Goal: Task Accomplishment & Management: Manage account settings

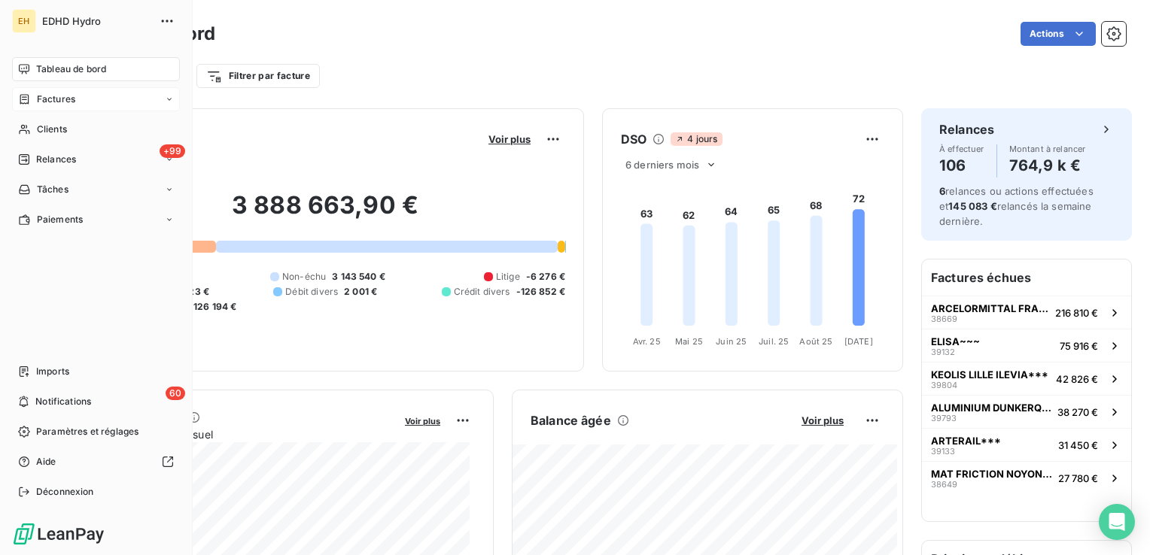
drag, startPoint x: 50, startPoint y: 123, endPoint x: 163, endPoint y: 110, distance: 113.7
click at [50, 124] on span "Clients" at bounding box center [52, 130] width 30 height 14
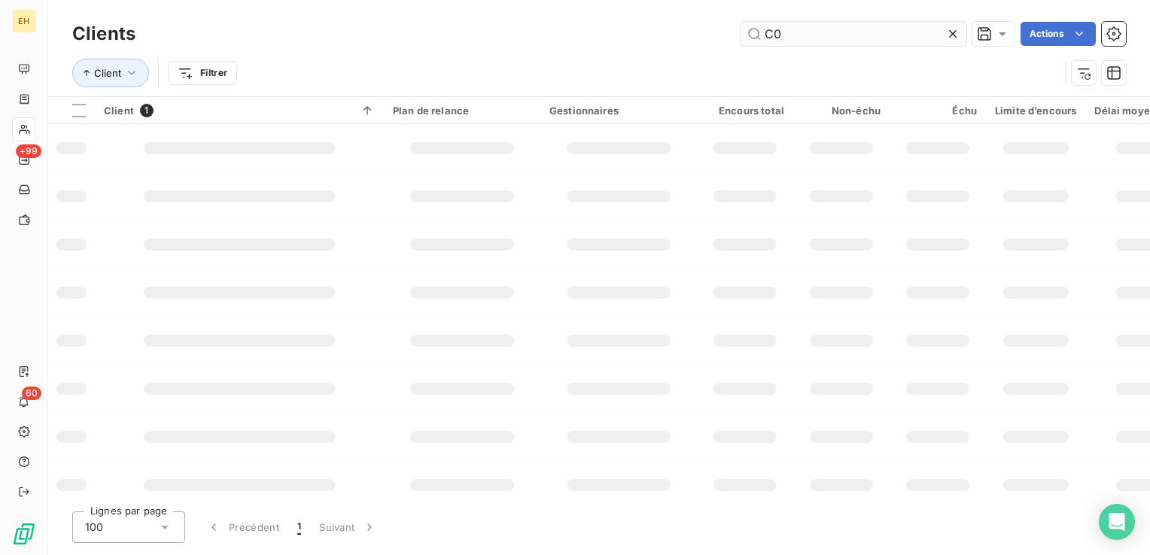
type input "C"
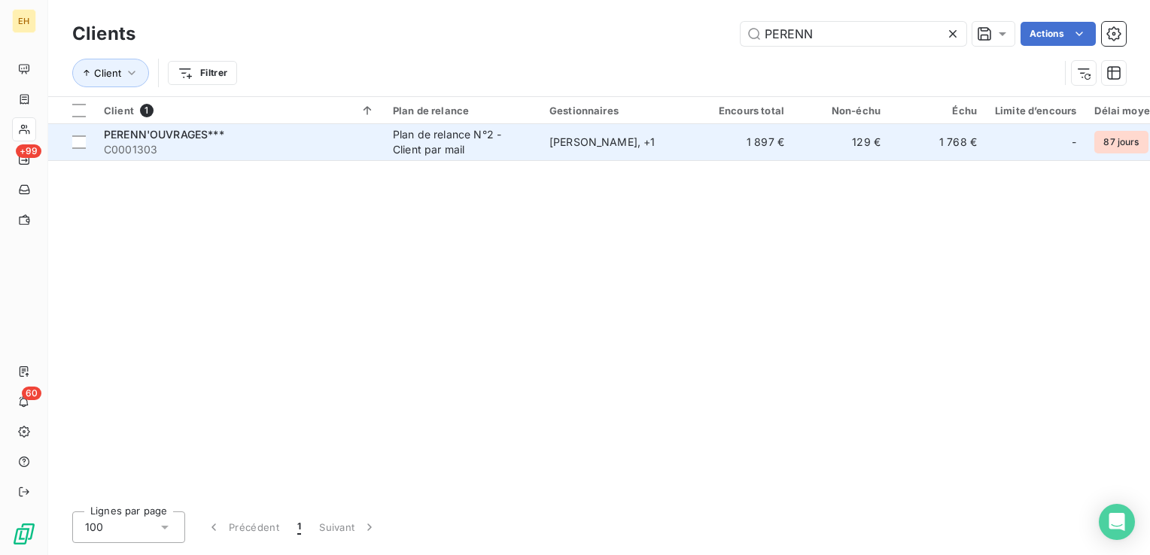
type input "PERENN"
click at [587, 155] on td "[PERSON_NAME] , + 1" at bounding box center [618, 142] width 157 height 36
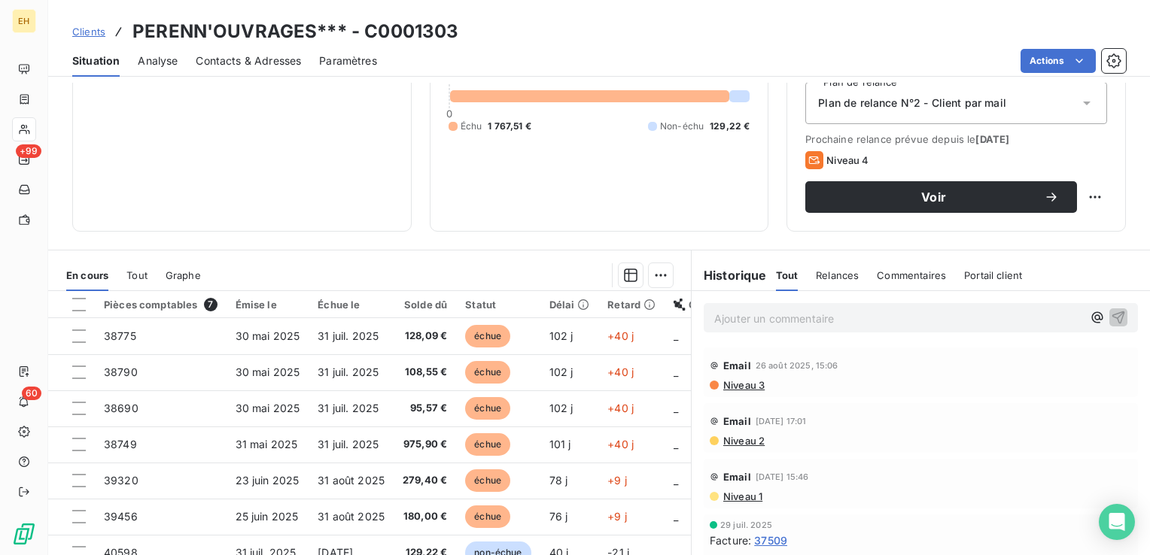
scroll to position [226, 0]
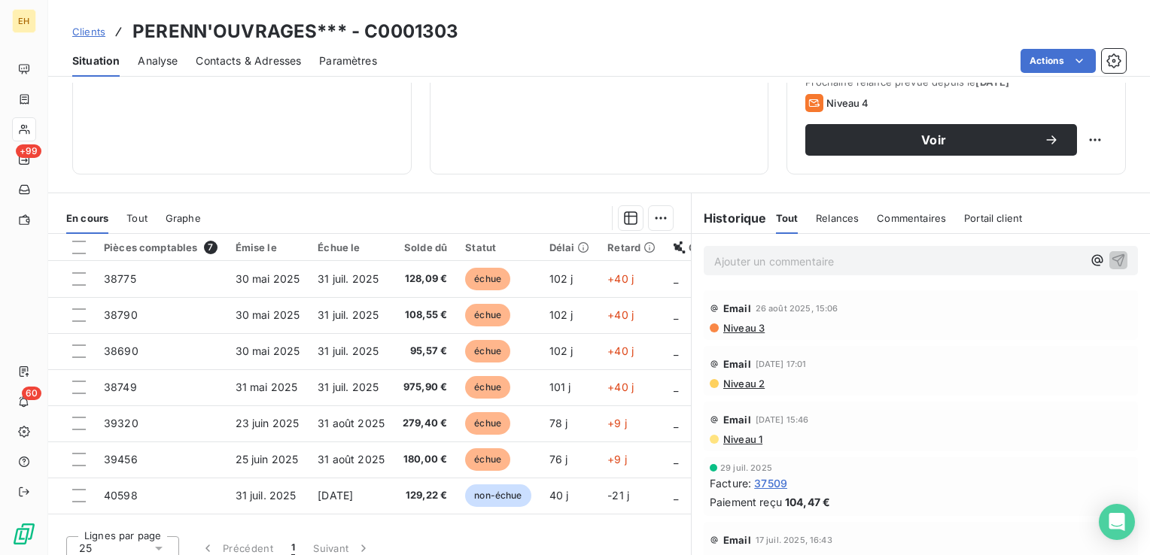
click at [730, 263] on p "Ajouter un commentaire ﻿" at bounding box center [898, 261] width 368 height 19
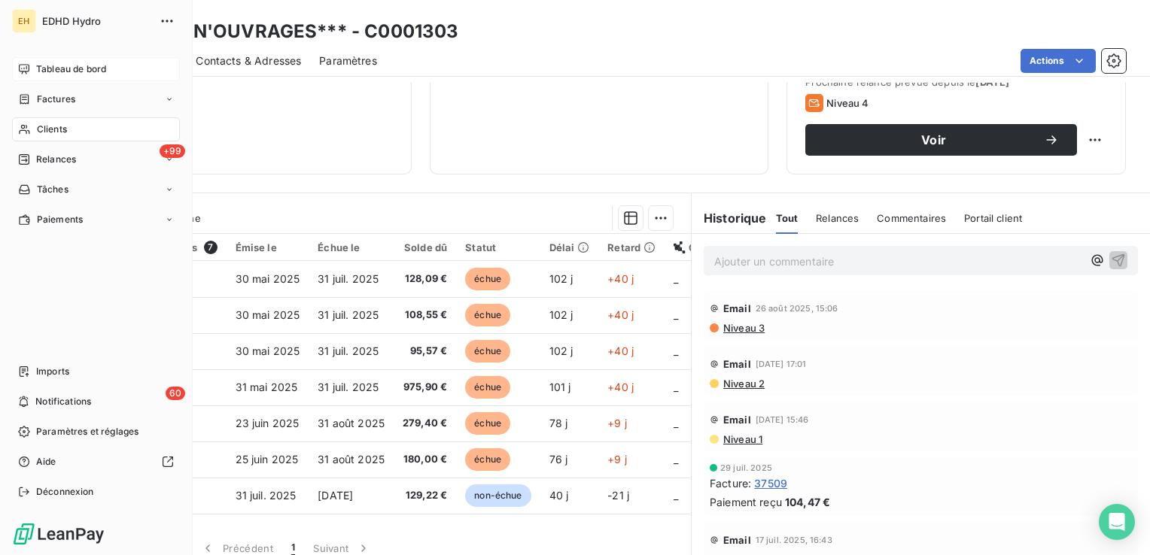
click at [58, 75] on span "Tableau de bord" at bounding box center [71, 69] width 70 height 14
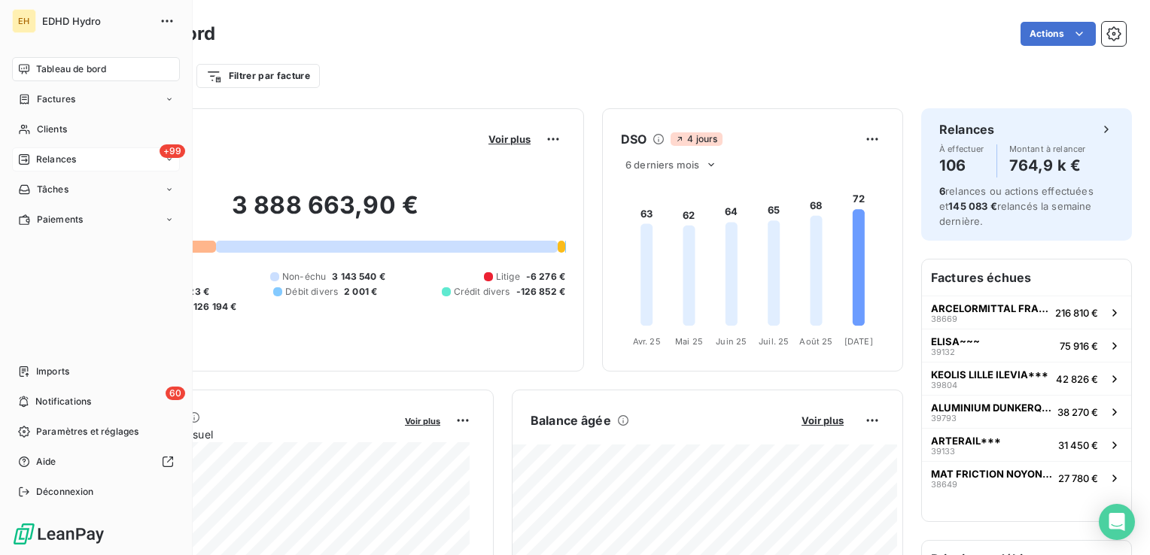
click at [44, 154] on span "Relances" at bounding box center [56, 160] width 40 height 14
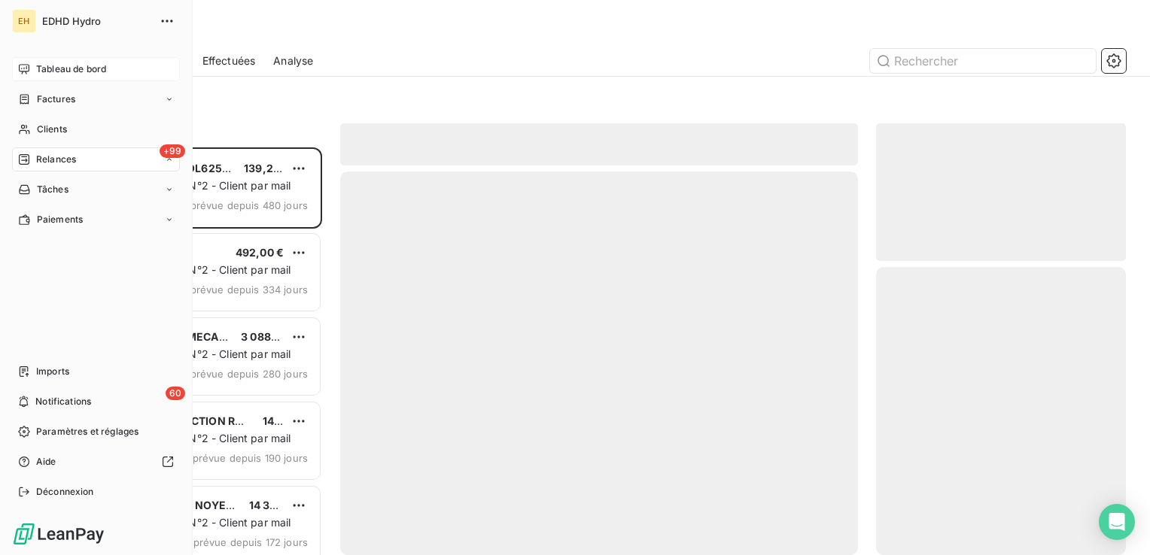
scroll to position [397, 238]
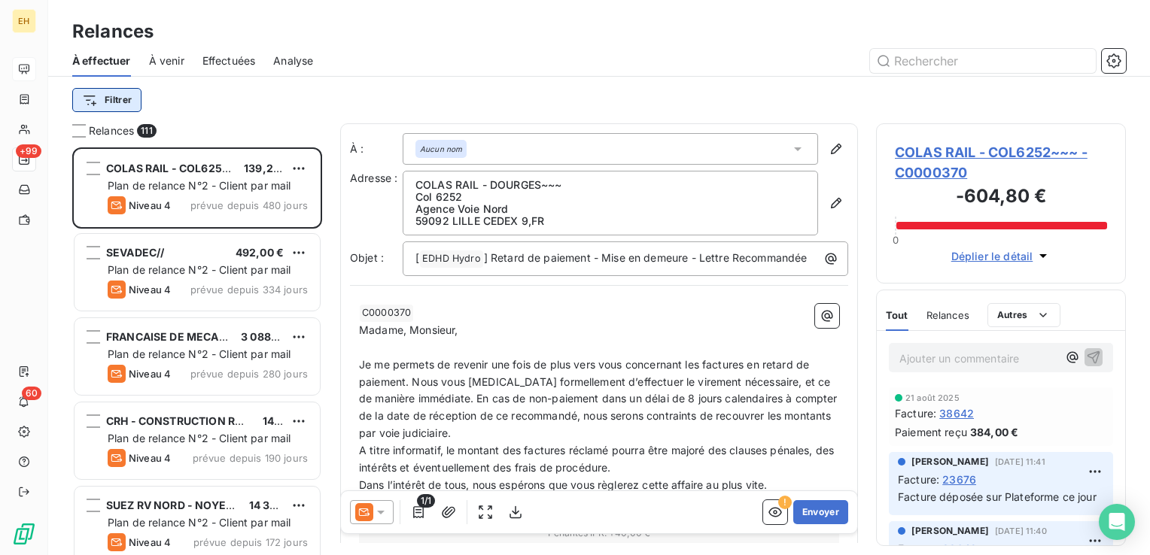
click at [121, 100] on html "EH +99 60 Relances À effectuer À venir Effectuées Analyse Filtrer Relances 111 …" at bounding box center [575, 277] width 1150 height 555
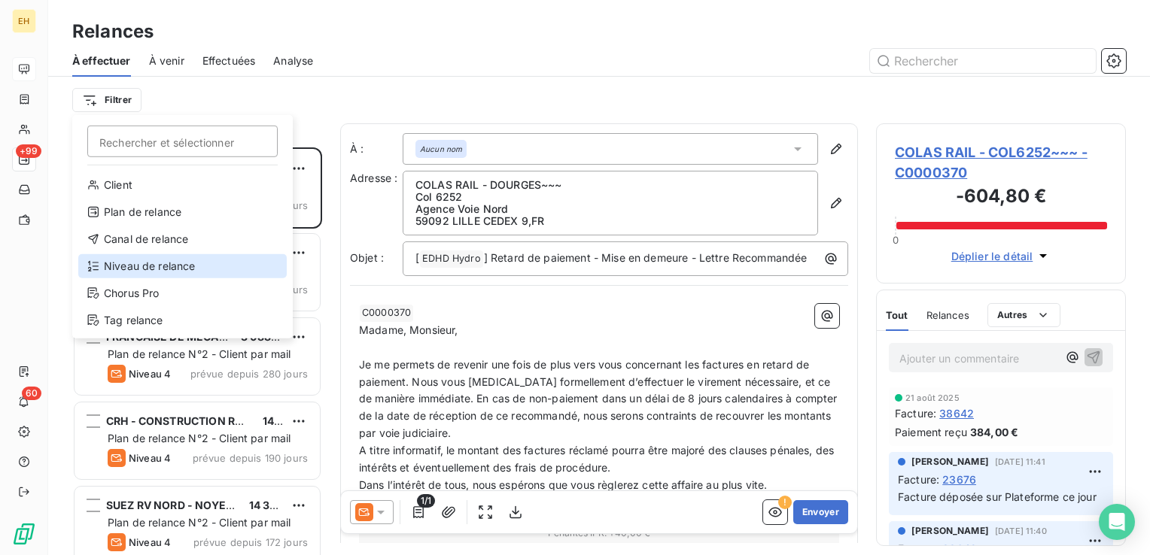
click at [186, 263] on div "Niveau de relance" at bounding box center [182, 266] width 208 height 24
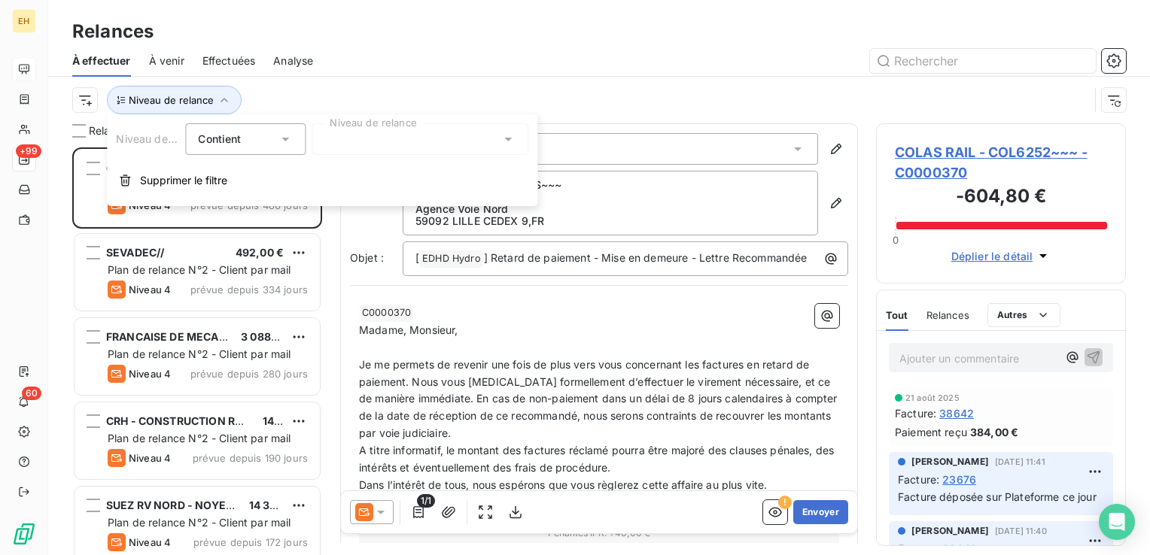
click at [360, 141] on div at bounding box center [420, 139] width 217 height 32
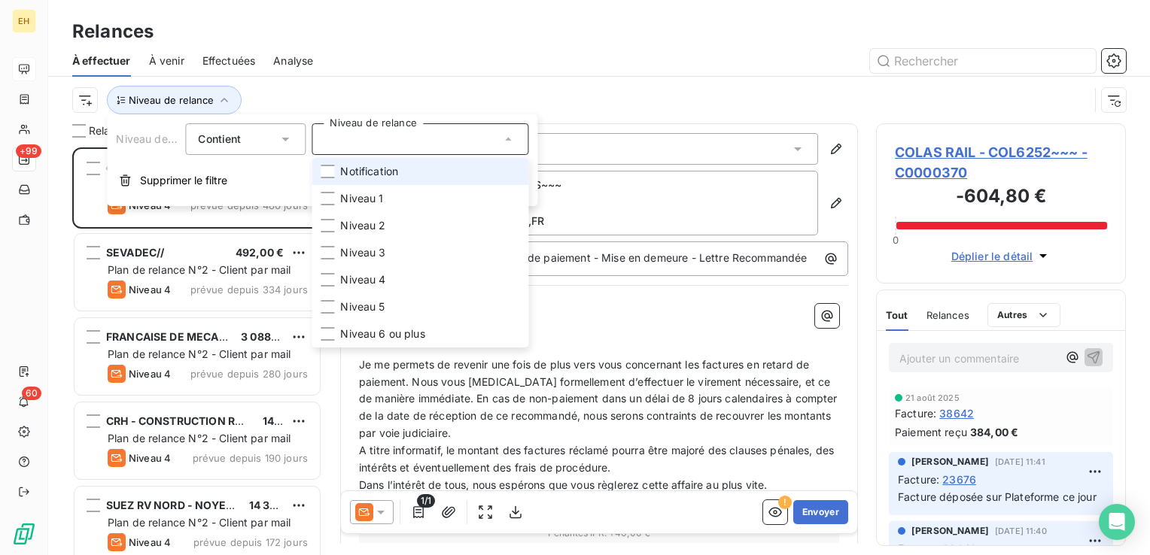
click at [357, 179] on li "Notification" at bounding box center [420, 171] width 217 height 27
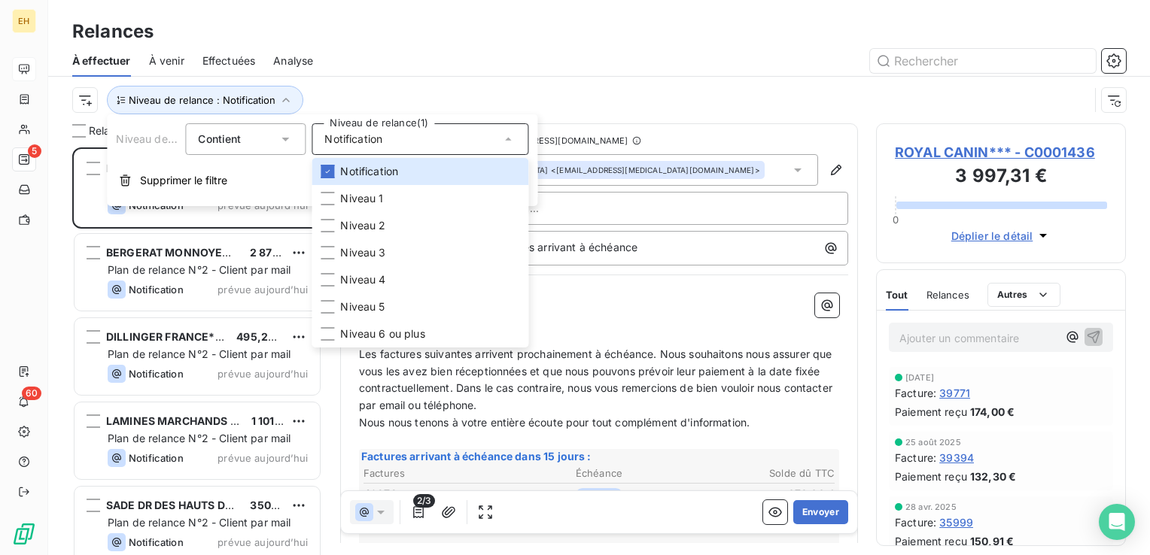
scroll to position [397, 238]
click at [353, 81] on div "Niveau de relance : Notification" at bounding box center [599, 100] width 1054 height 47
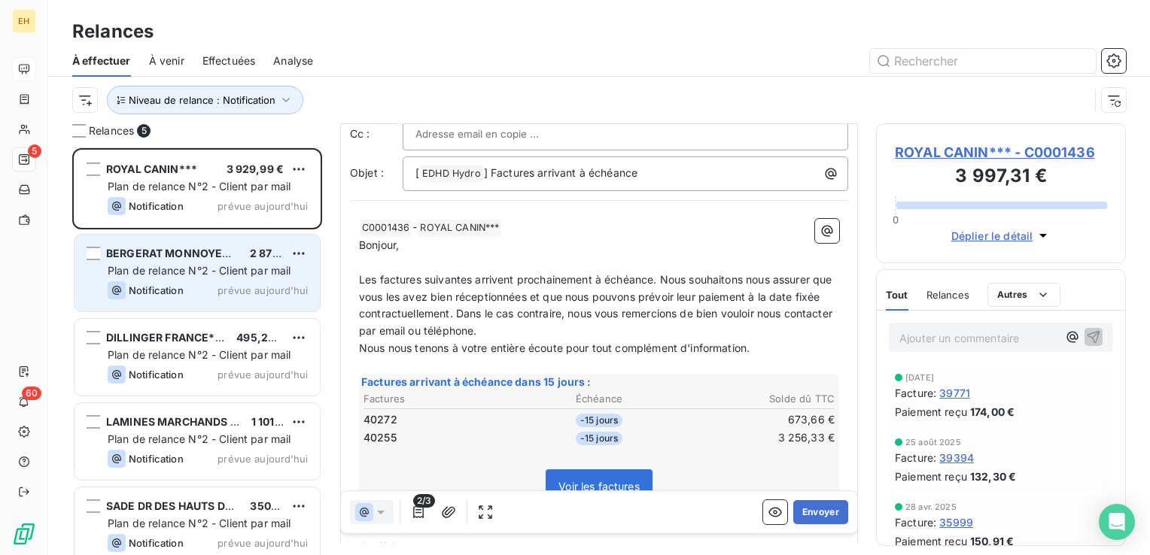
scroll to position [14, 0]
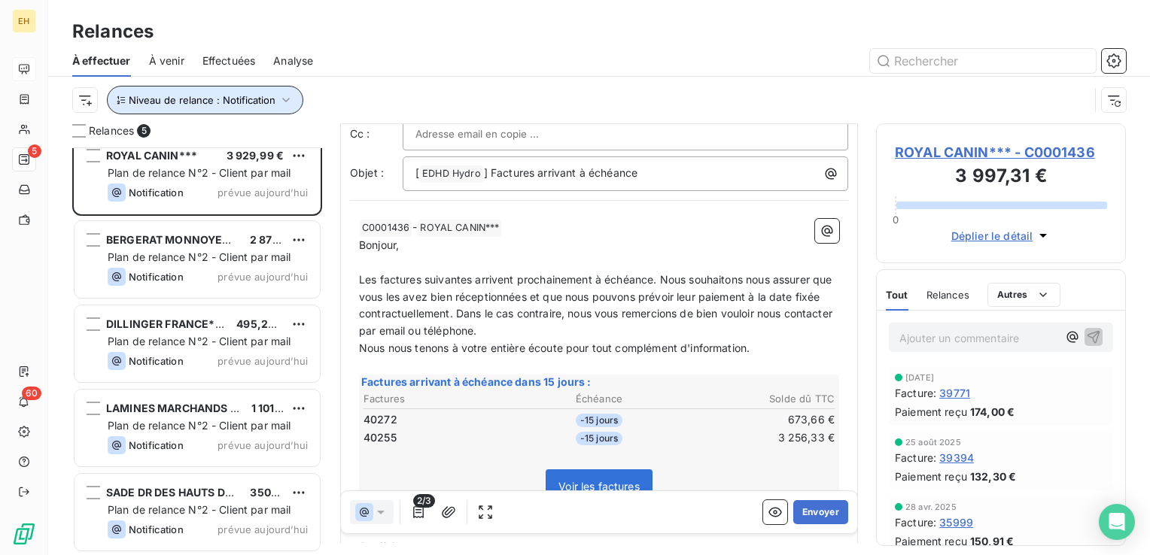
click at [266, 102] on span "Niveau de relance : Notification" at bounding box center [202, 100] width 147 height 12
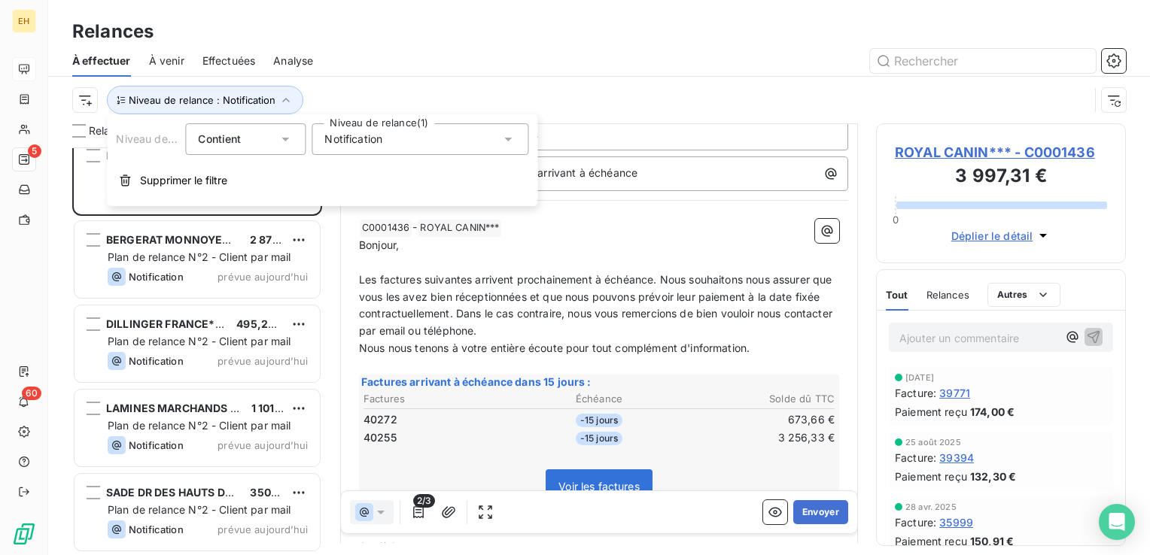
click at [389, 139] on div "Notification" at bounding box center [420, 139] width 217 height 32
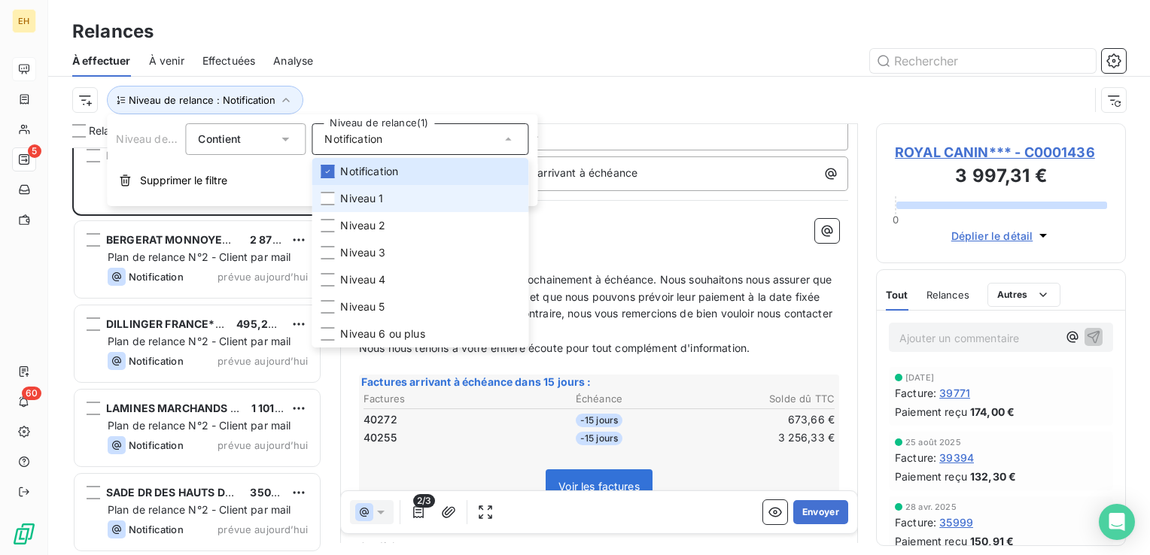
click at [363, 194] on span "Niveau 1" at bounding box center [361, 198] width 43 height 15
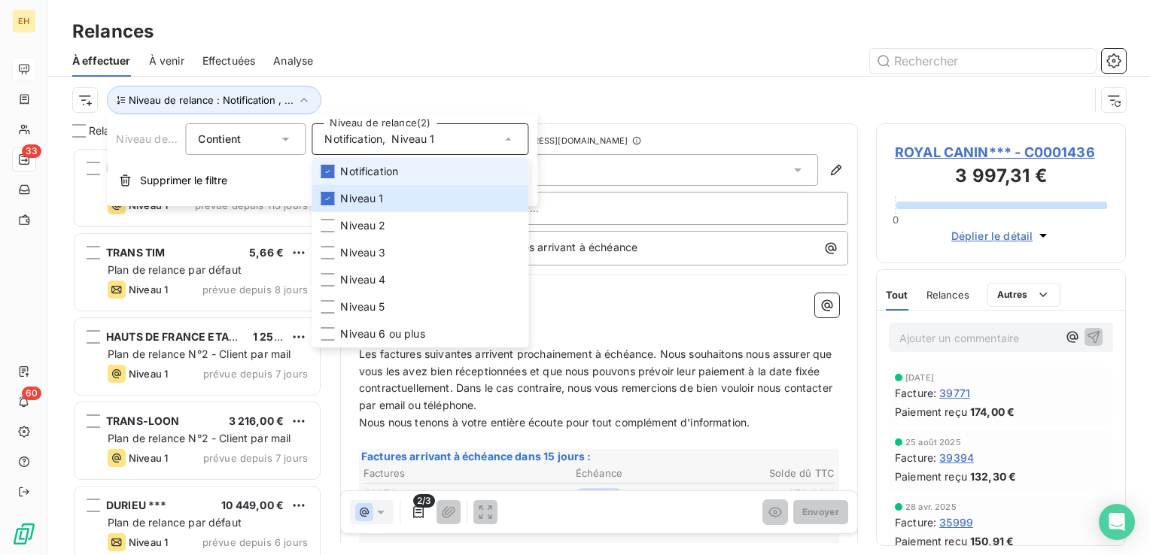
click at [354, 164] on span "Notification" at bounding box center [369, 171] width 58 height 15
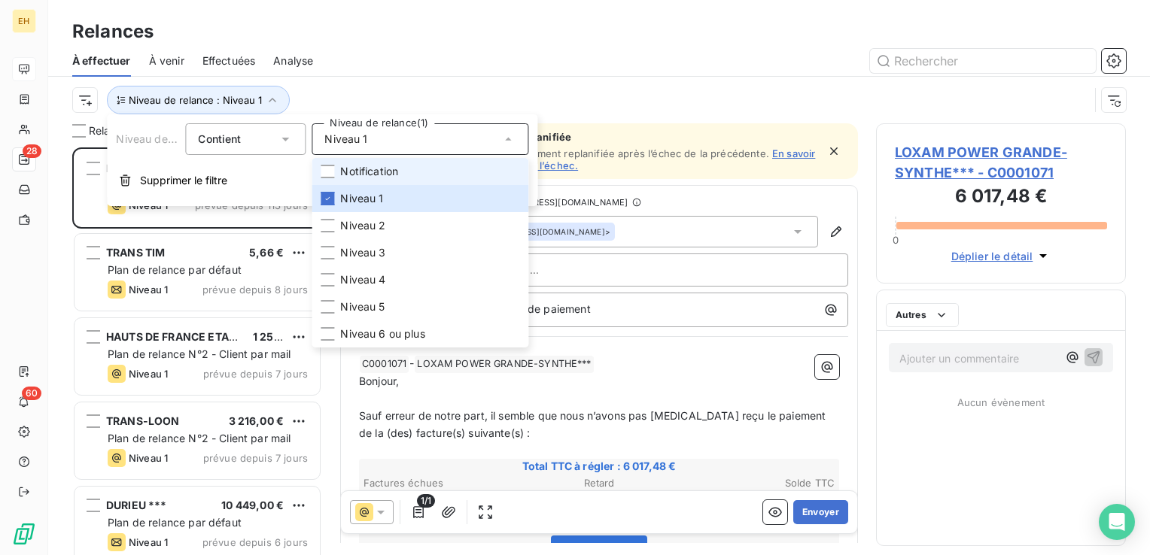
scroll to position [397, 238]
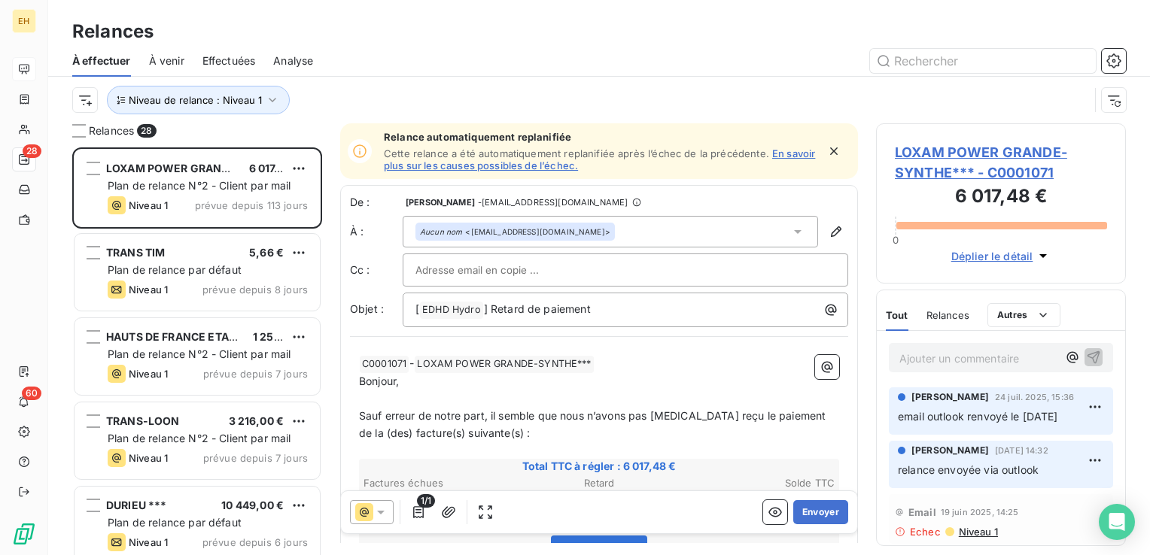
click at [349, 75] on div "À effectuer À venir Effectuées Analyse" at bounding box center [599, 61] width 1102 height 32
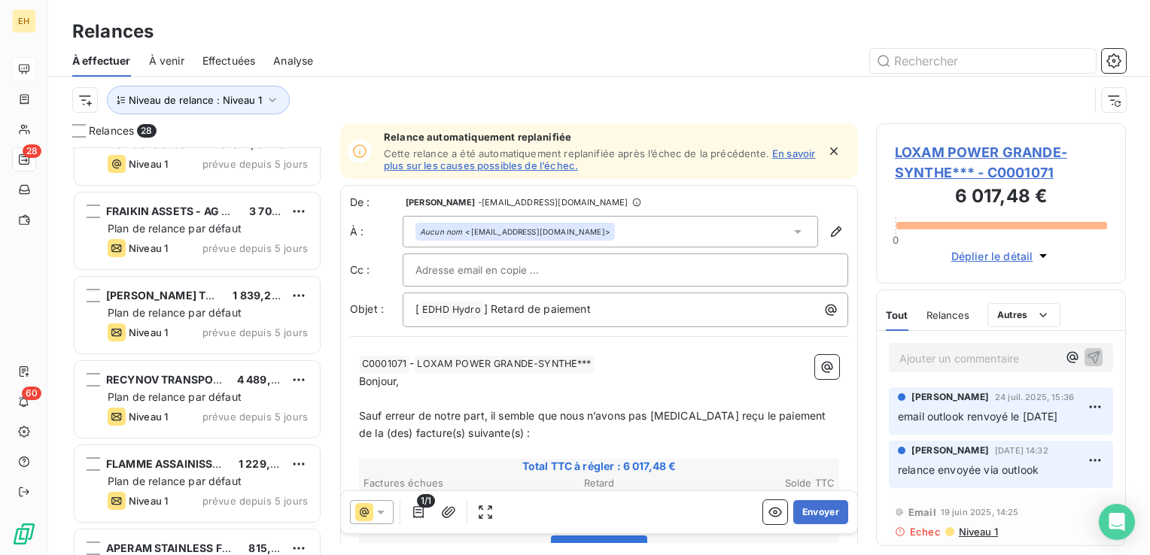
scroll to position [1952, 0]
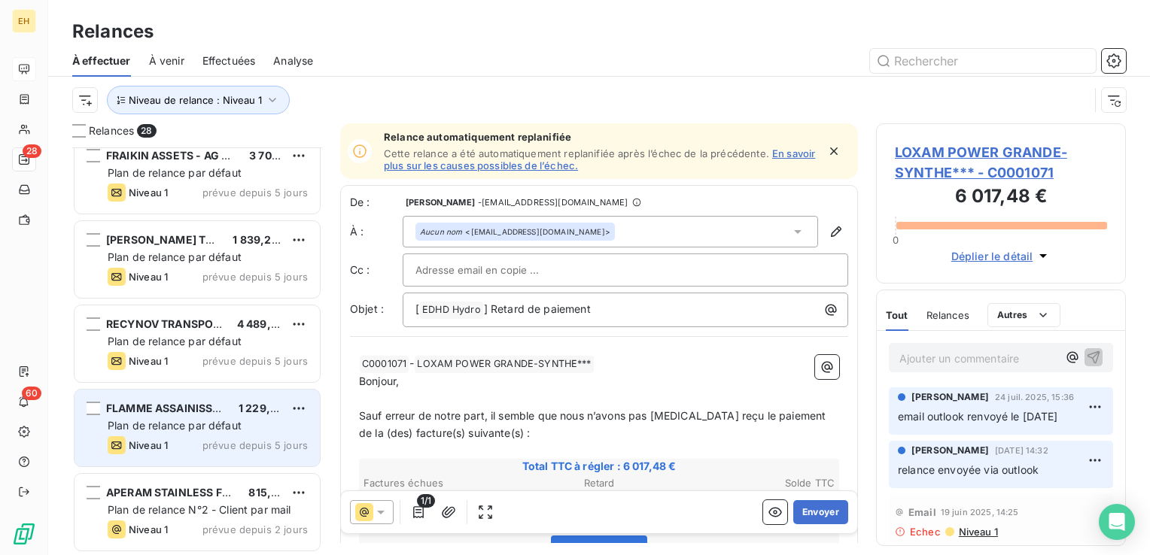
click at [239, 437] on div "Niveau 1 prévue depuis 5 jours" at bounding box center [208, 445] width 200 height 18
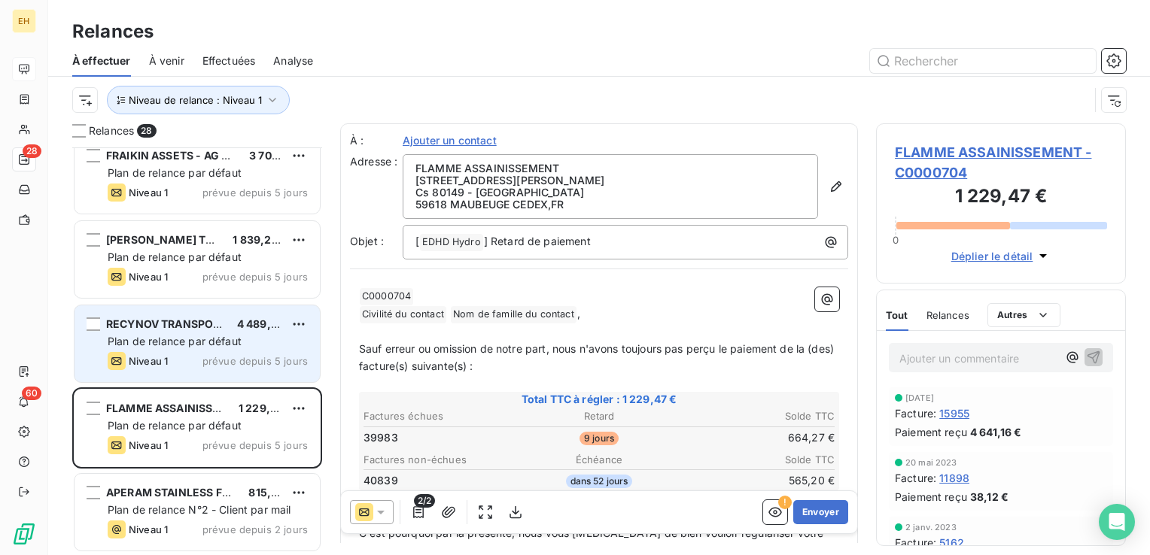
click at [183, 360] on div "Niveau 1 prévue depuis 5 jours" at bounding box center [208, 361] width 200 height 18
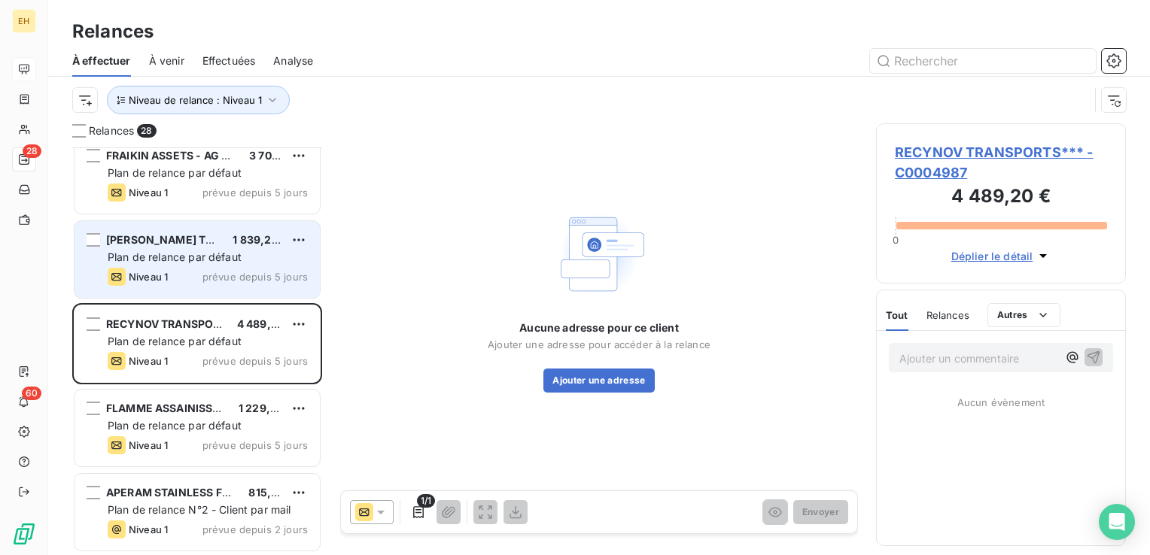
click at [189, 279] on div "Niveau 1 prévue depuis 5 jours" at bounding box center [208, 277] width 200 height 18
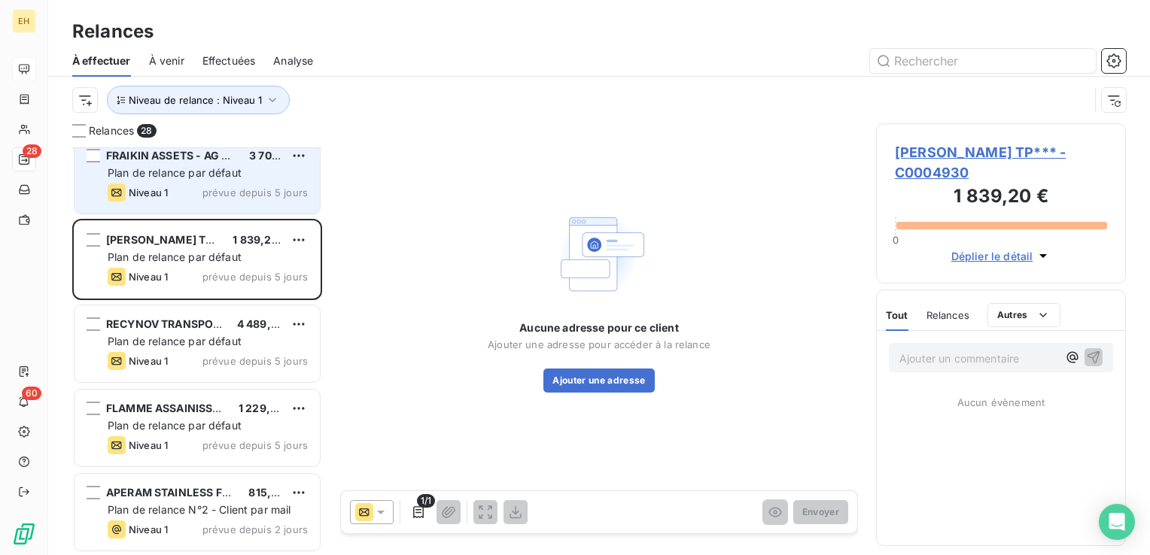
click at [200, 200] on div "Niveau 1 prévue depuis 5 jours" at bounding box center [208, 193] width 200 height 18
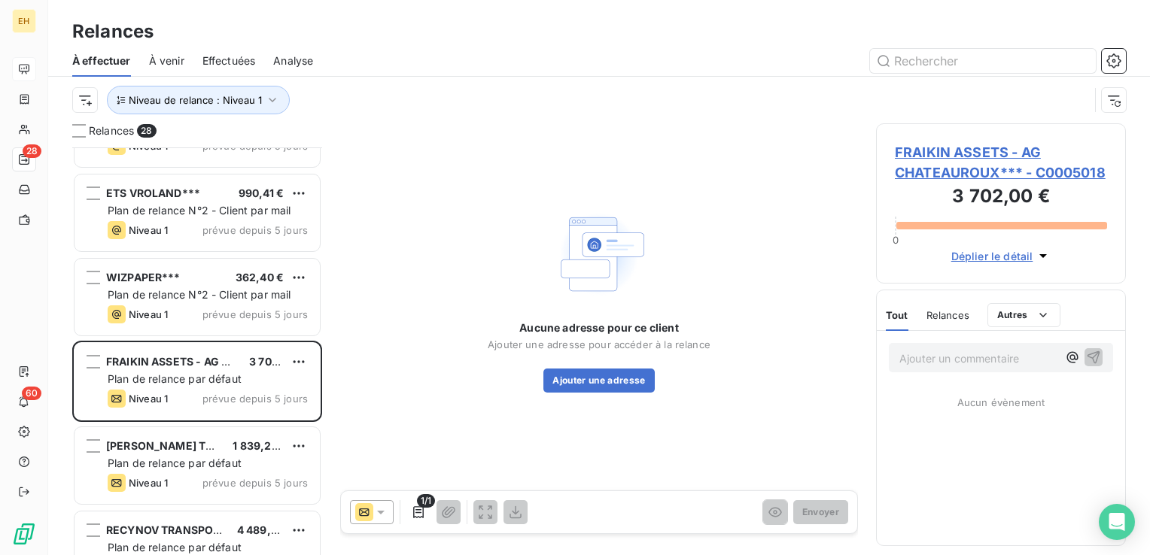
scroll to position [1726, 0]
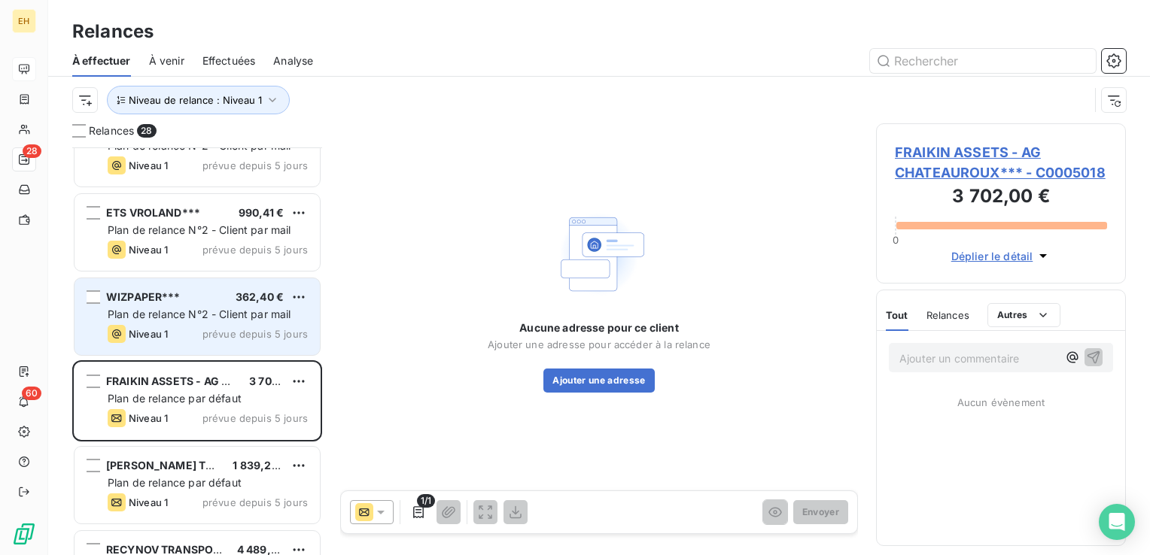
click at [210, 318] on span "Plan de relance N°2 - Client par mail" at bounding box center [200, 314] width 184 height 13
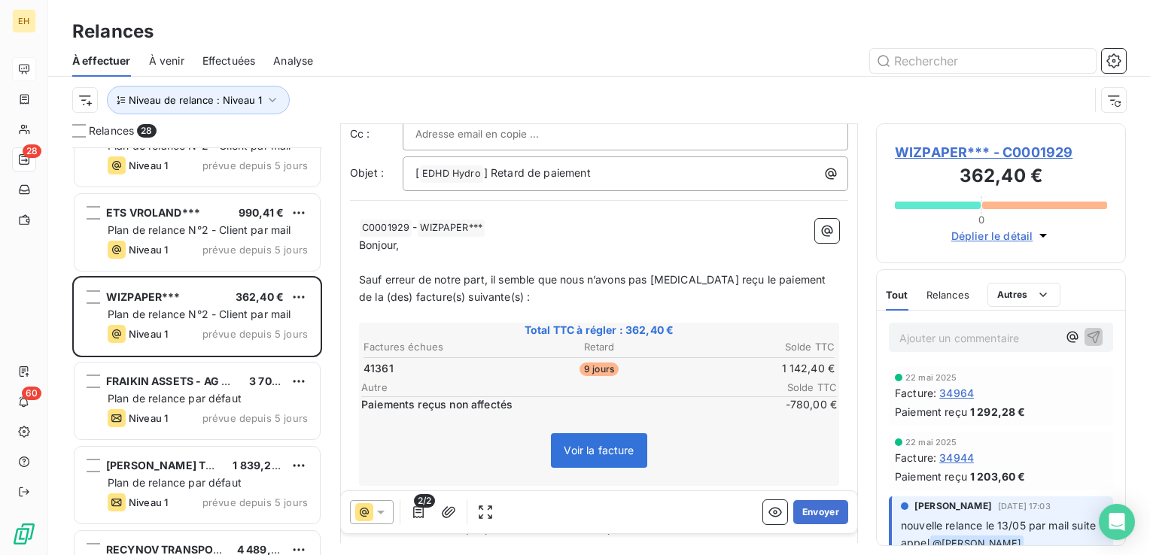
scroll to position [75, 0]
click at [422, 515] on icon "button" at bounding box center [418, 512] width 15 height 15
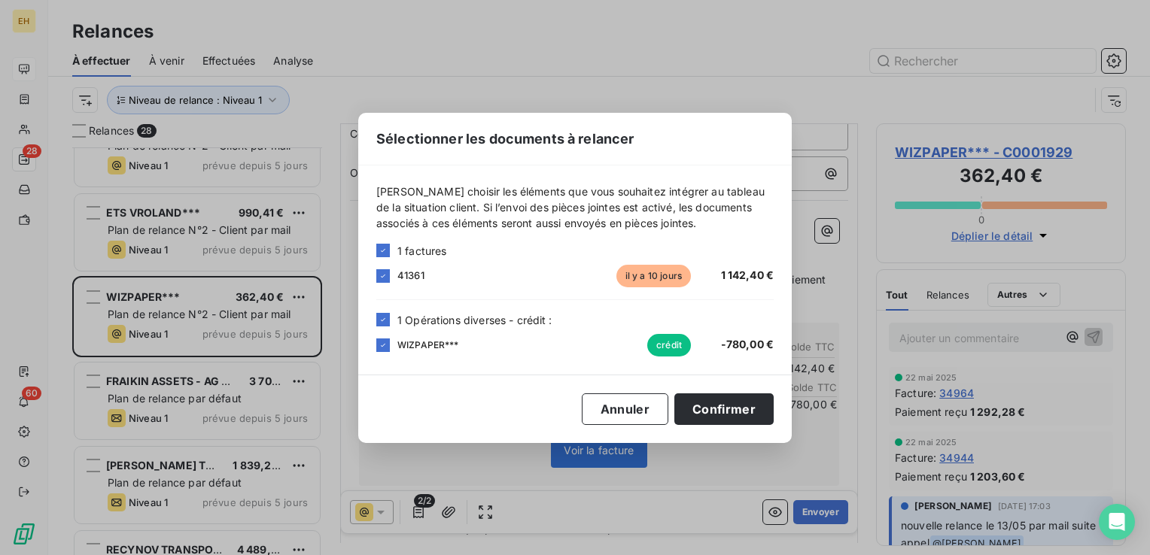
click at [424, 514] on div "Sélectionner les documents à relancer [PERSON_NAME] choisir les éléments que vo…" at bounding box center [575, 277] width 1150 height 555
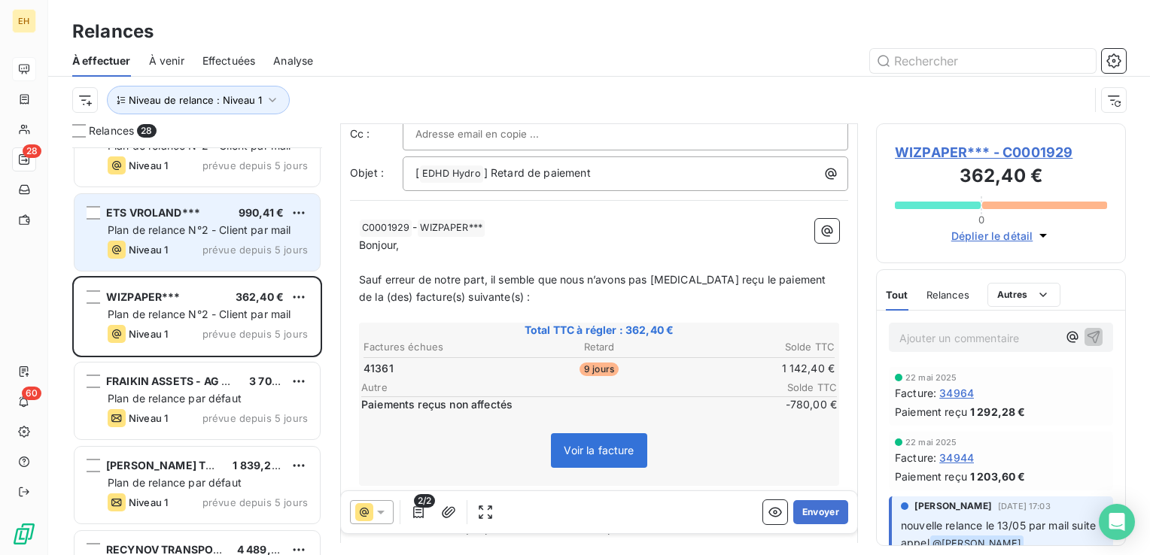
click at [244, 254] on span "prévue depuis 5 jours" at bounding box center [254, 250] width 105 height 12
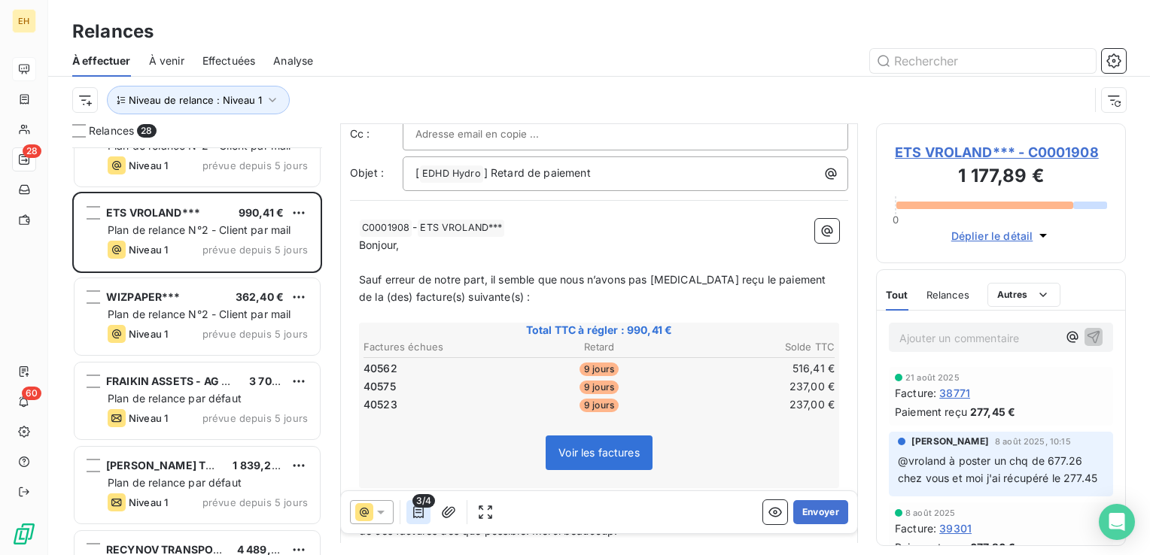
click at [424, 513] on icon "button" at bounding box center [418, 512] width 15 height 15
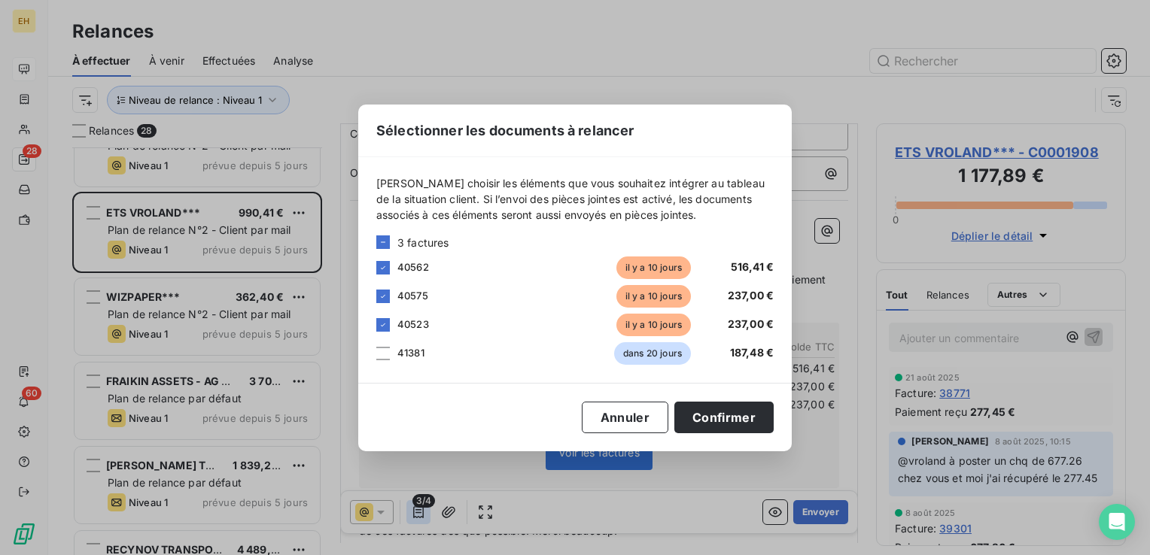
click at [424, 513] on div "Sélectionner les documents à relancer [PERSON_NAME] choisir les éléments que vo…" at bounding box center [575, 277] width 1150 height 555
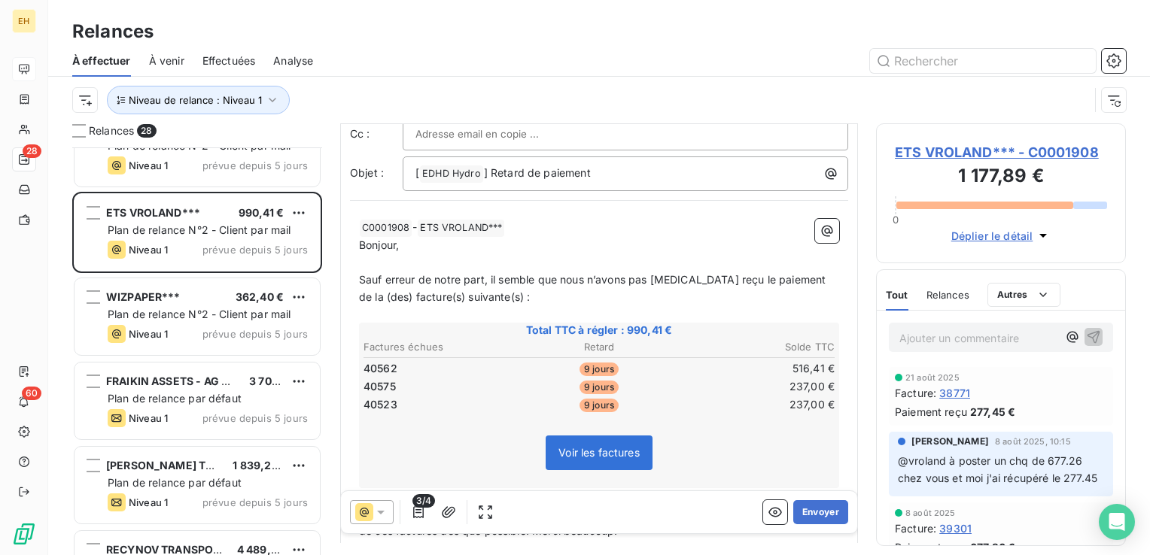
click at [966, 149] on span "ETS VROLAND*** - C0001908" at bounding box center [1001, 152] width 212 height 20
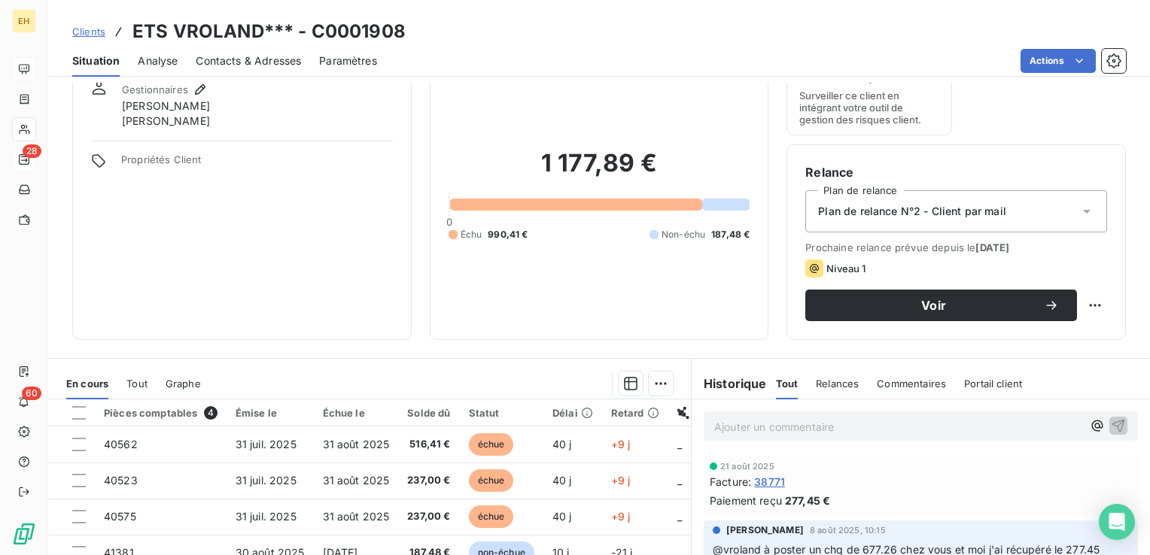
scroll to position [151, 0]
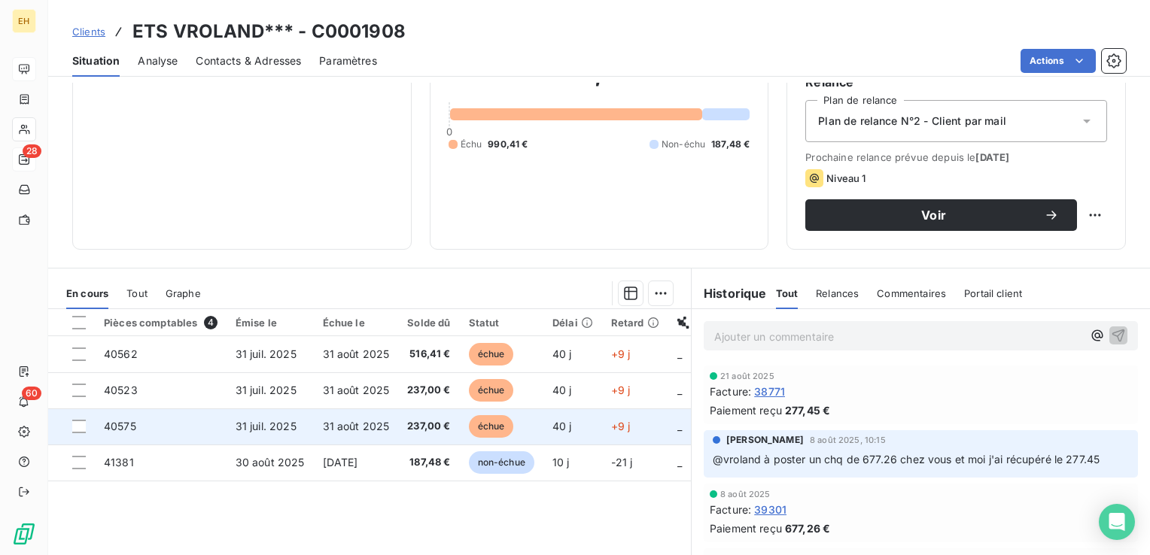
click at [403, 419] on td "237,00 €" at bounding box center [428, 427] width 61 height 36
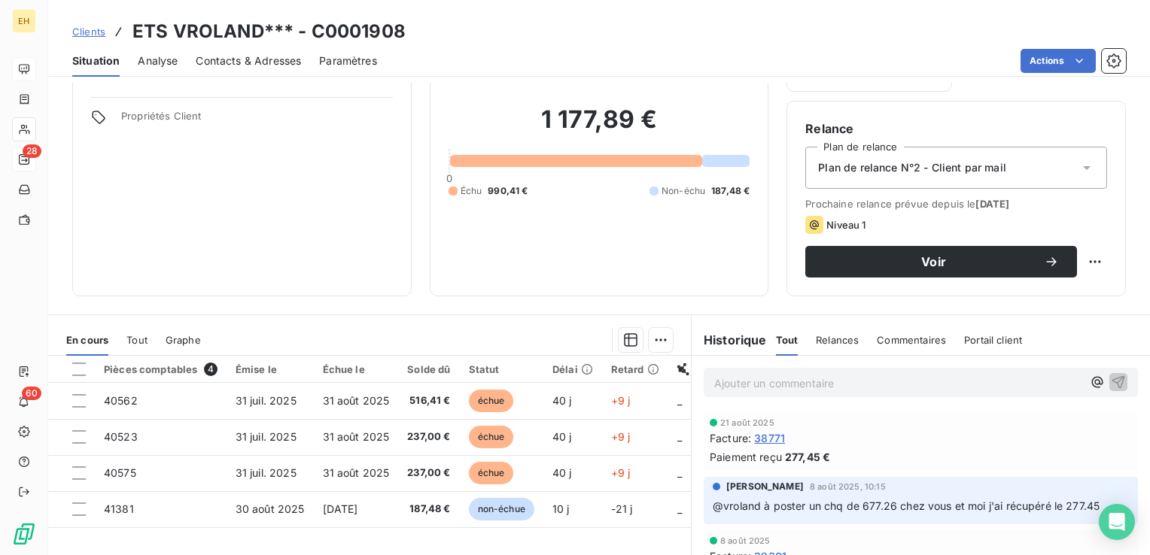
scroll to position [226, 0]
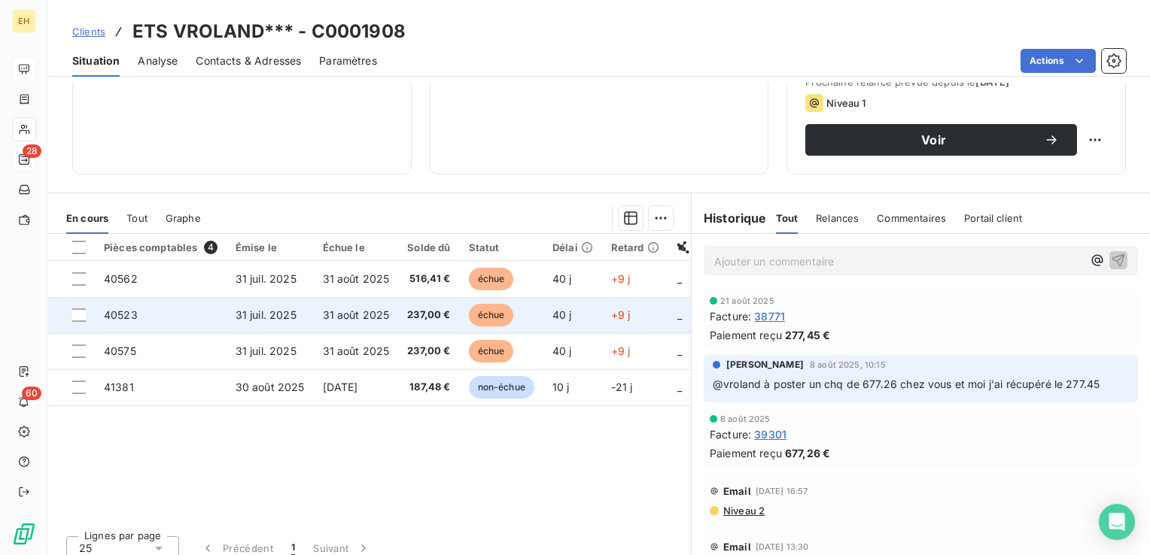
click at [468, 318] on td "échue" at bounding box center [502, 315] width 84 height 36
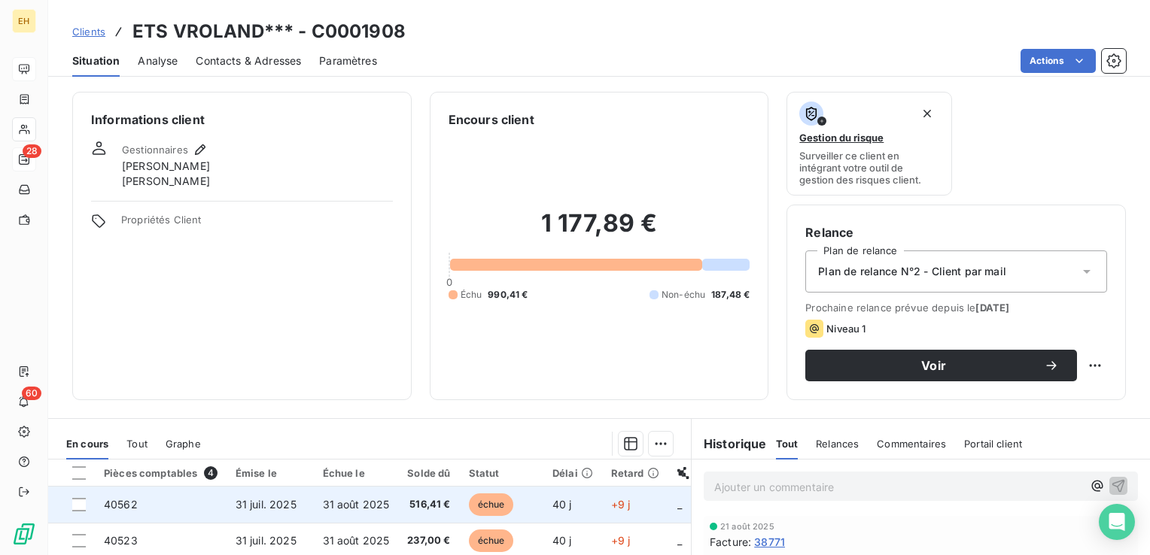
scroll to position [151, 0]
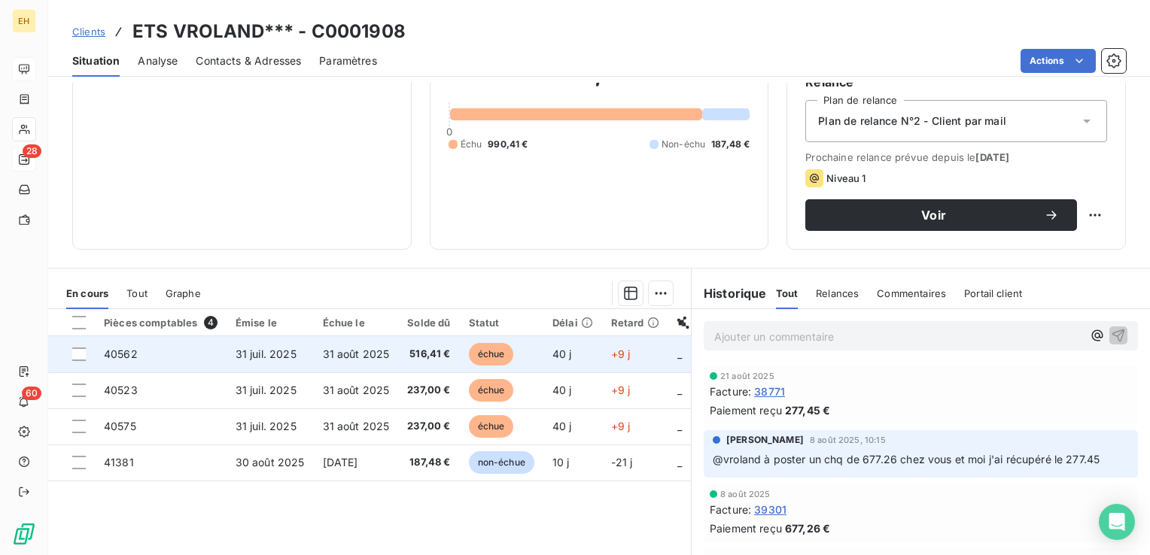
click at [445, 352] on span "516,41 €" at bounding box center [428, 354] width 43 height 15
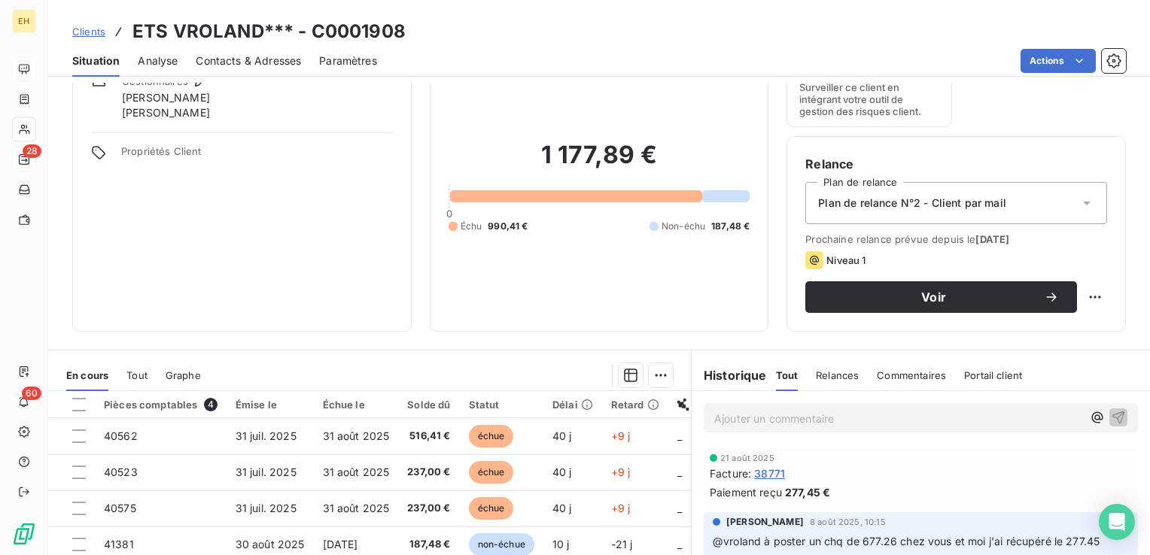
scroll to position [151, 0]
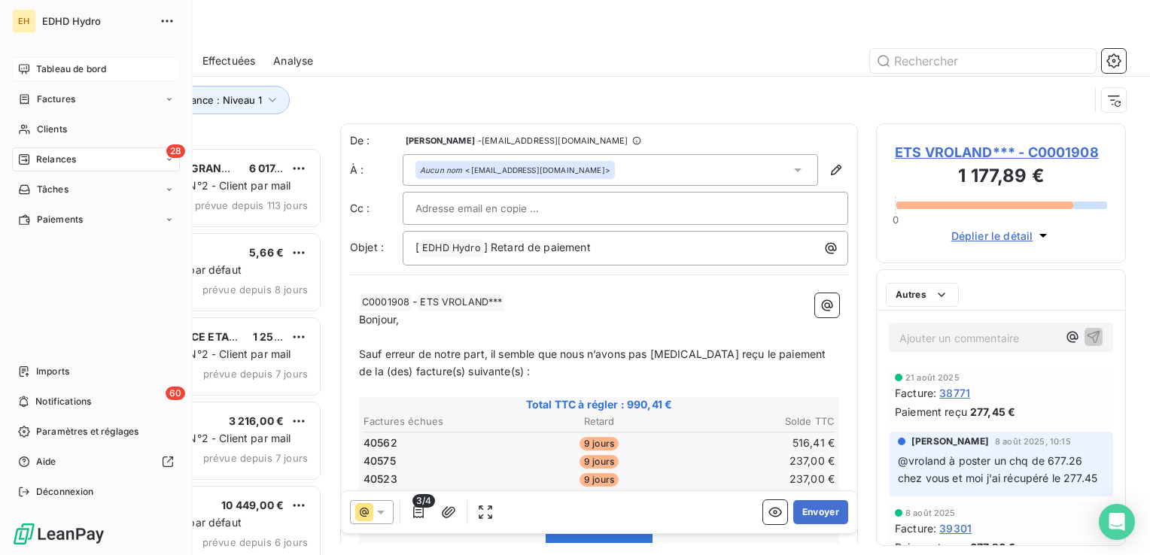
scroll to position [397, 238]
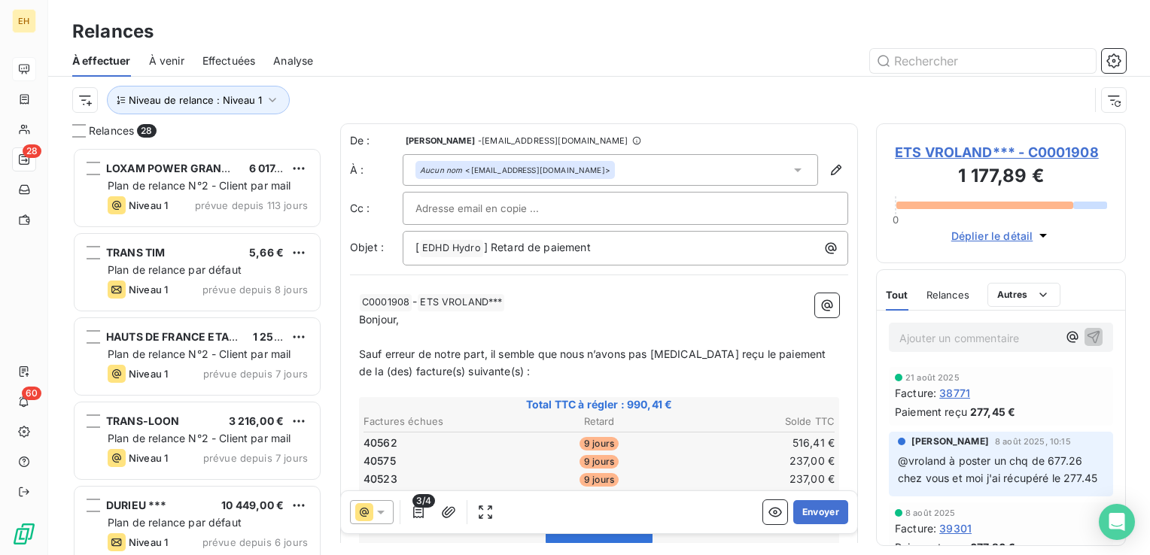
click at [388, 512] on div at bounding box center [372, 512] width 44 height 24
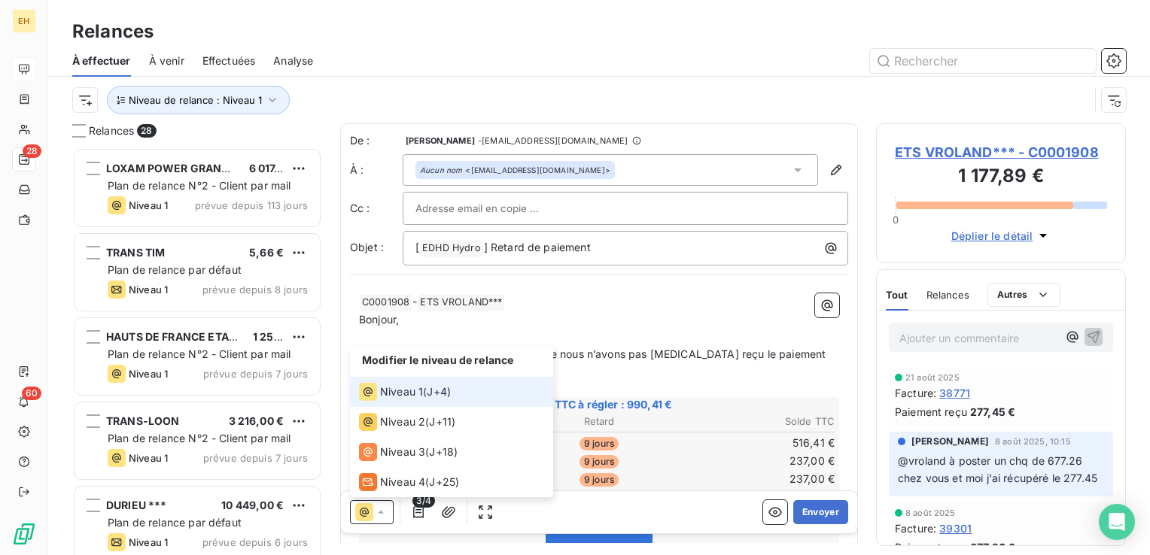
click at [388, 512] on div at bounding box center [372, 512] width 44 height 24
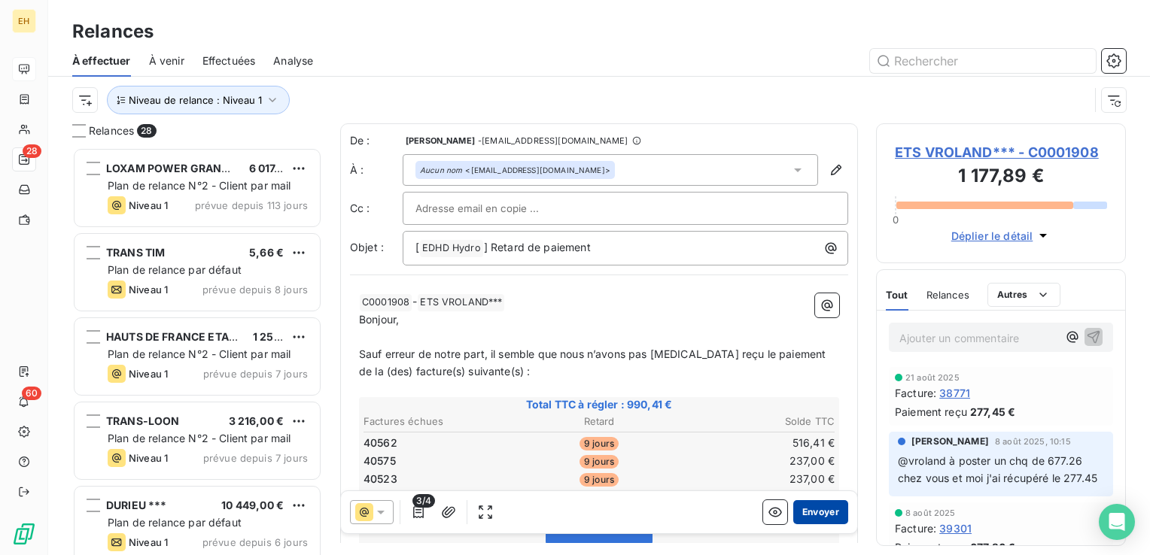
click at [823, 508] on button "Envoyer" at bounding box center [820, 512] width 55 height 24
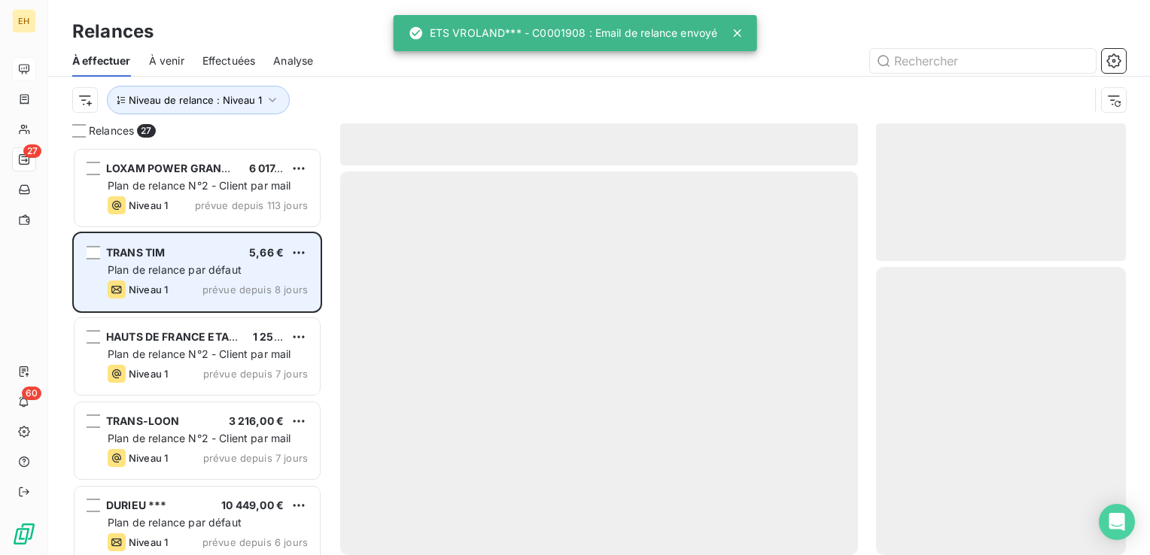
click at [178, 307] on div "TRANS TIM 5,66 € Plan de relance par défaut Niveau 1 prévue depuis 8 jours" at bounding box center [197, 272] width 245 height 77
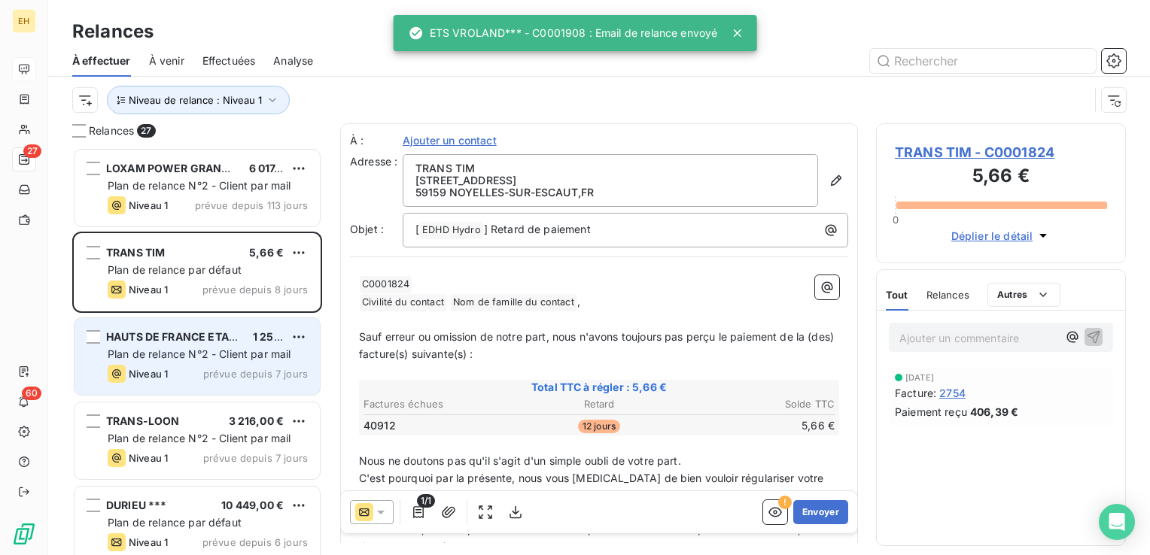
click at [175, 345] on div "HAUTS DE FRANCE ETANCHEITE BARDAGE*** 1 258,88 € Plan de relance N°2 - Client p…" at bounding box center [197, 356] width 245 height 77
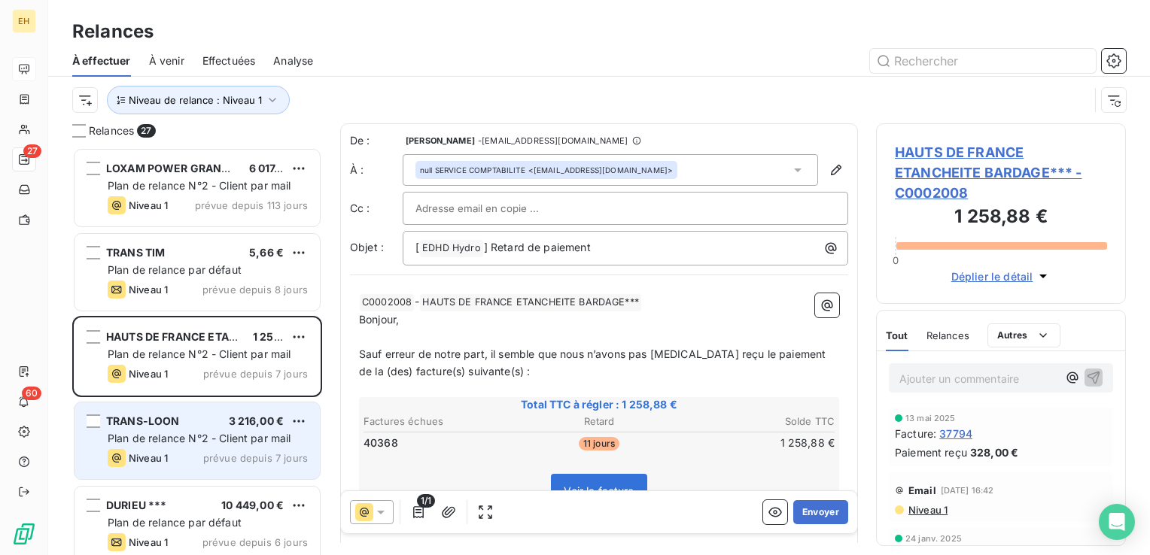
click at [178, 460] on div "Niveau 1 prévue depuis 7 jours" at bounding box center [208, 458] width 200 height 18
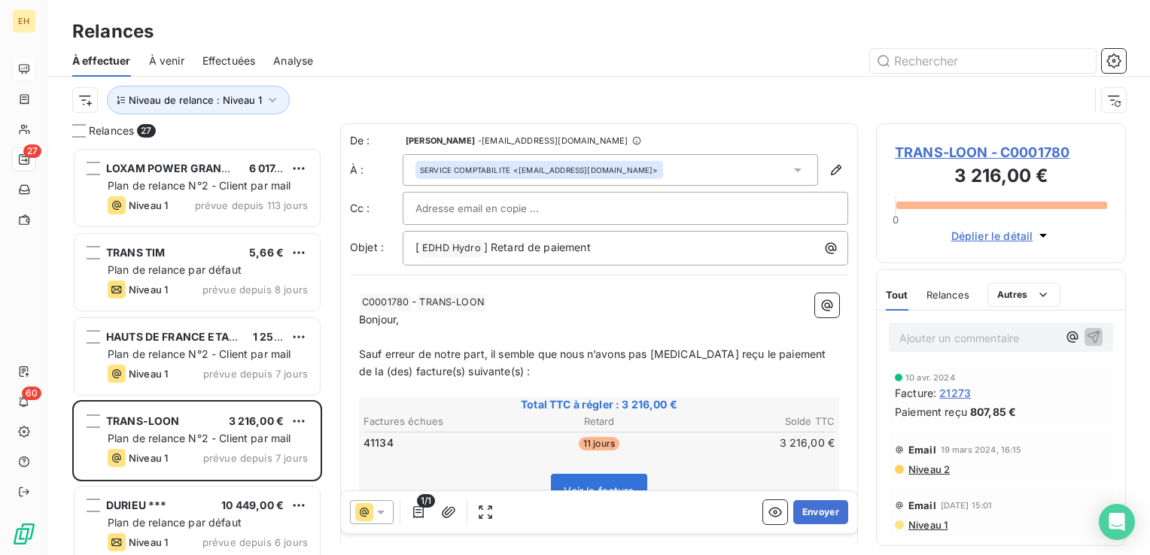
click at [1006, 154] on span "TRANS-LOON - C0001780" at bounding box center [1001, 152] width 212 height 20
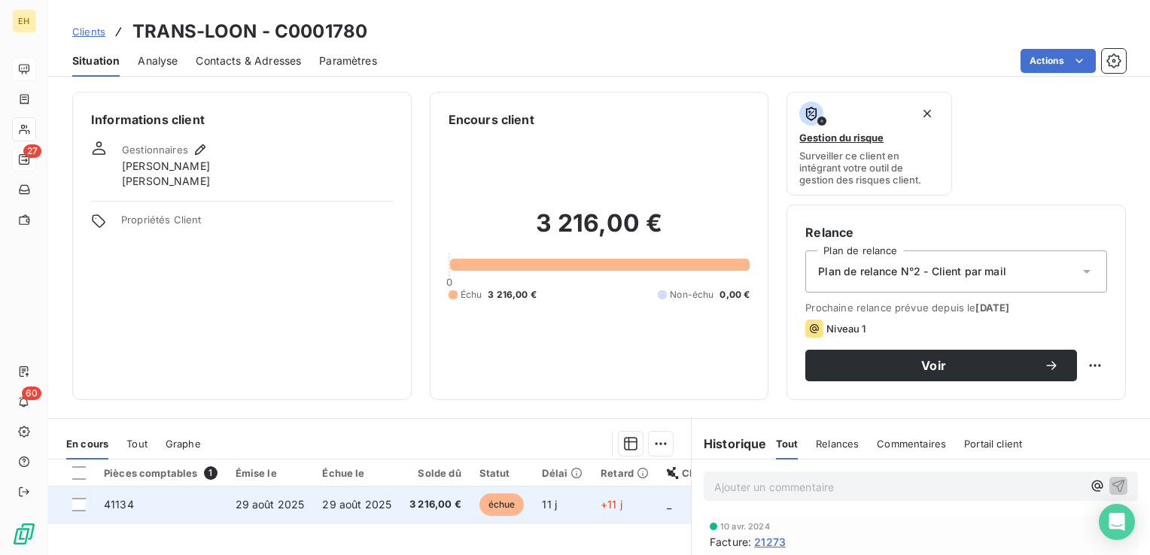
click at [345, 503] on span "29 août 2025" at bounding box center [356, 504] width 69 height 13
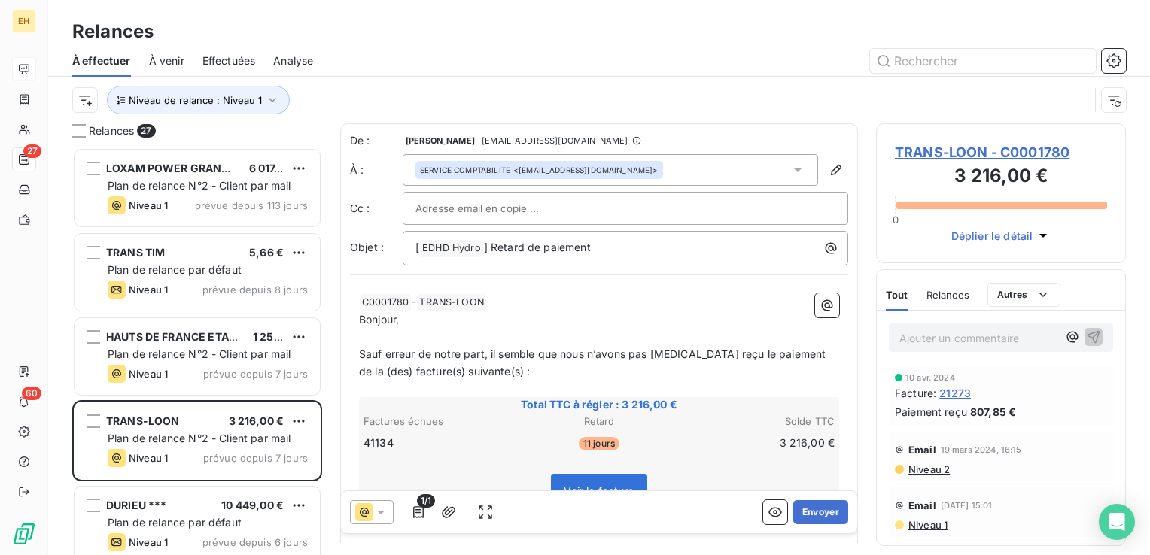
scroll to position [397, 238]
click at [817, 507] on button "Envoyer" at bounding box center [820, 512] width 55 height 24
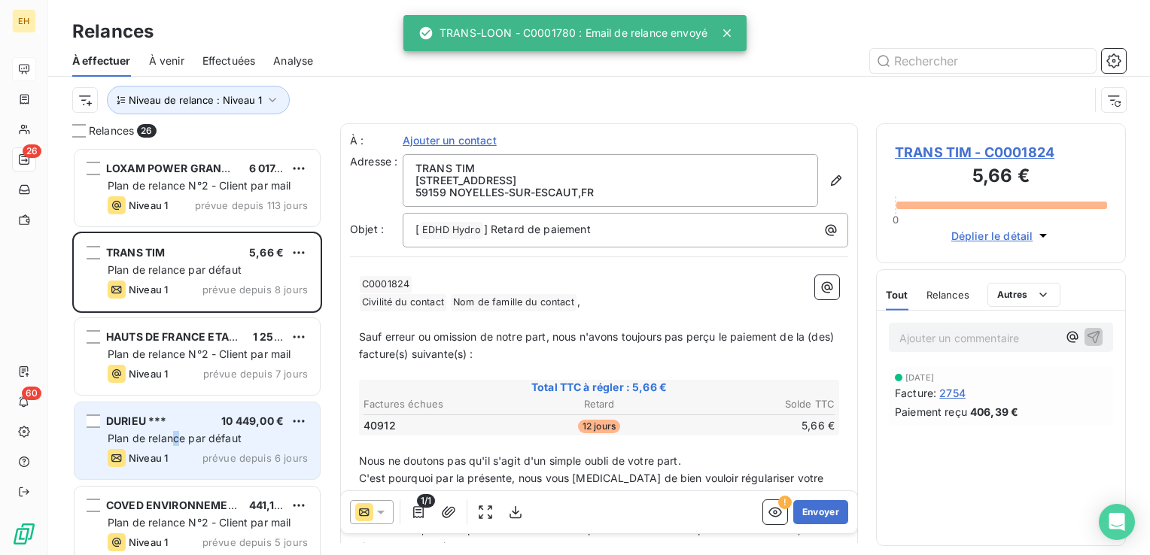
click at [175, 436] on span "Plan de relance par défaut" at bounding box center [175, 438] width 134 height 13
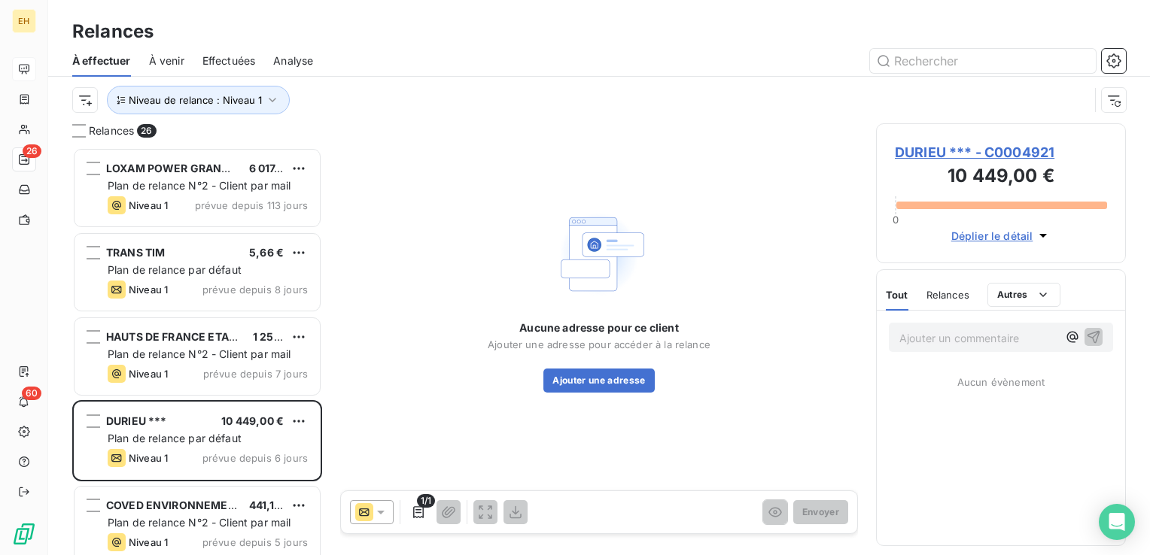
click at [1023, 146] on span "DURIEU *** - C0004921" at bounding box center [1001, 152] width 212 height 20
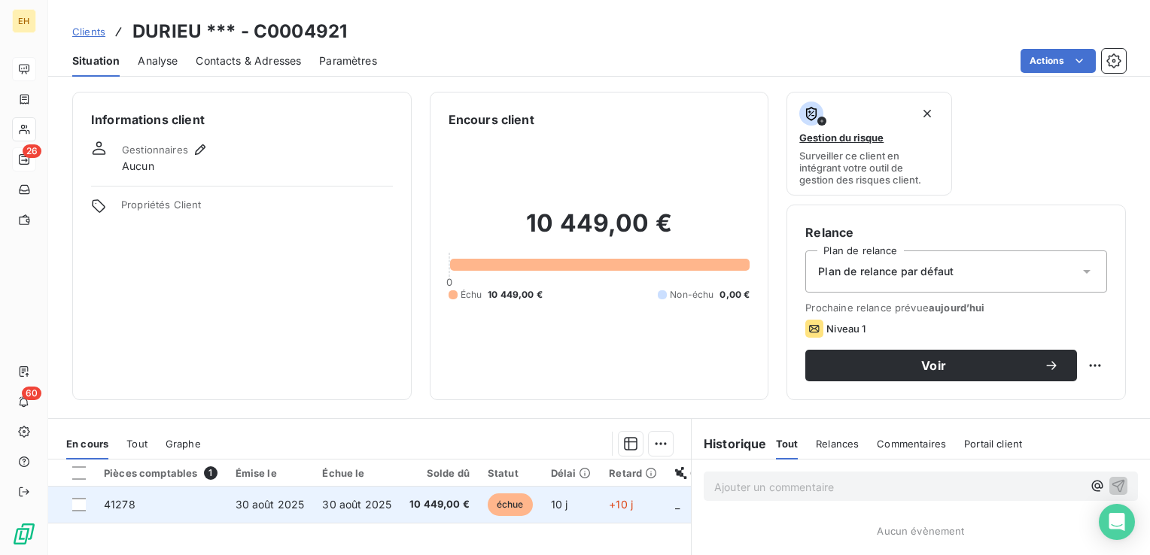
click at [313, 505] on td "30 août 2025" at bounding box center [356, 505] width 87 height 36
click at [409, 503] on span "10 449,00 €" at bounding box center [439, 504] width 60 height 15
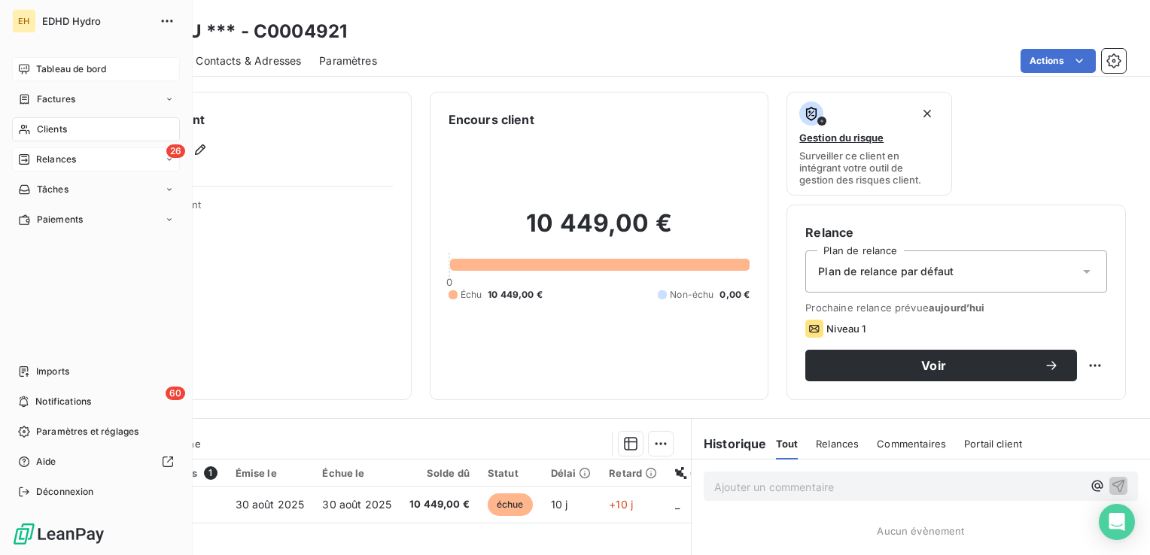
click at [46, 158] on span "Relances" at bounding box center [56, 160] width 40 height 14
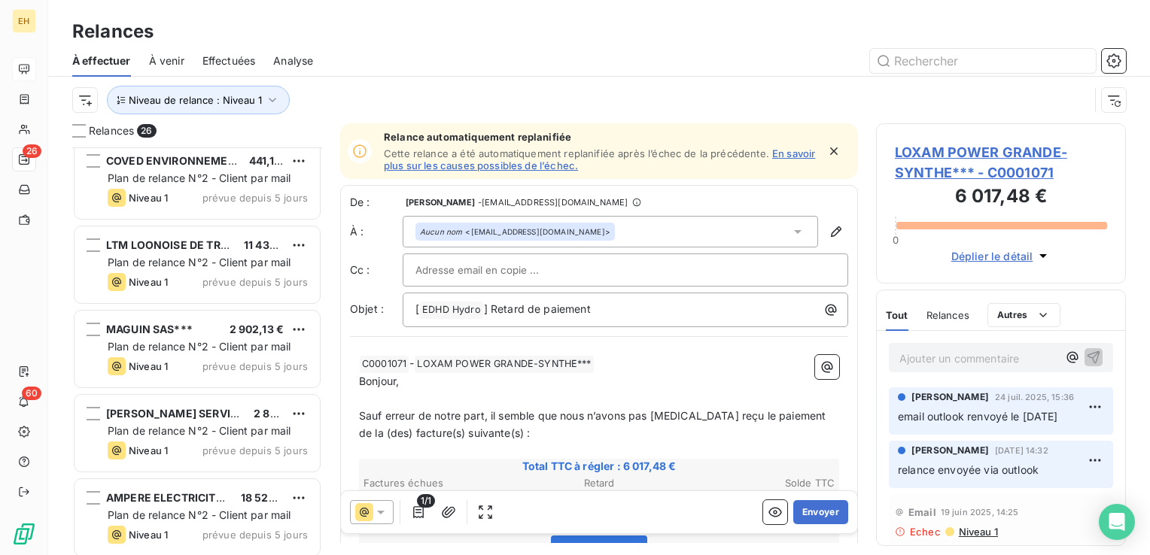
scroll to position [376, 0]
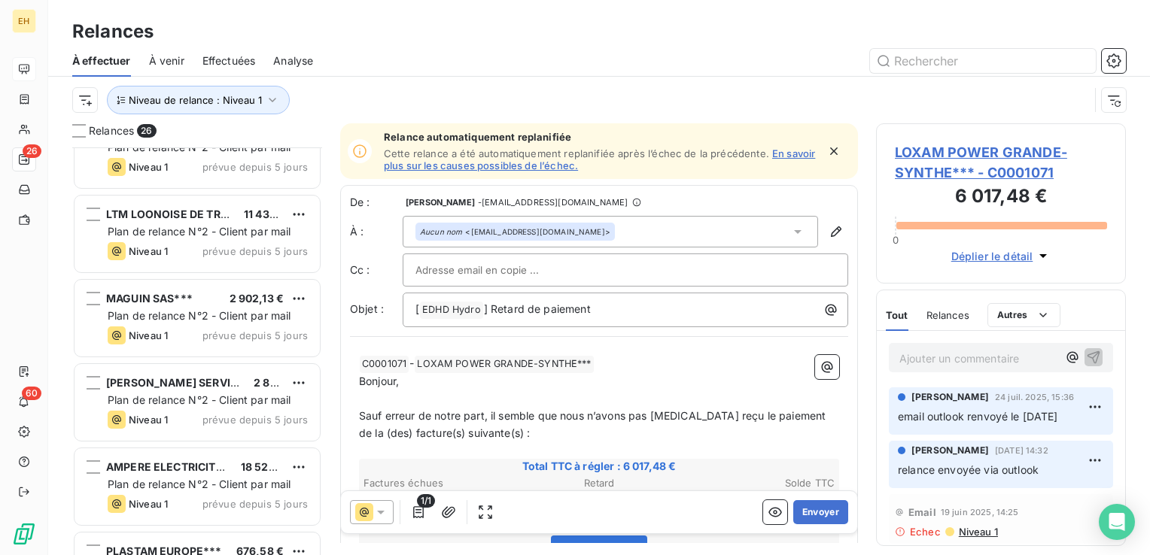
click at [212, 309] on div "Plan de relance N°2 - Client par mail" at bounding box center [208, 316] width 200 height 15
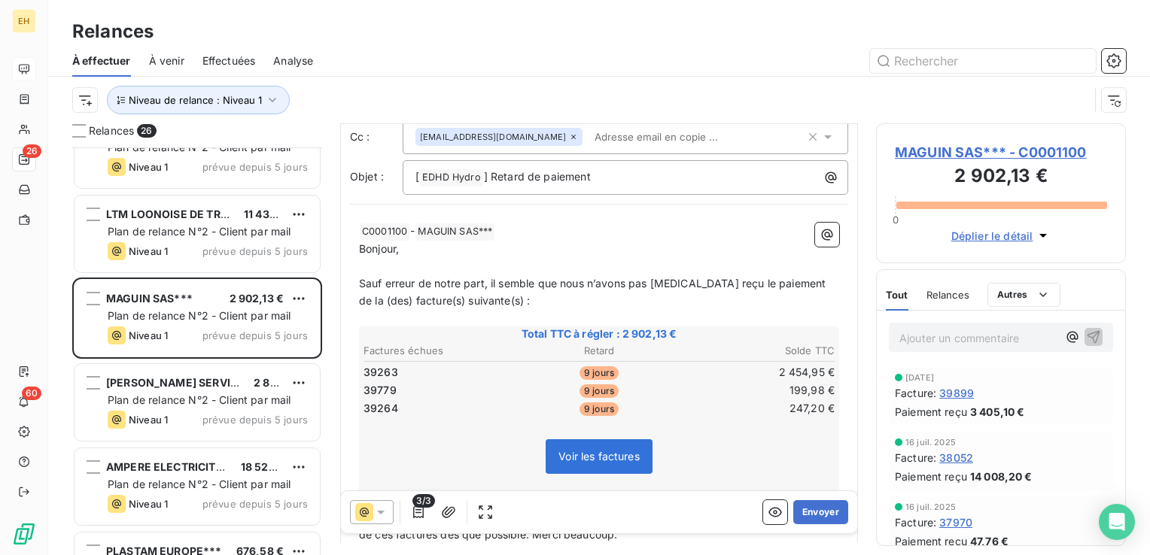
scroll to position [151, 0]
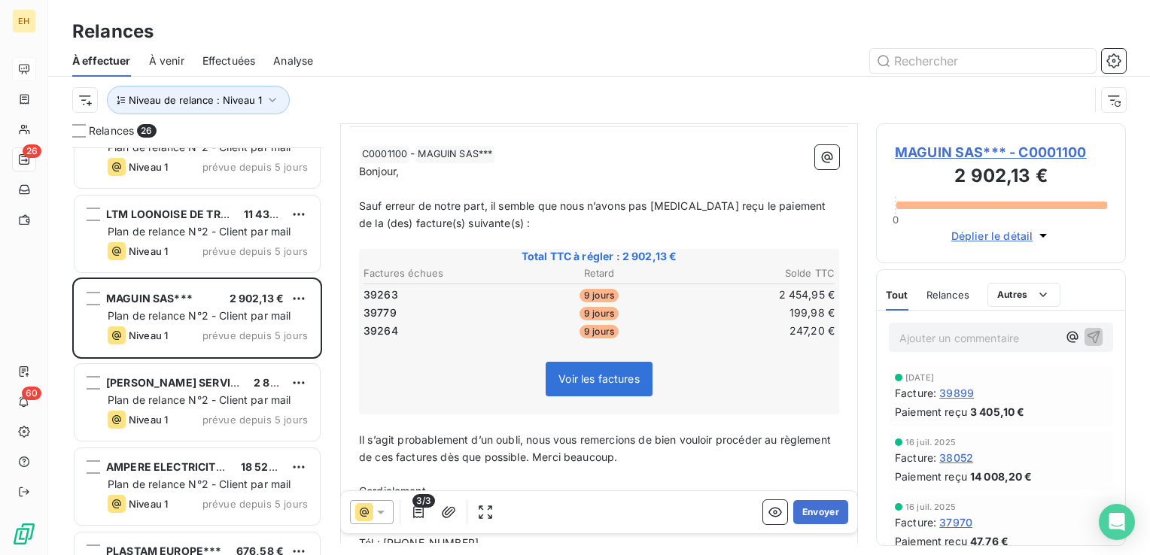
click at [968, 151] on span "MAGUIN SAS*** - C0001100" at bounding box center [1001, 152] width 212 height 20
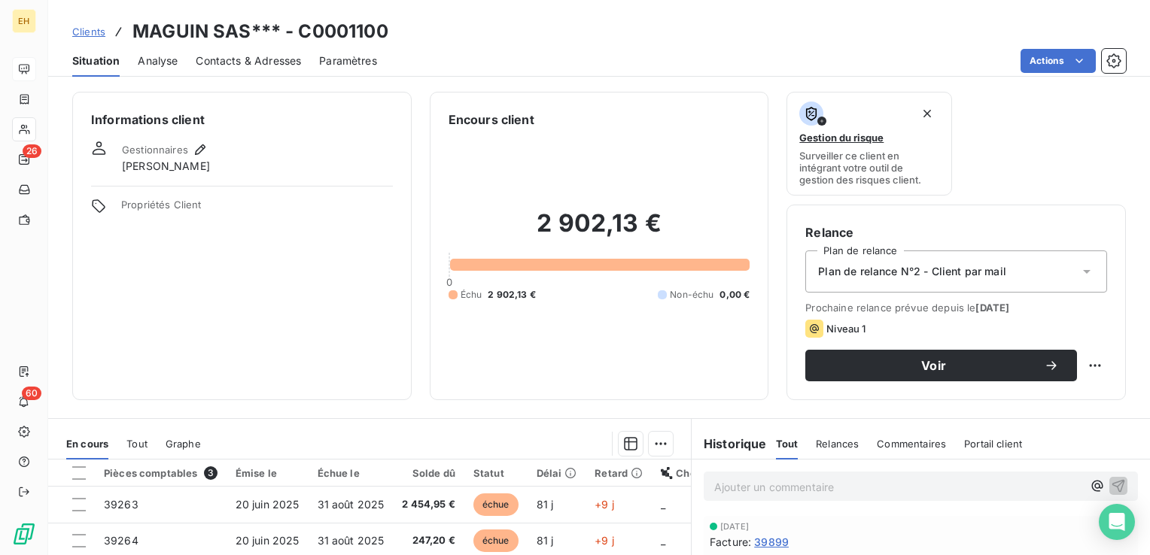
scroll to position [151, 0]
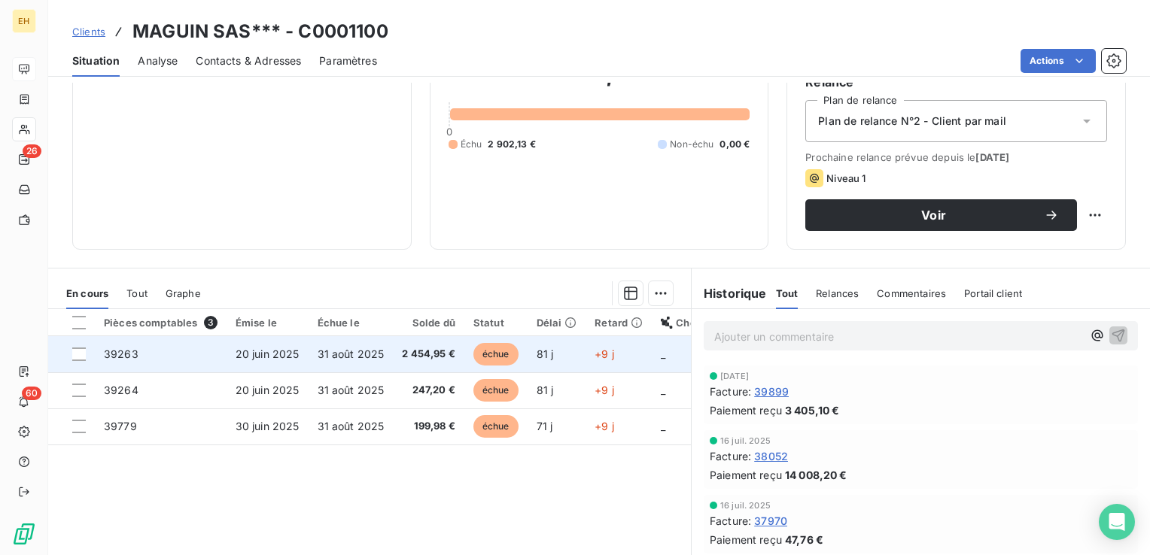
click at [246, 358] on span "20 juin 2025" at bounding box center [268, 354] width 64 height 13
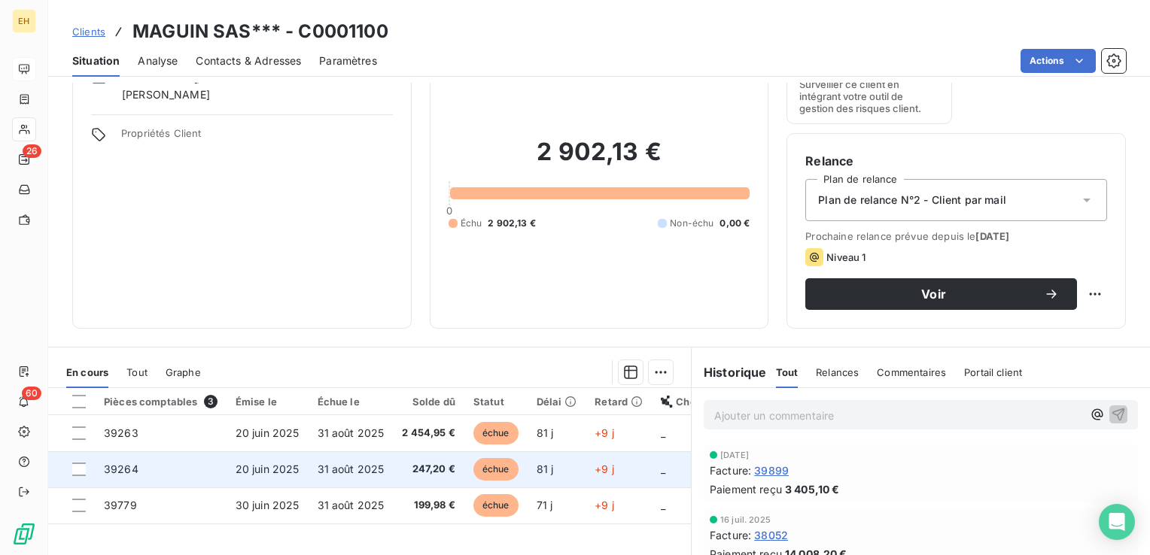
scroll to position [151, 0]
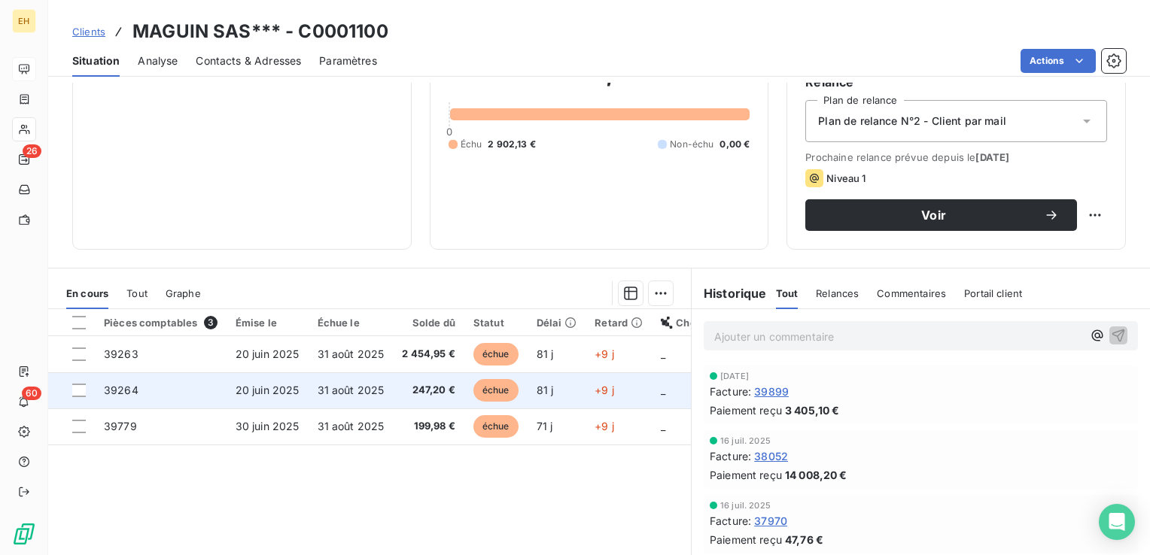
click at [312, 377] on td "31 août 2025" at bounding box center [351, 391] width 85 height 36
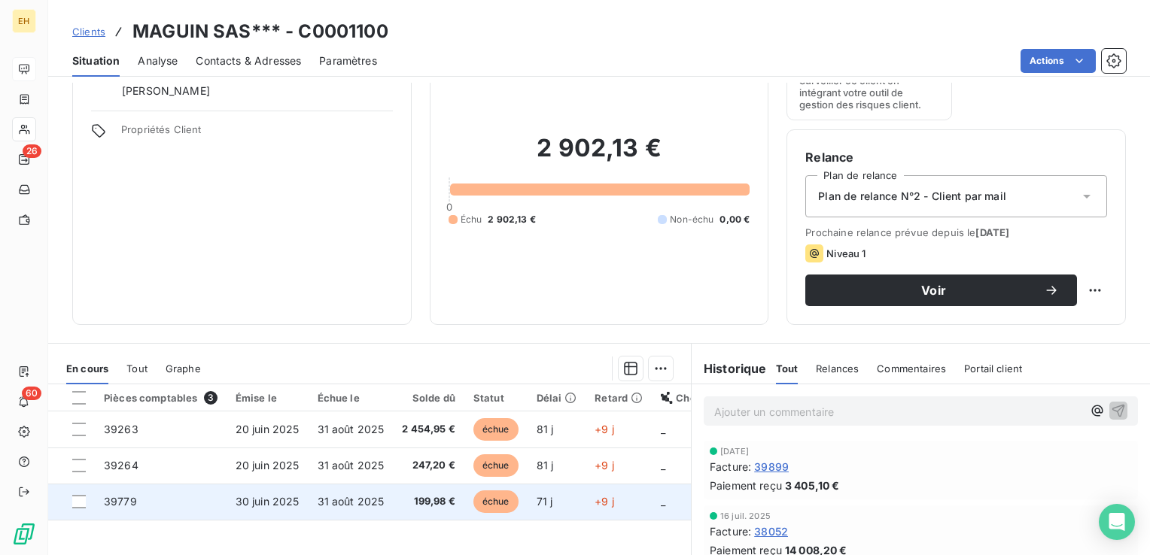
scroll to position [151, 0]
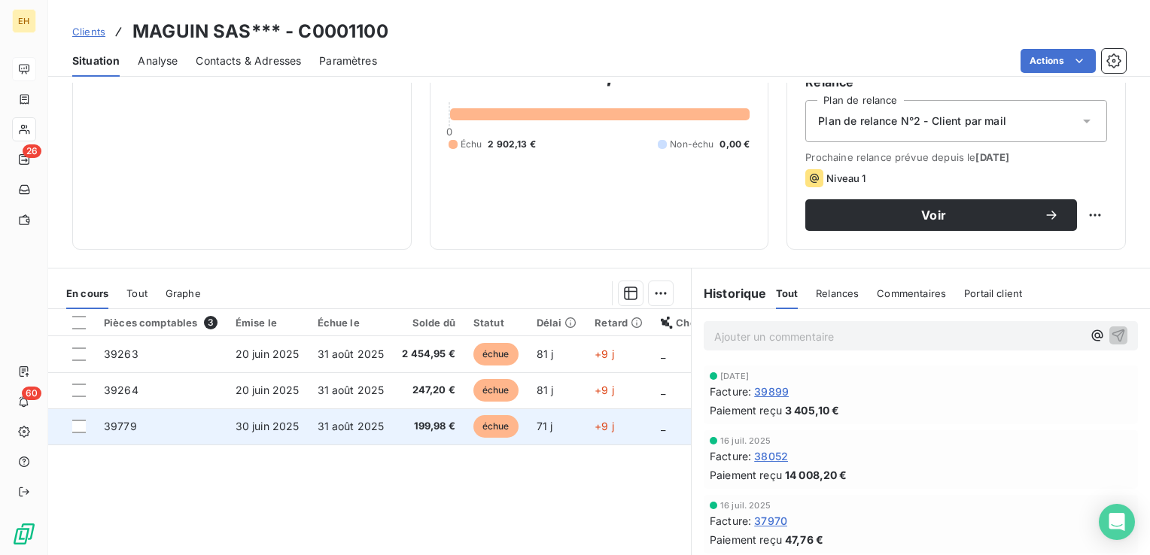
click at [388, 430] on td "31 août 2025" at bounding box center [351, 427] width 85 height 36
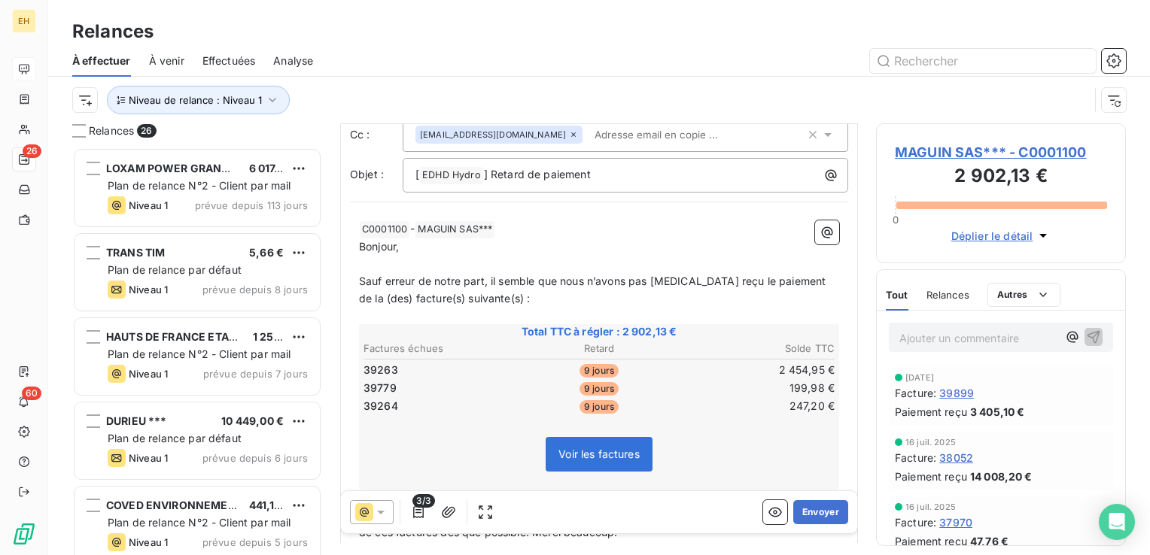
scroll to position [151, 0]
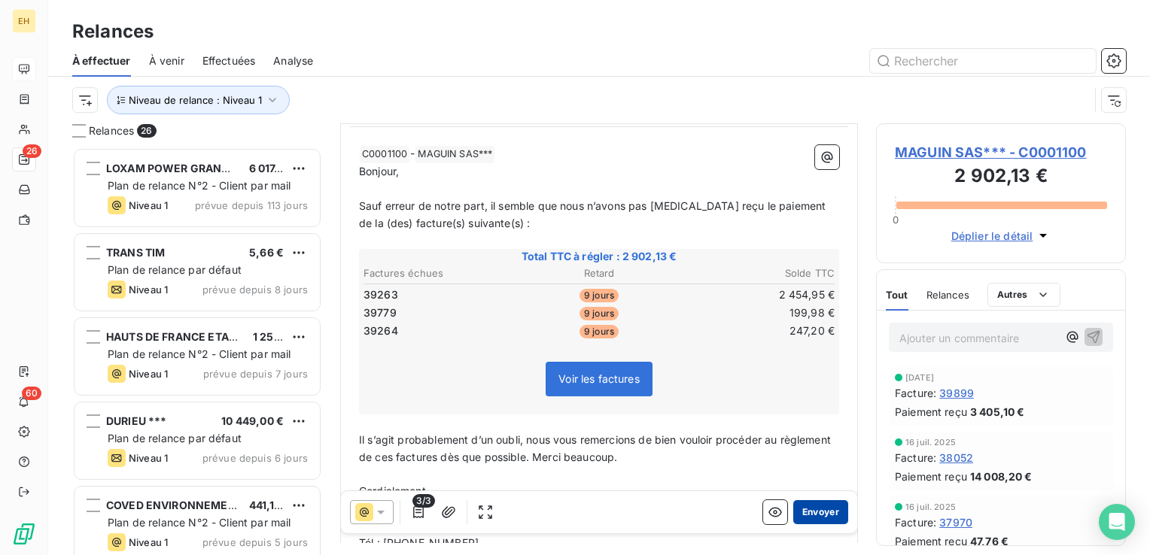
click at [813, 515] on button "Envoyer" at bounding box center [820, 512] width 55 height 24
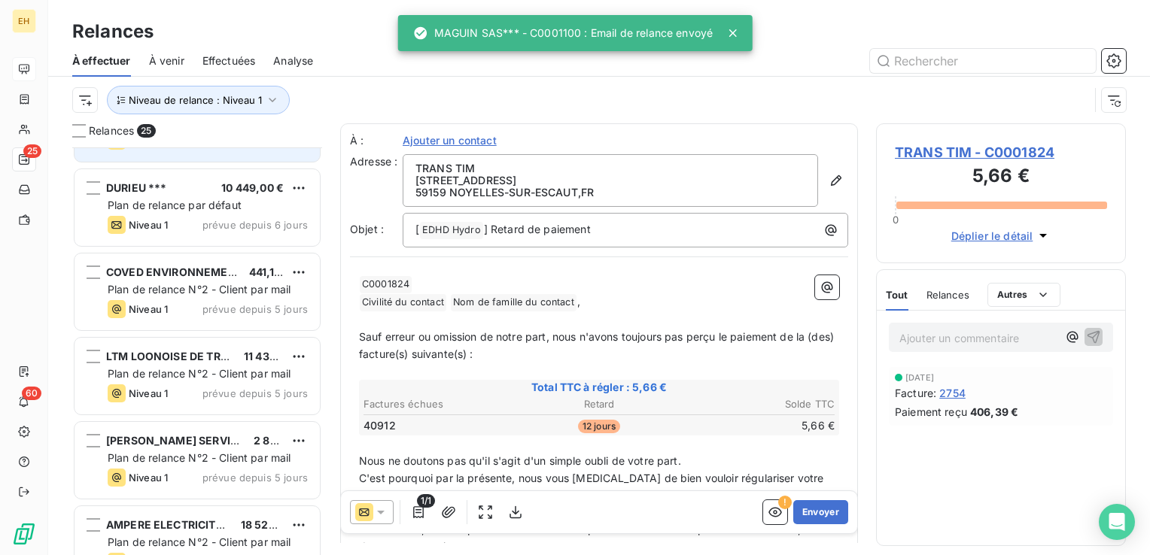
scroll to position [301, 0]
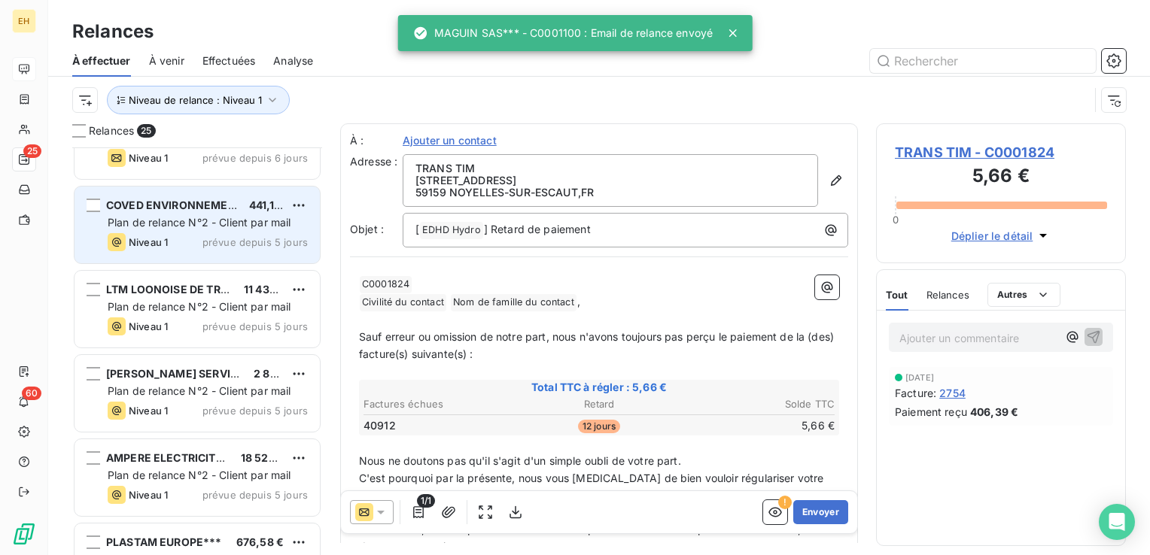
click at [211, 220] on span "Plan de relance N°2 - Client par mail" at bounding box center [200, 222] width 184 height 13
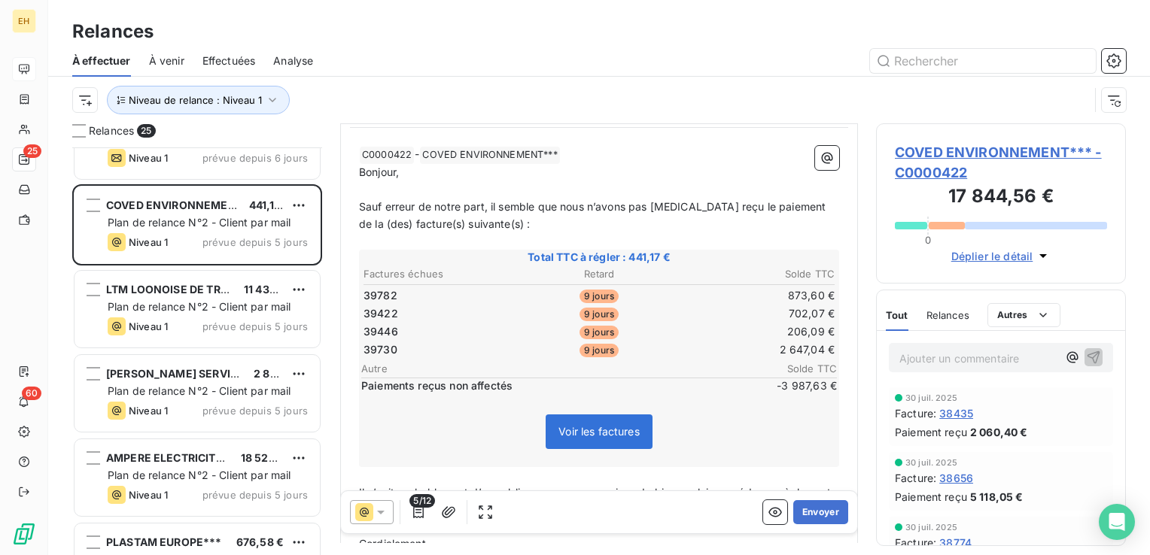
scroll to position [151, 0]
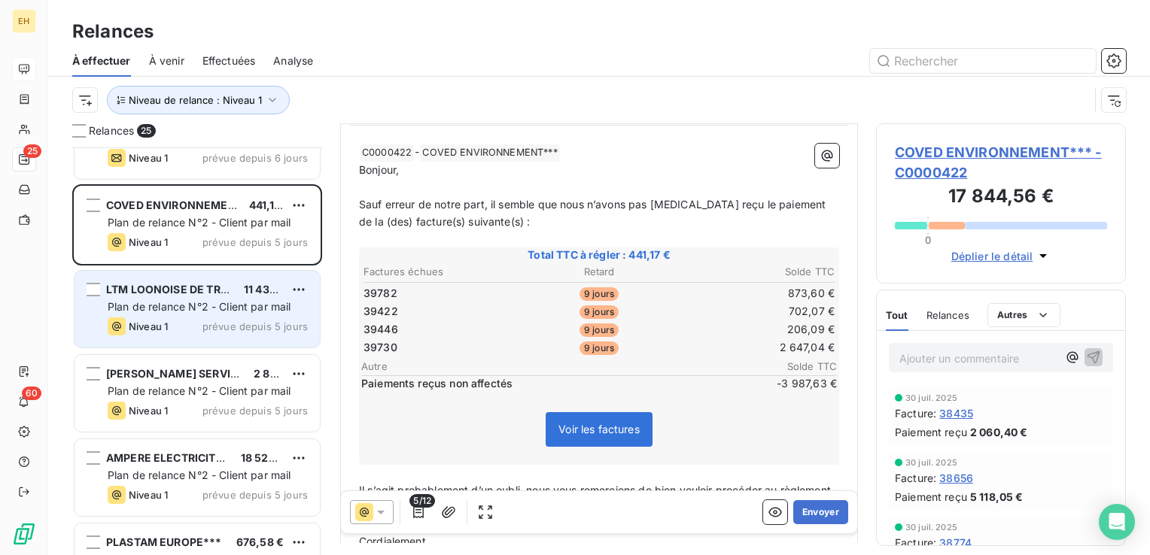
click at [108, 284] on span "LTM LOONOISE DE TRAV. METAL***" at bounding box center [200, 289] width 189 height 13
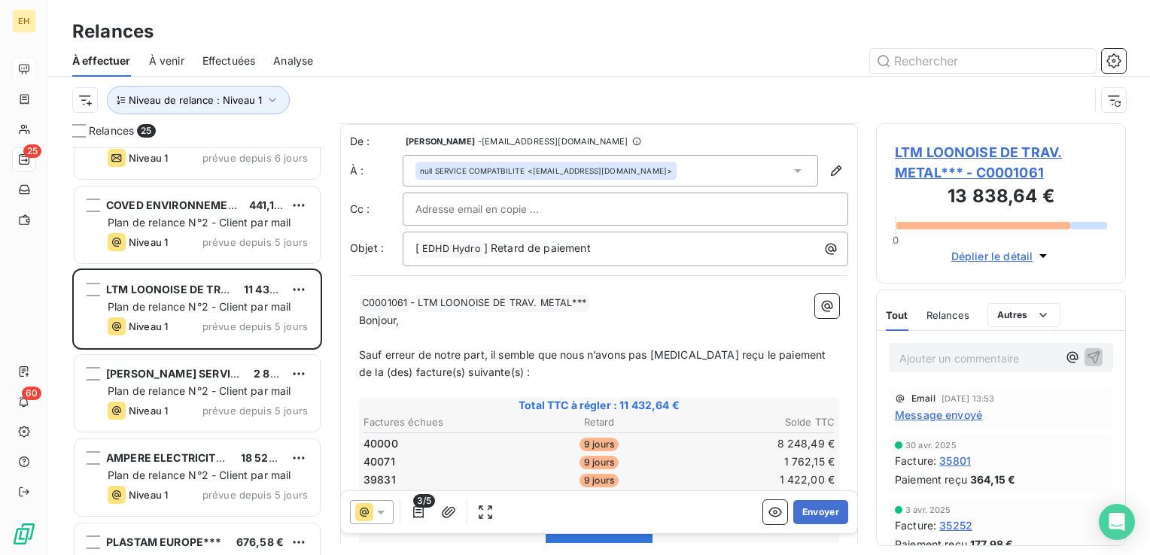
scroll to position [151, 0]
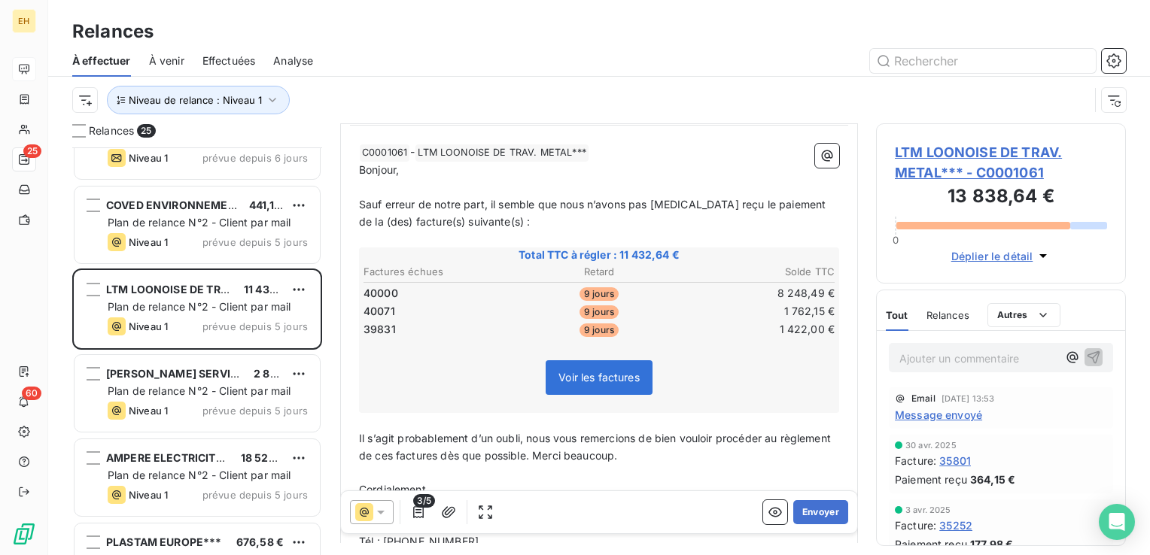
click at [978, 146] on span "LTM LOONOISE DE TRAV. METAL*** - C0001061" at bounding box center [1001, 162] width 212 height 41
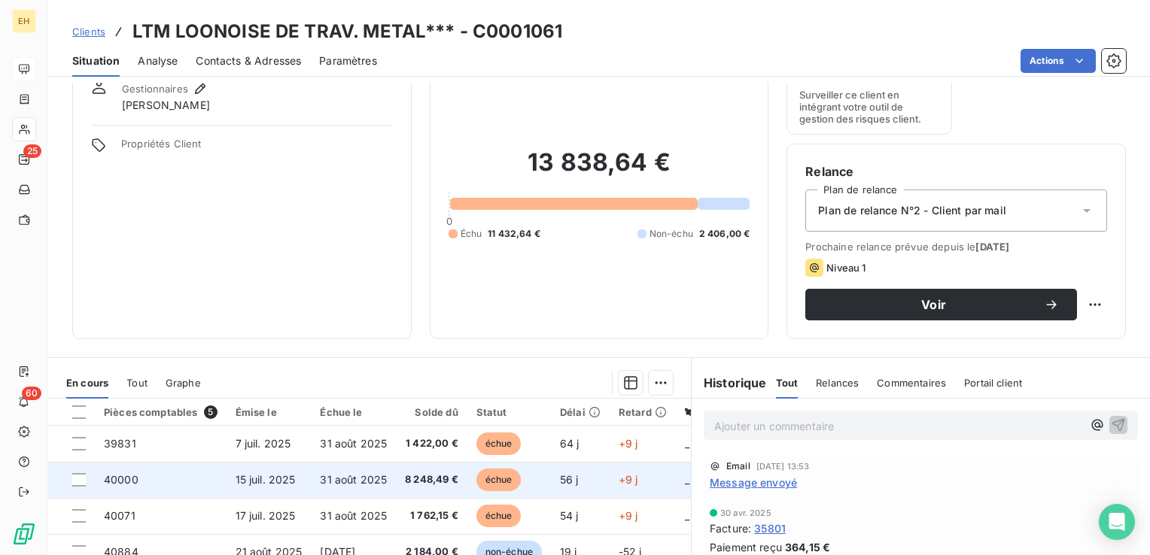
scroll to position [226, 0]
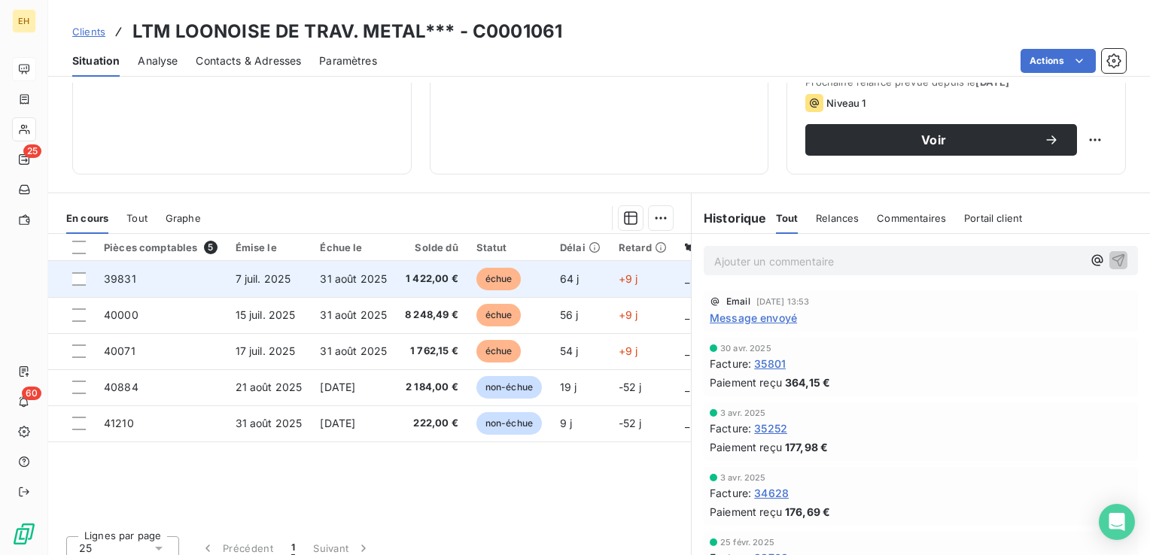
click at [326, 282] on span "31 août 2025" at bounding box center [353, 278] width 67 height 13
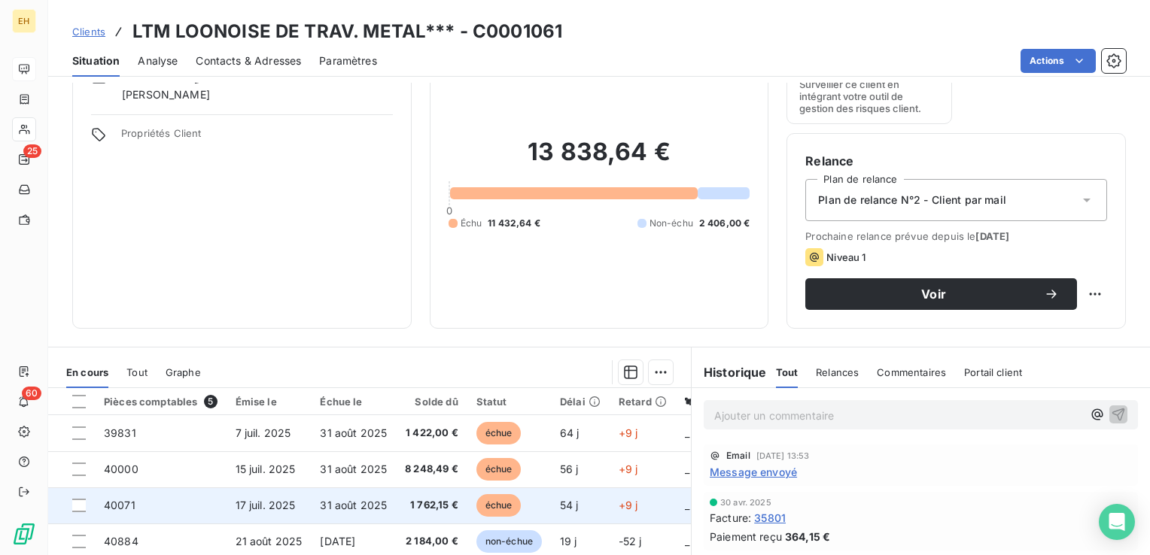
scroll to position [151, 0]
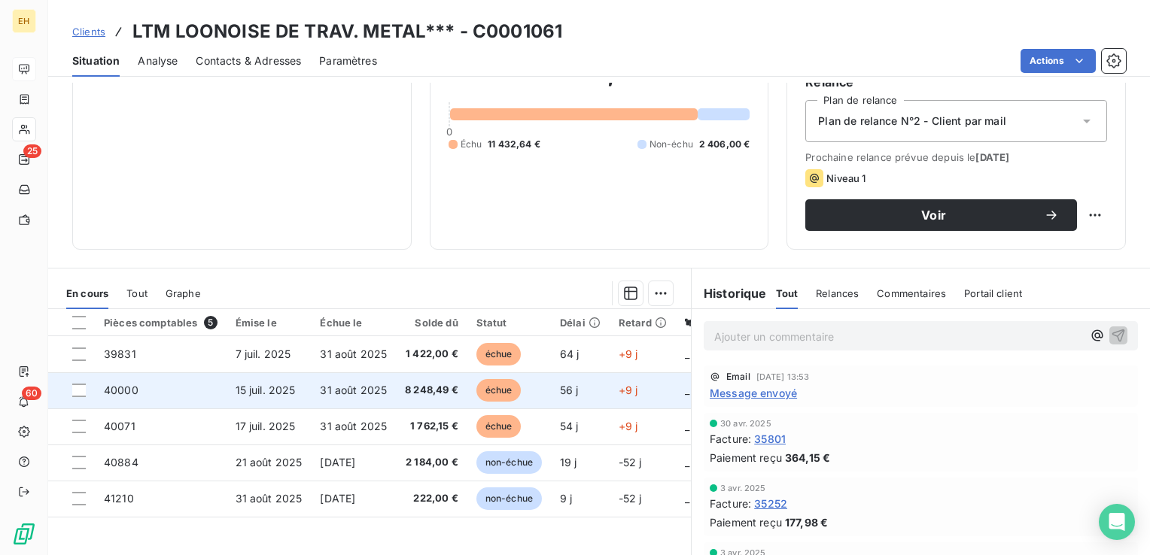
click at [334, 394] on span "31 août 2025" at bounding box center [353, 390] width 67 height 13
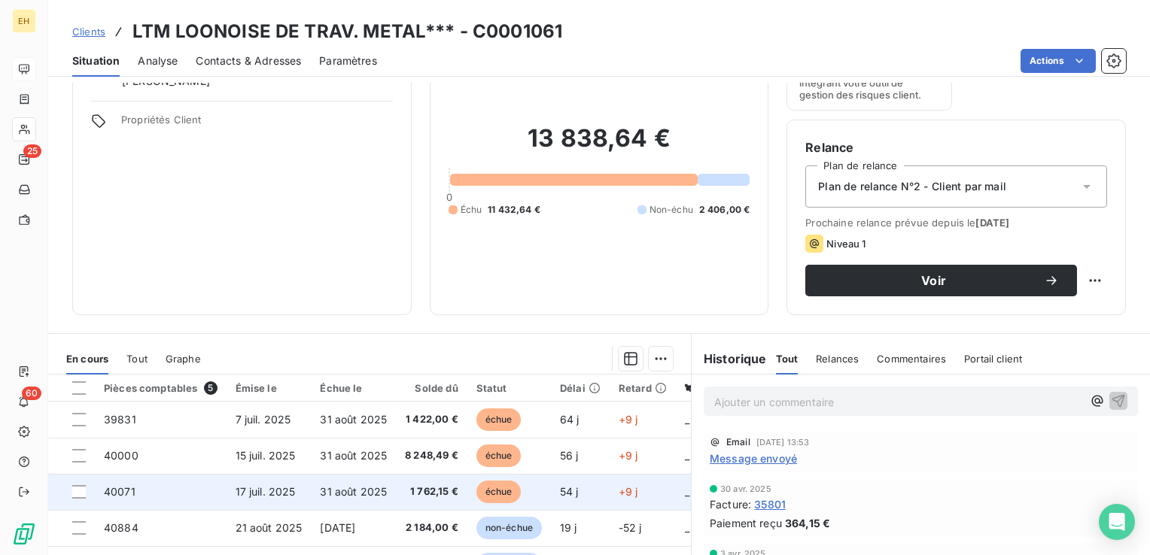
scroll to position [151, 0]
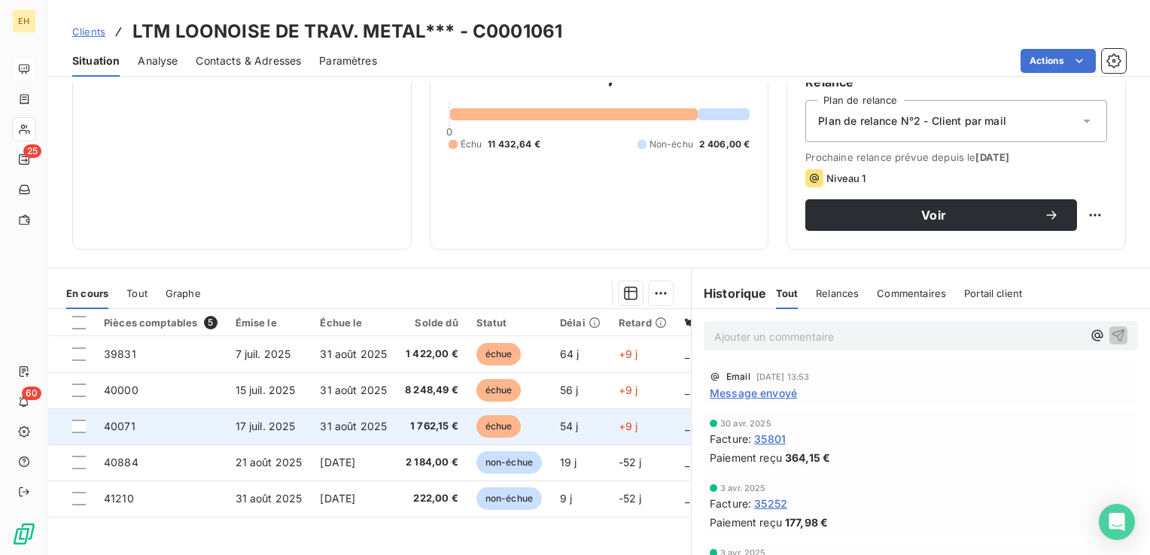
click at [422, 429] on span "1 762,15 €" at bounding box center [431, 426] width 53 height 15
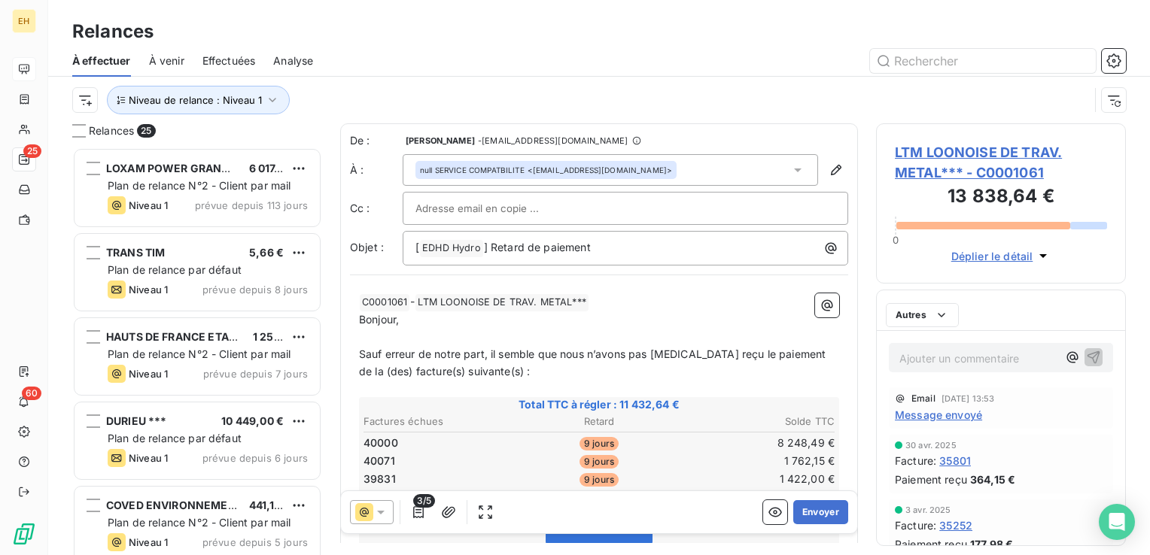
scroll to position [397, 238]
click at [415, 513] on icon "button" at bounding box center [418, 512] width 15 height 15
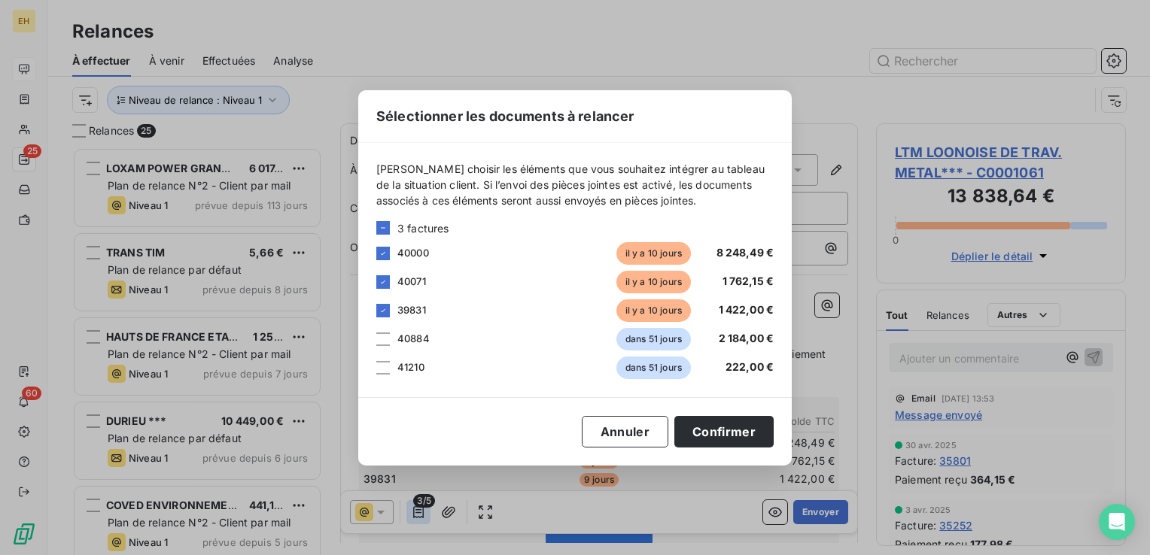
click at [415, 513] on div "Sélectionner les documents à relancer [PERSON_NAME] choisir les éléments que vo…" at bounding box center [575, 277] width 1150 height 555
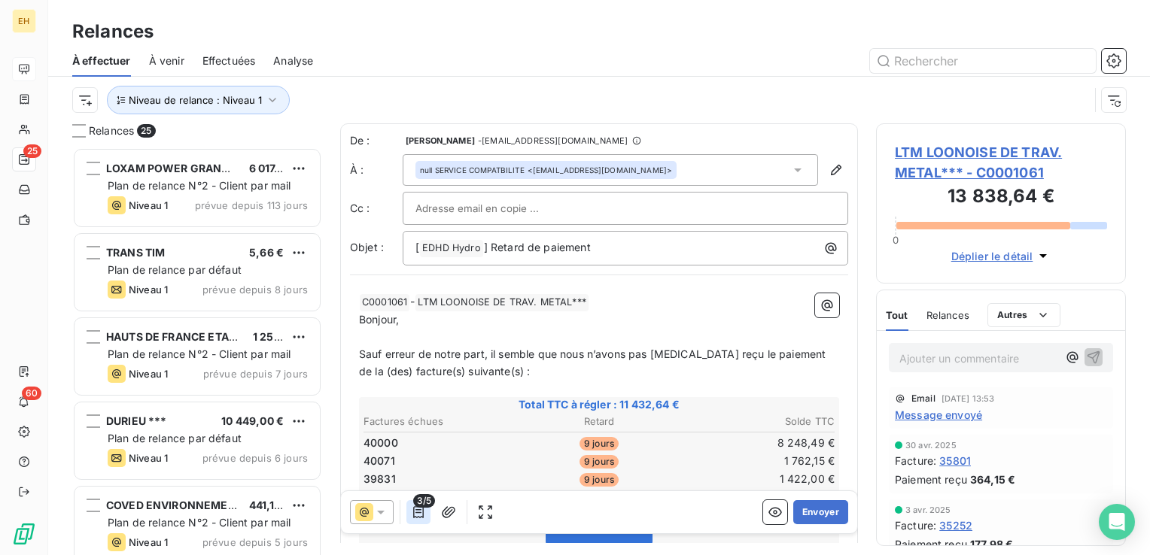
click at [415, 511] on icon "button" at bounding box center [418, 512] width 15 height 15
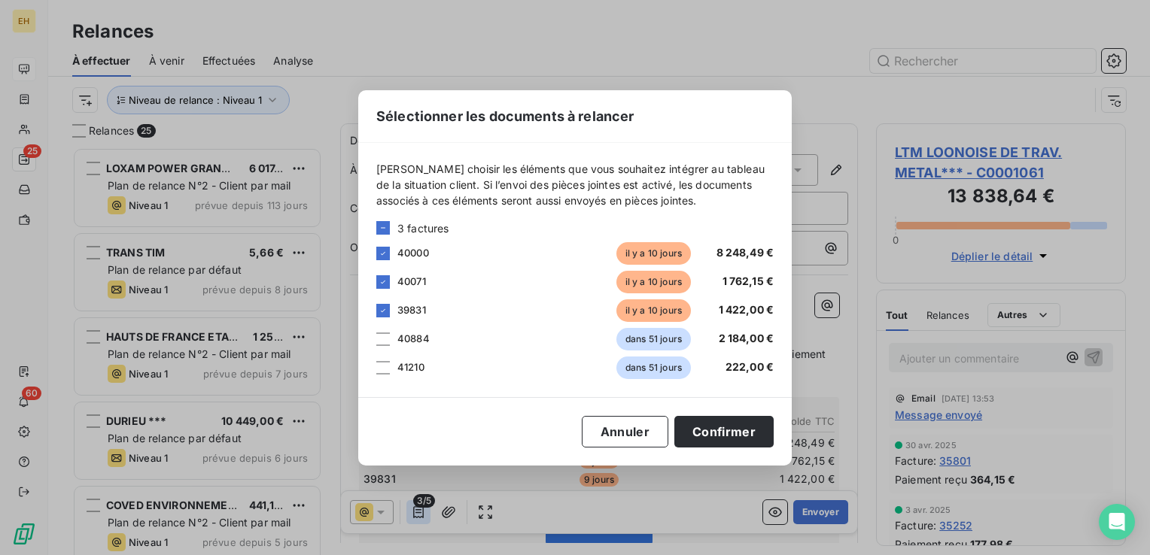
click at [415, 511] on div "Sélectionner les documents à relancer [PERSON_NAME] choisir les éléments que vo…" at bounding box center [575, 277] width 1150 height 555
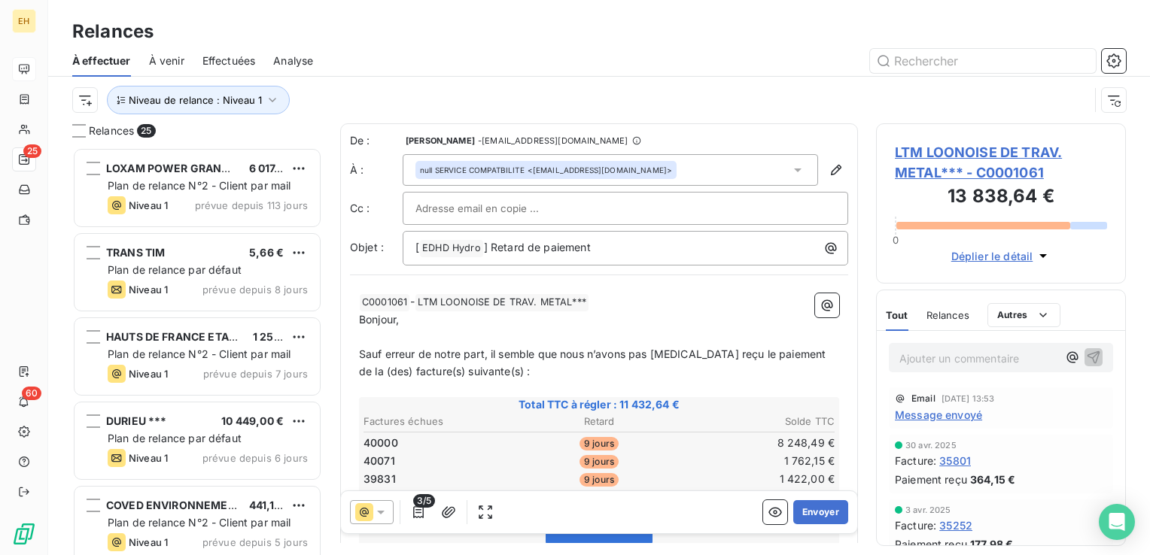
click at [909, 417] on span "Message envoyé" at bounding box center [938, 415] width 87 height 16
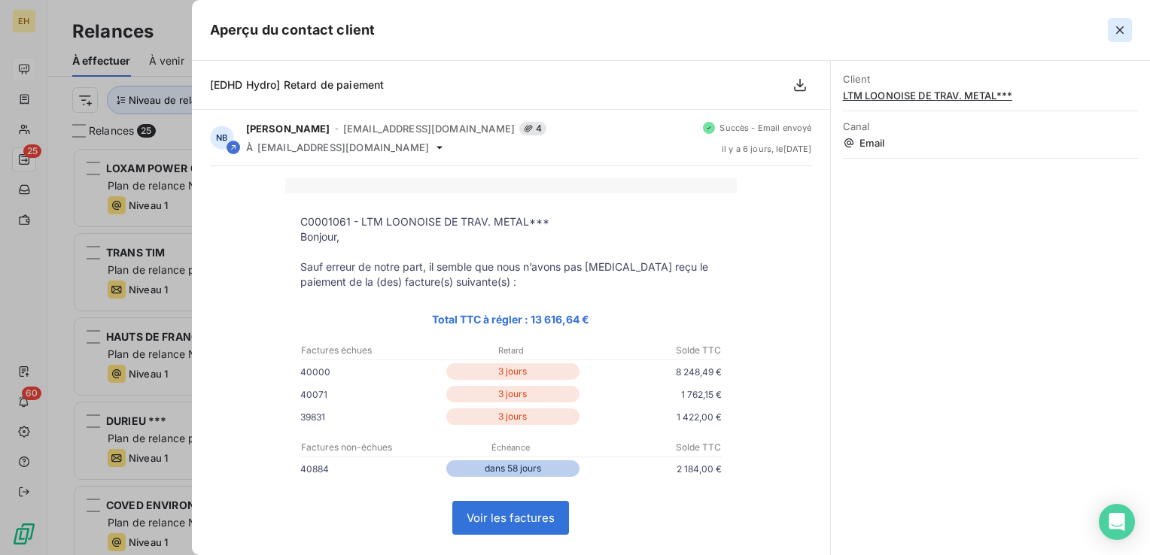
click at [1123, 29] on icon "button" at bounding box center [1119, 30] width 15 height 15
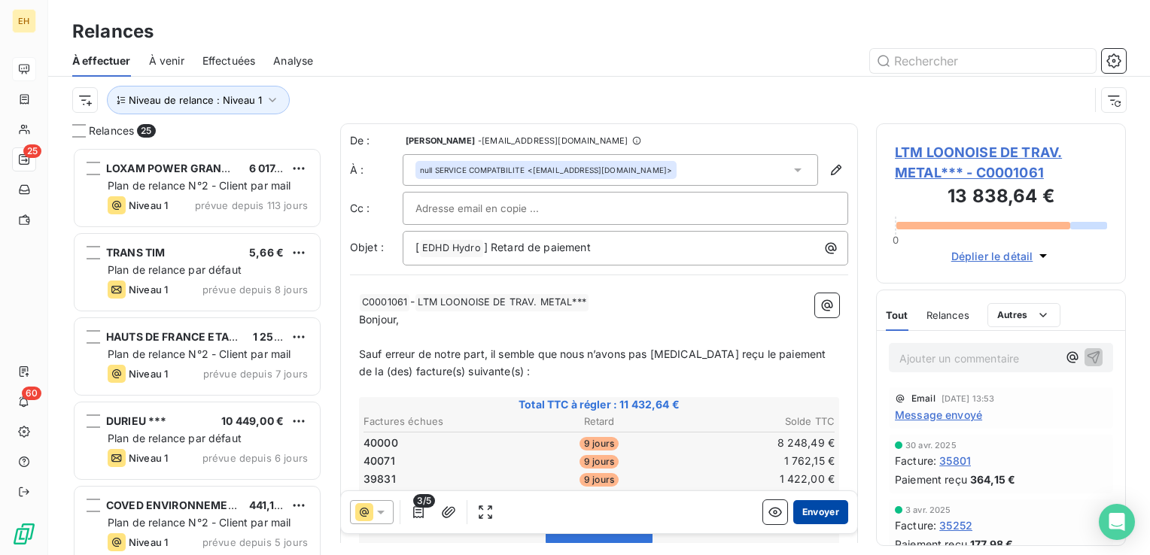
click at [818, 507] on button "Envoyer" at bounding box center [820, 512] width 55 height 24
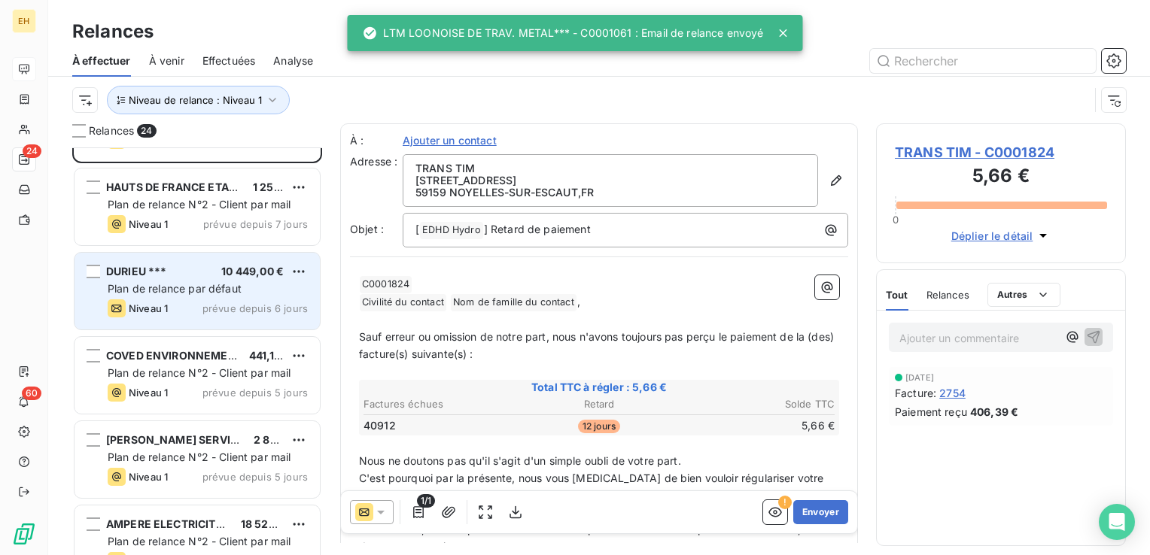
scroll to position [226, 0]
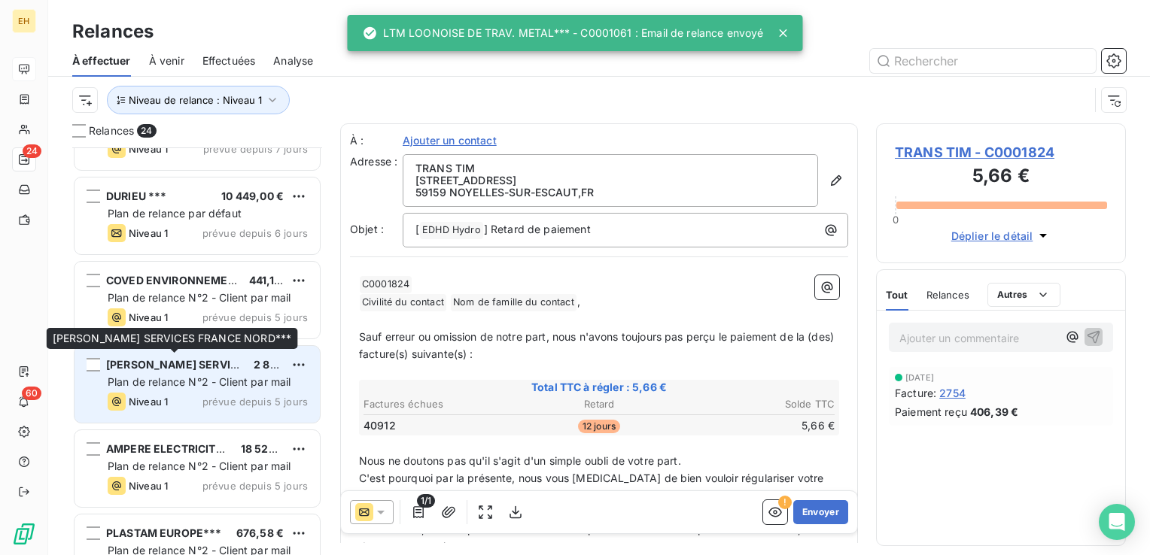
click at [197, 367] on span "[PERSON_NAME] SERVICES FRANCE NORD***" at bounding box center [228, 364] width 244 height 13
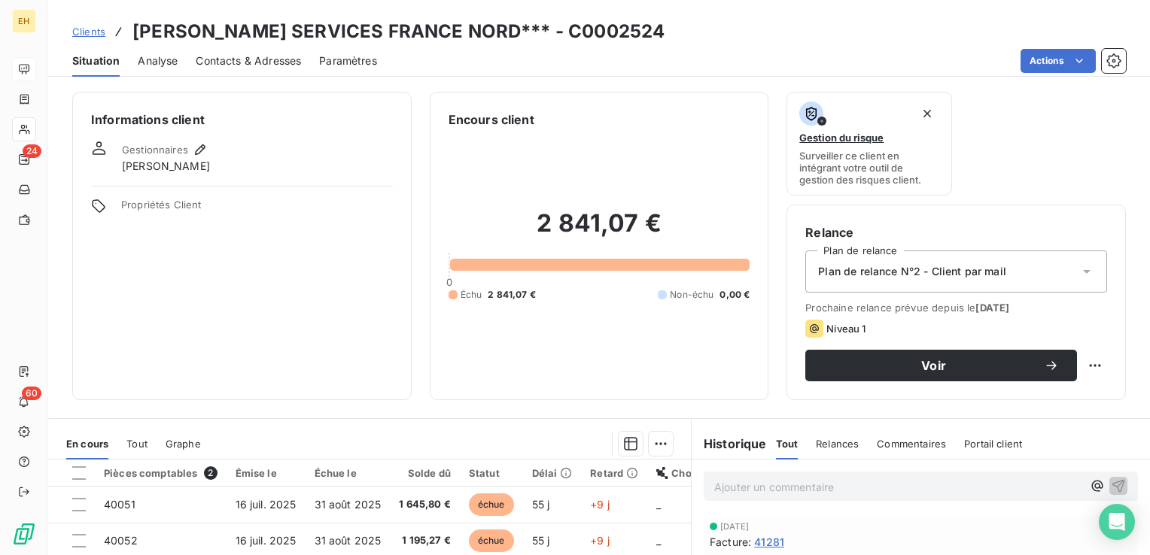
scroll to position [151, 0]
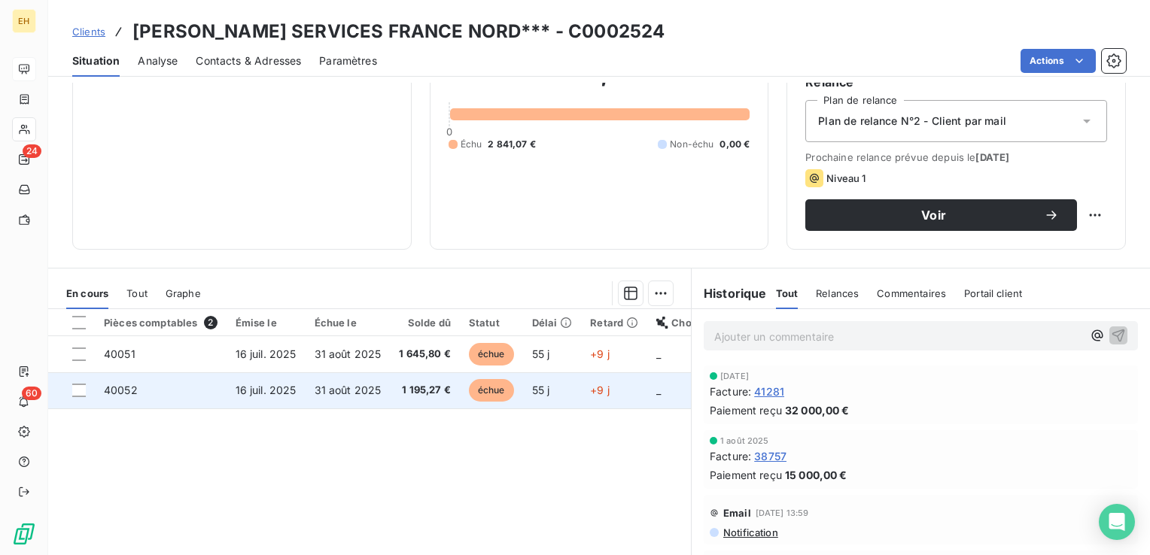
click at [421, 383] on span "1 195,27 €" at bounding box center [425, 390] width 52 height 15
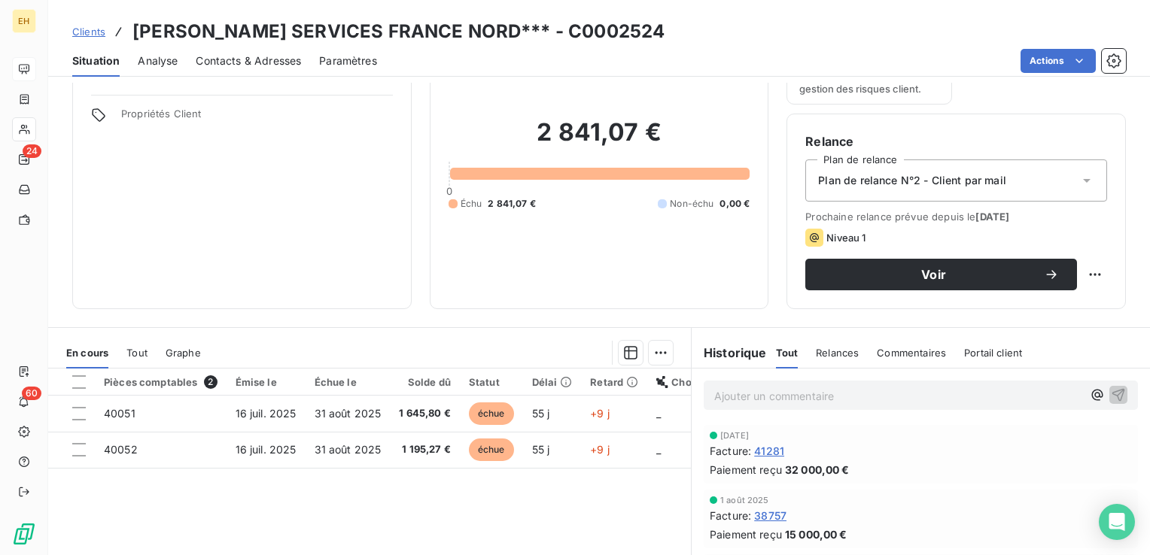
scroll to position [226, 0]
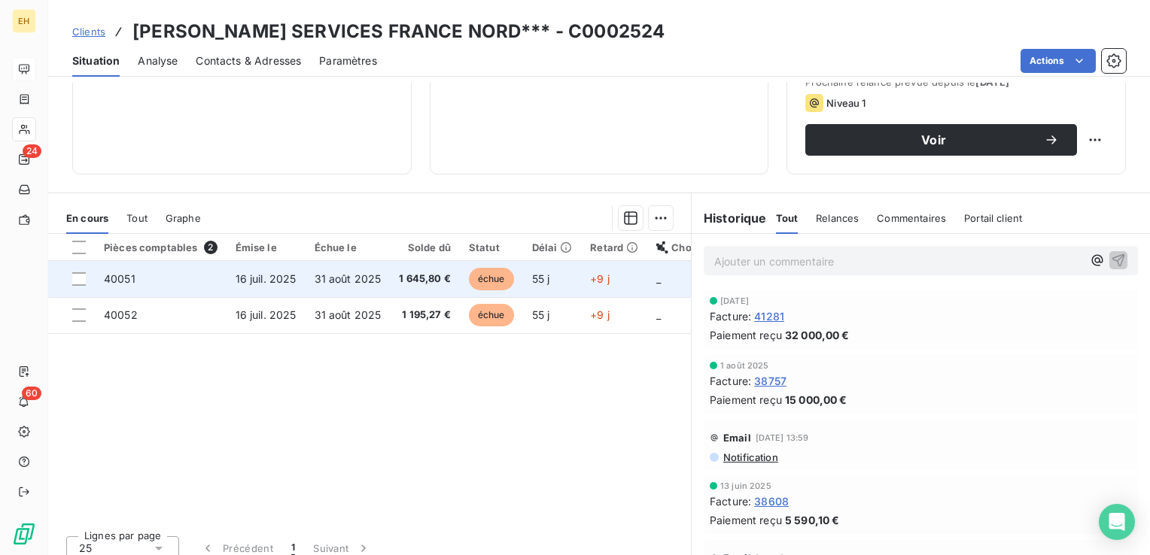
click at [312, 275] on td "31 août 2025" at bounding box center [348, 279] width 85 height 36
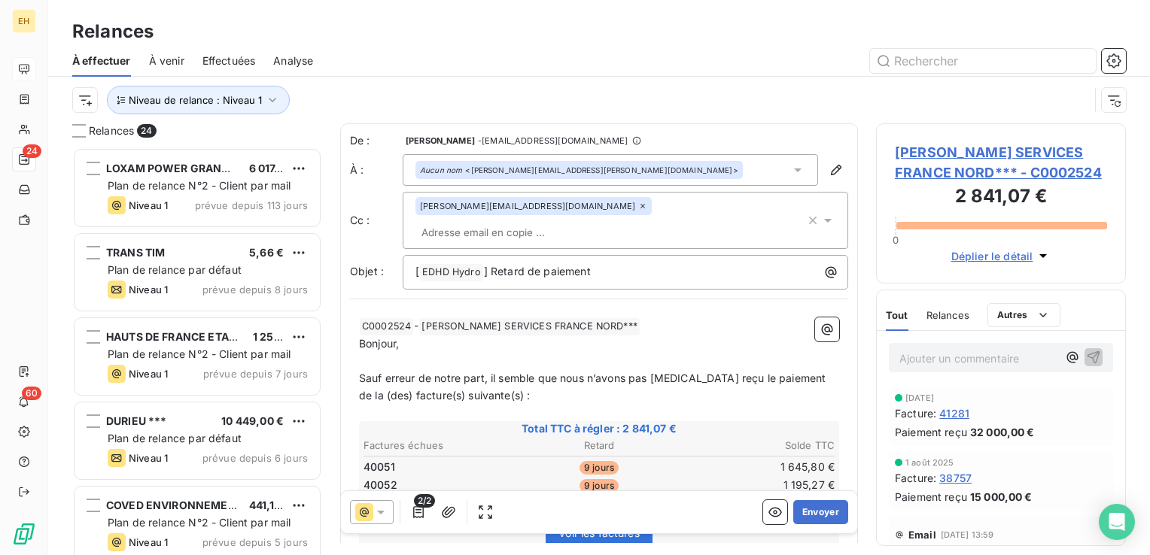
scroll to position [397, 238]
click at [795, 513] on button "Envoyer" at bounding box center [820, 512] width 55 height 24
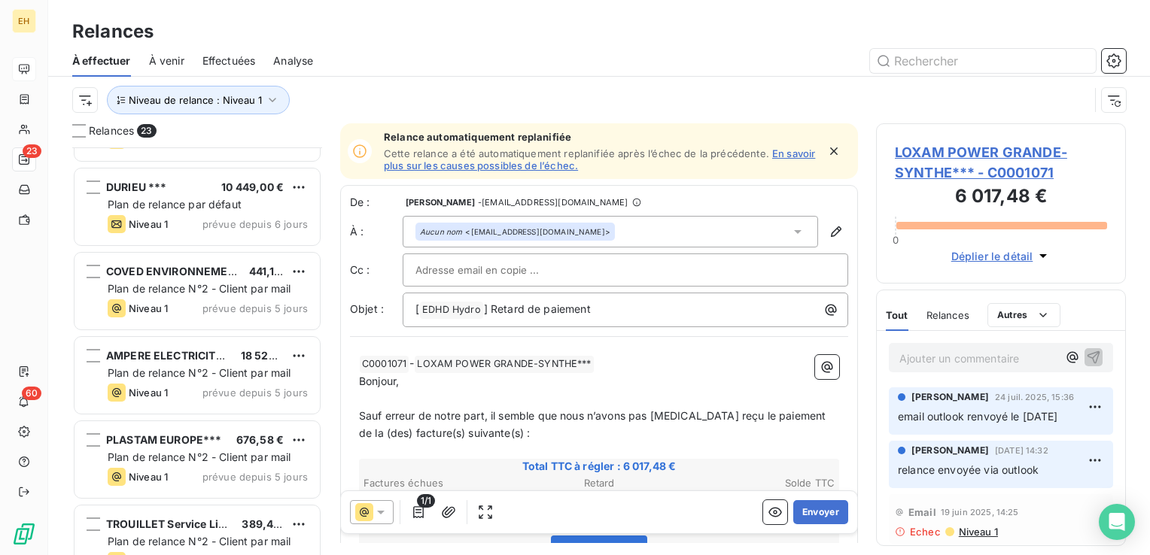
scroll to position [301, 0]
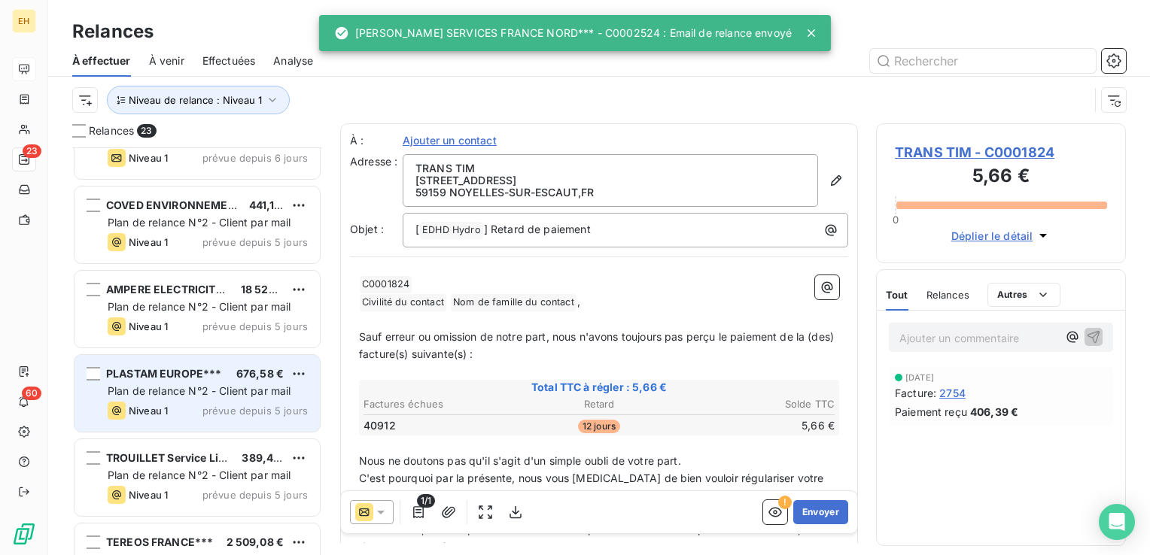
click at [208, 411] on span "prévue depuis 5 jours" at bounding box center [254, 411] width 105 height 12
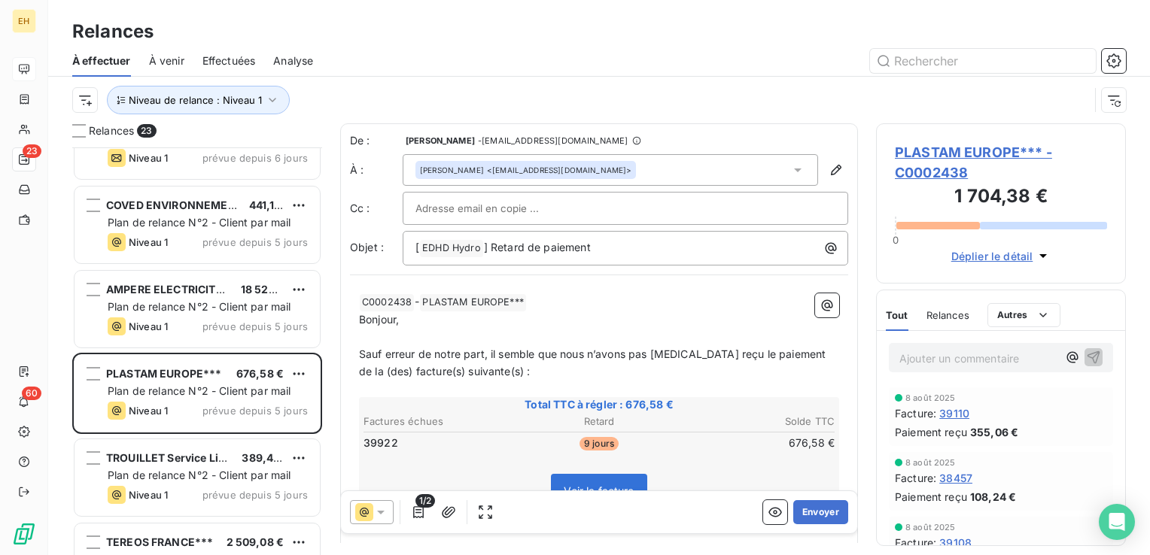
click at [975, 153] on span "PLASTAM EUROPE*** - C0002438" at bounding box center [1001, 162] width 212 height 41
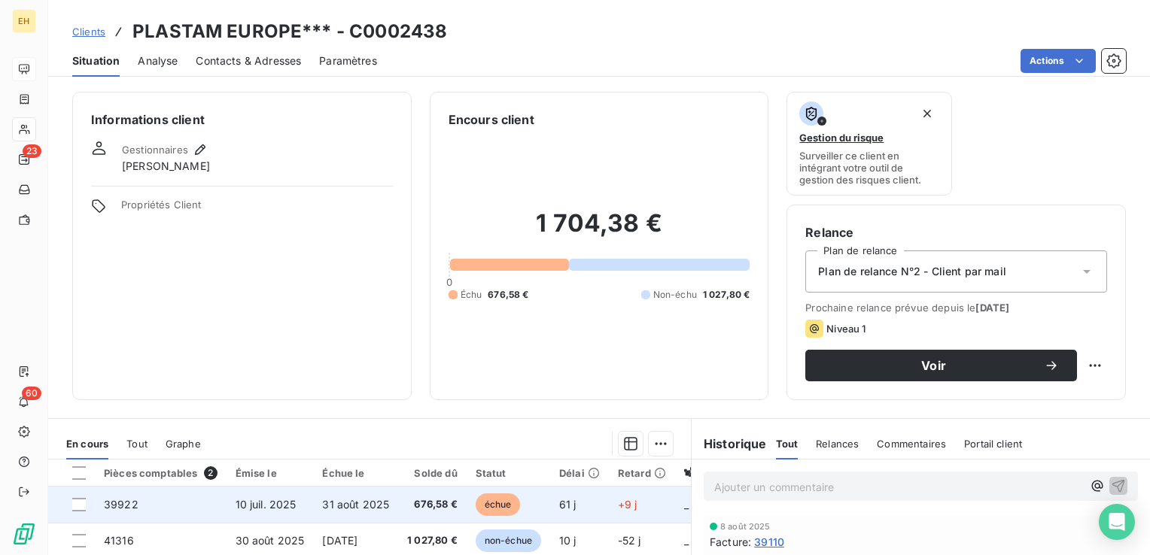
click at [334, 504] on span "31 août 2025" at bounding box center [355, 504] width 67 height 13
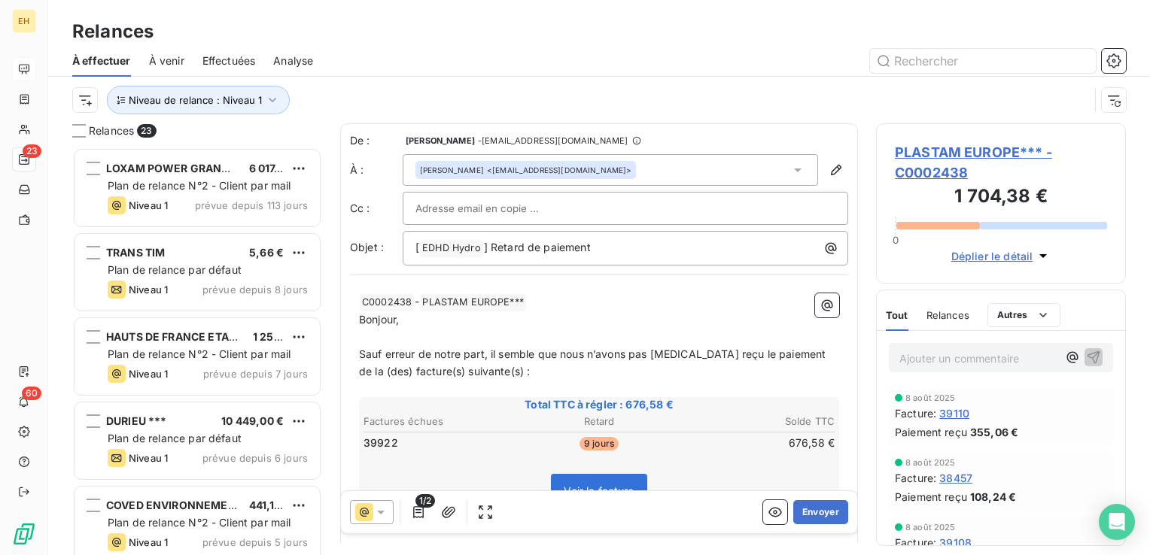
scroll to position [397, 238]
click at [418, 515] on icon "button" at bounding box center [418, 512] width 15 height 15
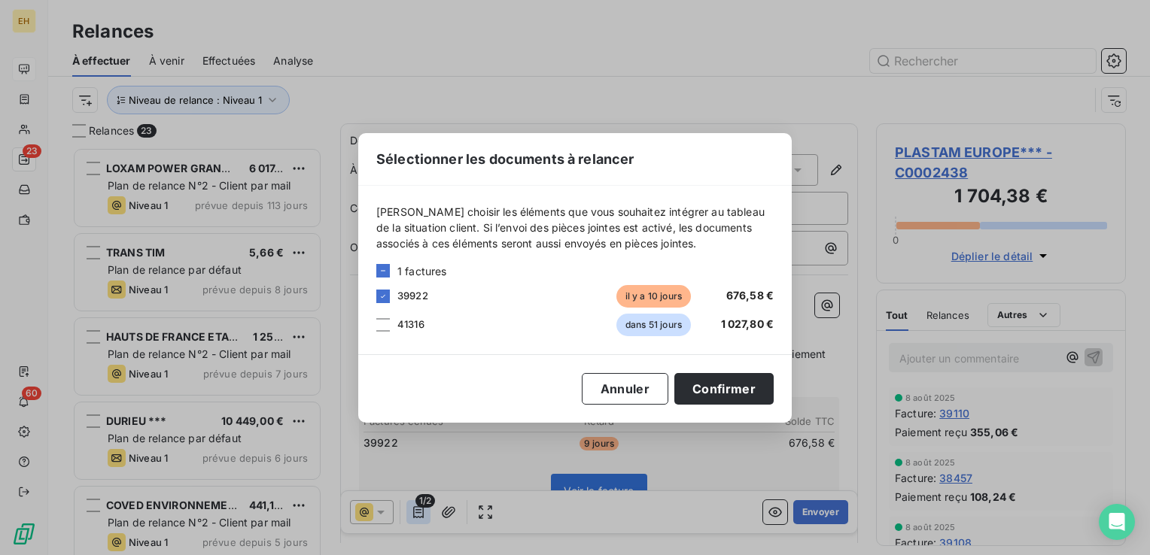
click at [418, 515] on div "Sélectionner les documents à relancer [PERSON_NAME] choisir les éléments que vo…" at bounding box center [575, 277] width 1150 height 555
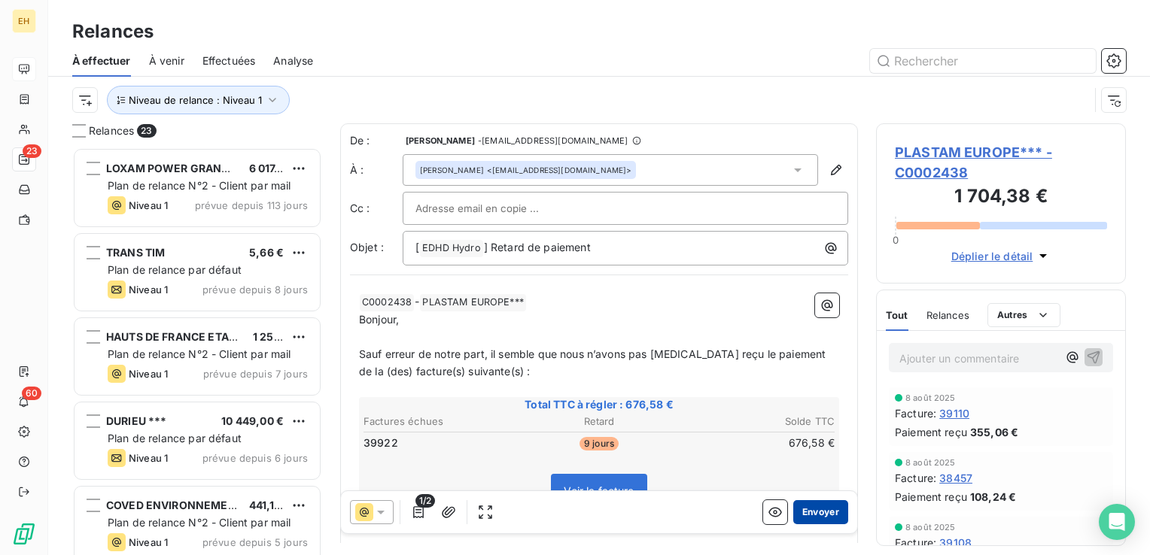
click at [814, 512] on button "Envoyer" at bounding box center [820, 512] width 55 height 24
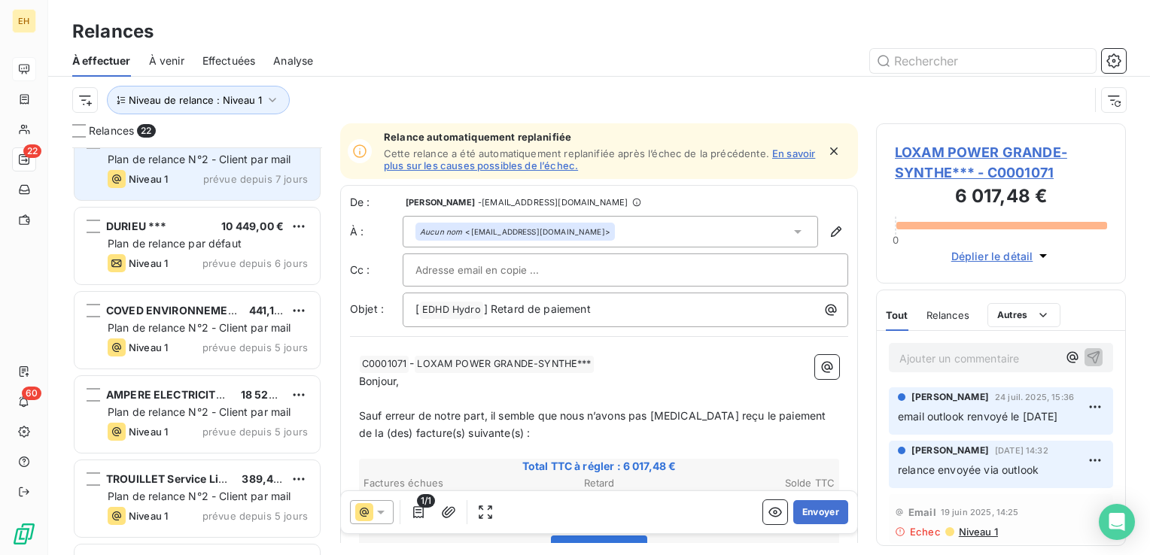
scroll to position [226, 0]
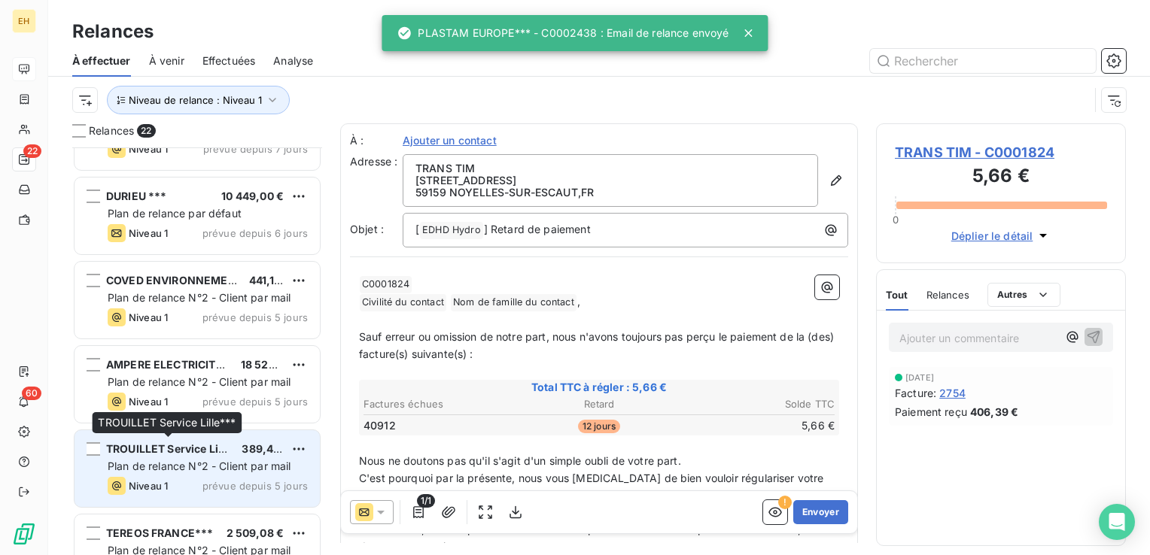
click at [184, 444] on span "TROUILLET Service Lille***" at bounding box center [177, 448] width 143 height 13
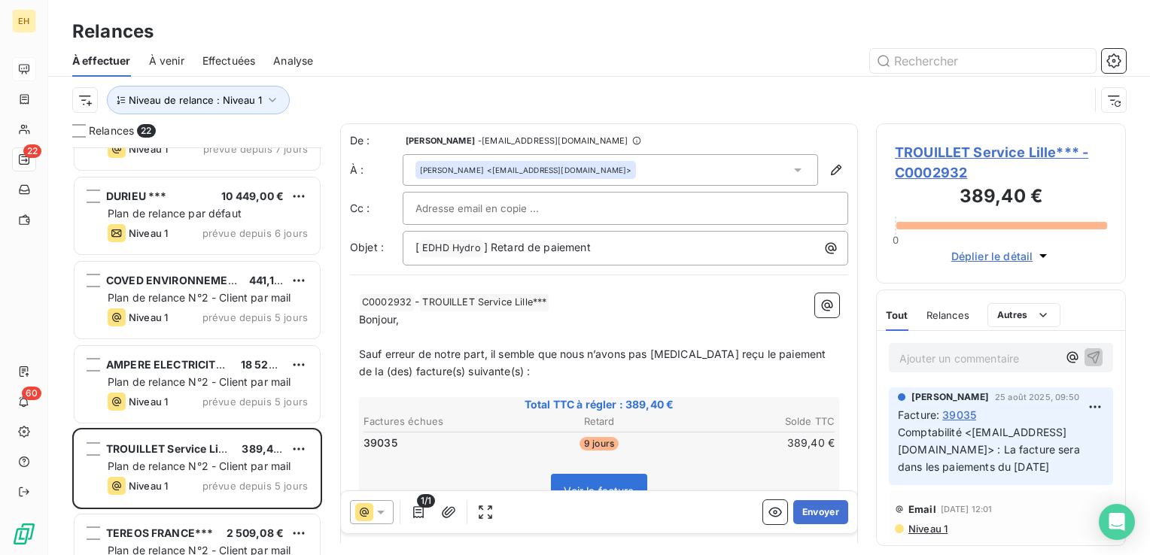
click at [378, 513] on icon at bounding box center [380, 512] width 15 height 15
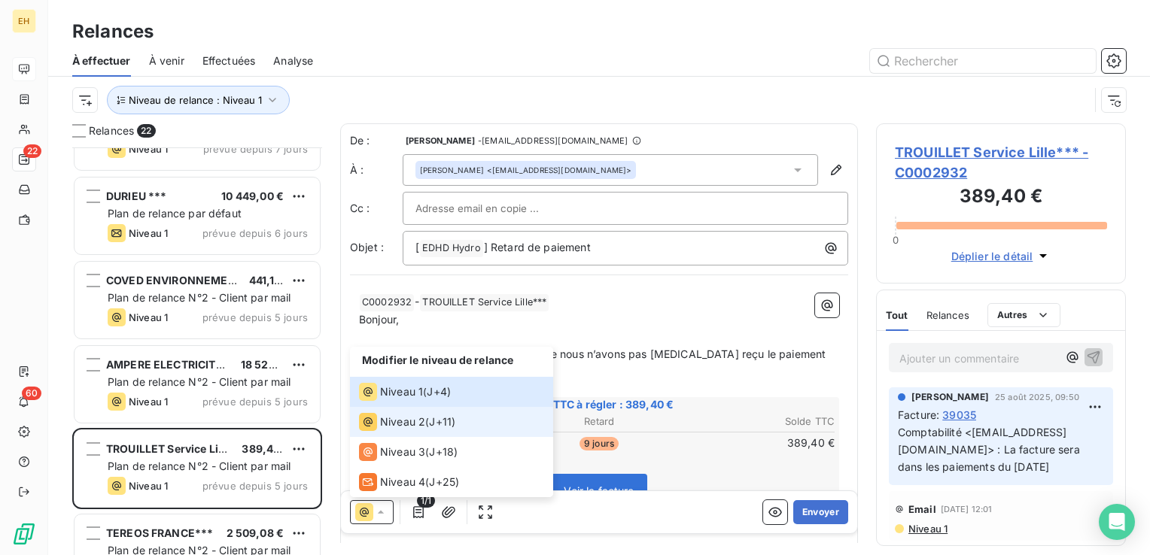
click at [386, 429] on span "Niveau 2" at bounding box center [402, 422] width 45 height 15
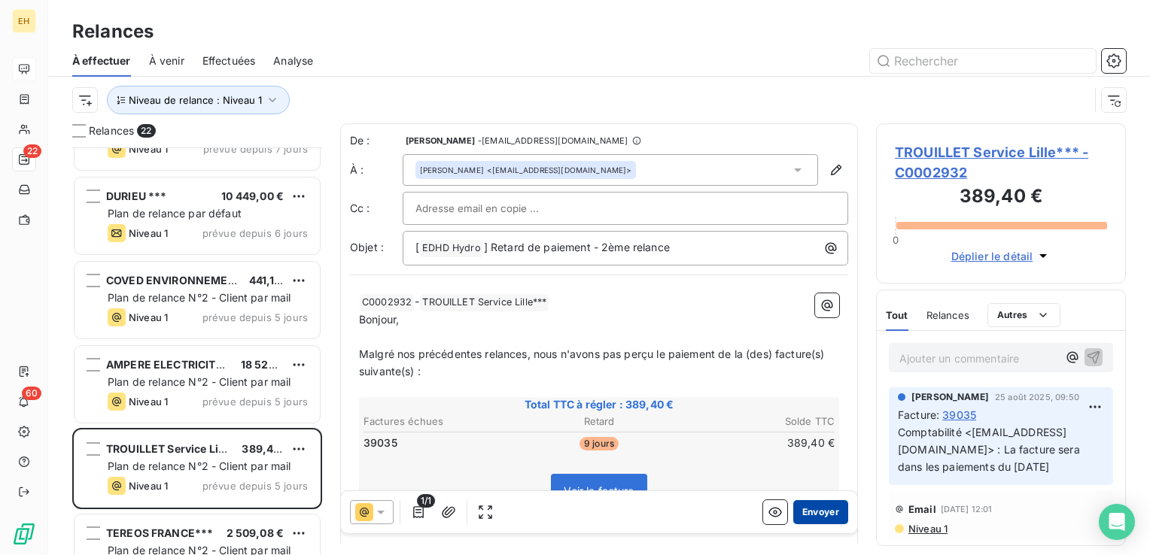
click at [805, 513] on button "Envoyer" at bounding box center [820, 512] width 55 height 24
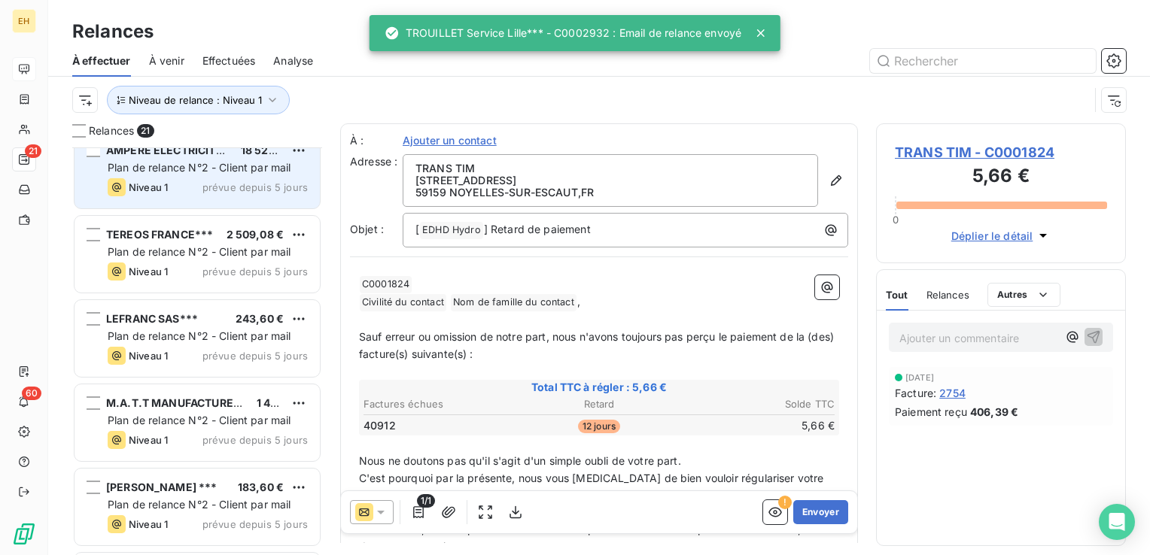
scroll to position [452, 0]
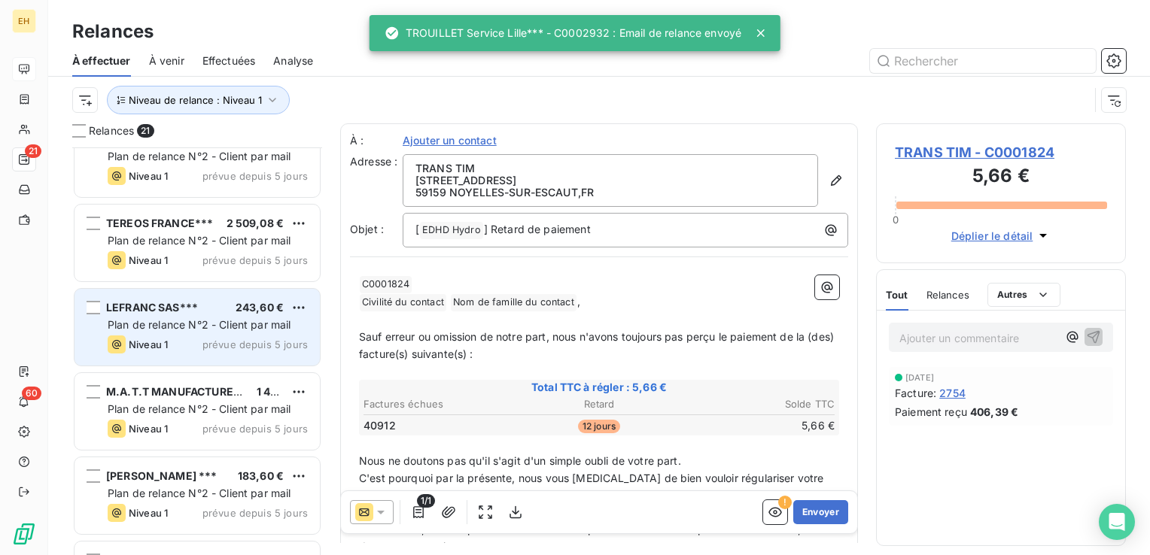
click at [176, 354] on div "LEFRANC SAS*** 243,60 € Plan de relance N°2 - Client par mail Niveau 1 prévue d…" at bounding box center [197, 327] width 245 height 77
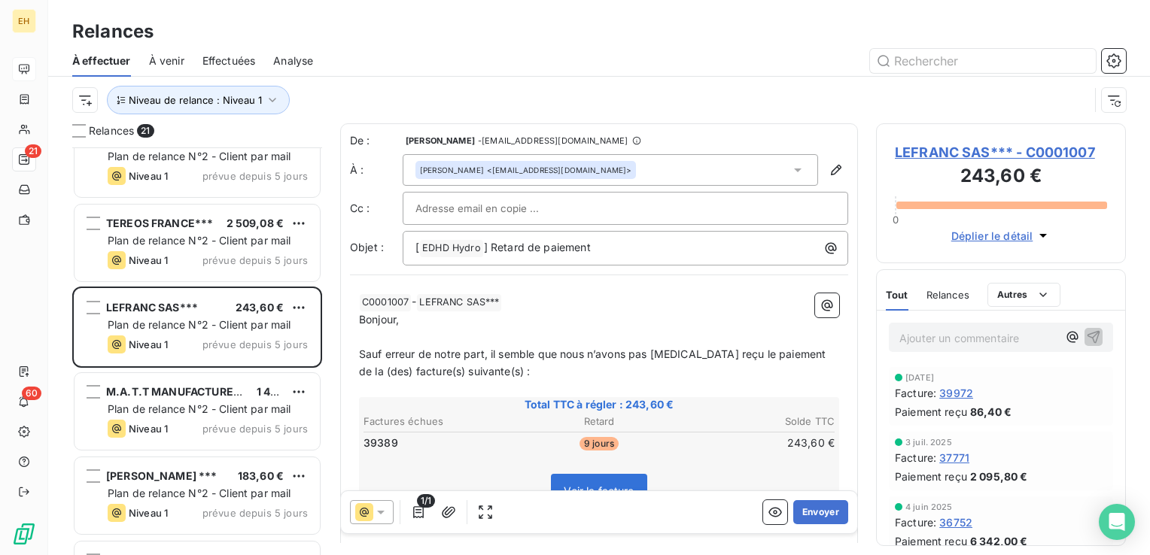
click at [1004, 152] on span "LEFRANC SAS*** - C0001007" at bounding box center [1001, 152] width 212 height 20
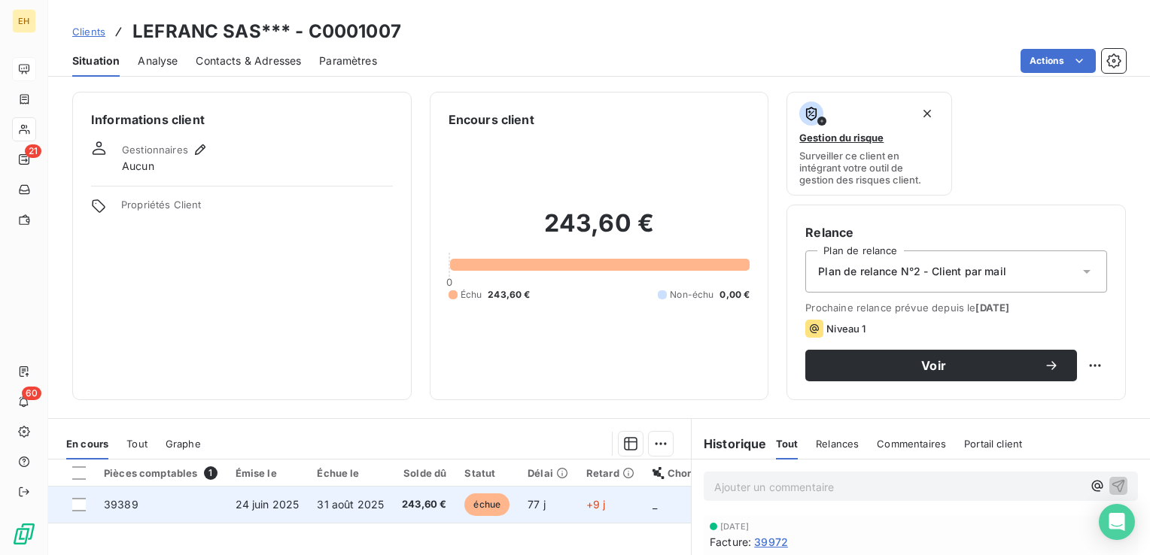
click at [322, 515] on td "31 août 2025" at bounding box center [350, 505] width 85 height 36
click at [343, 507] on span "31 août 2025" at bounding box center [350, 504] width 67 height 13
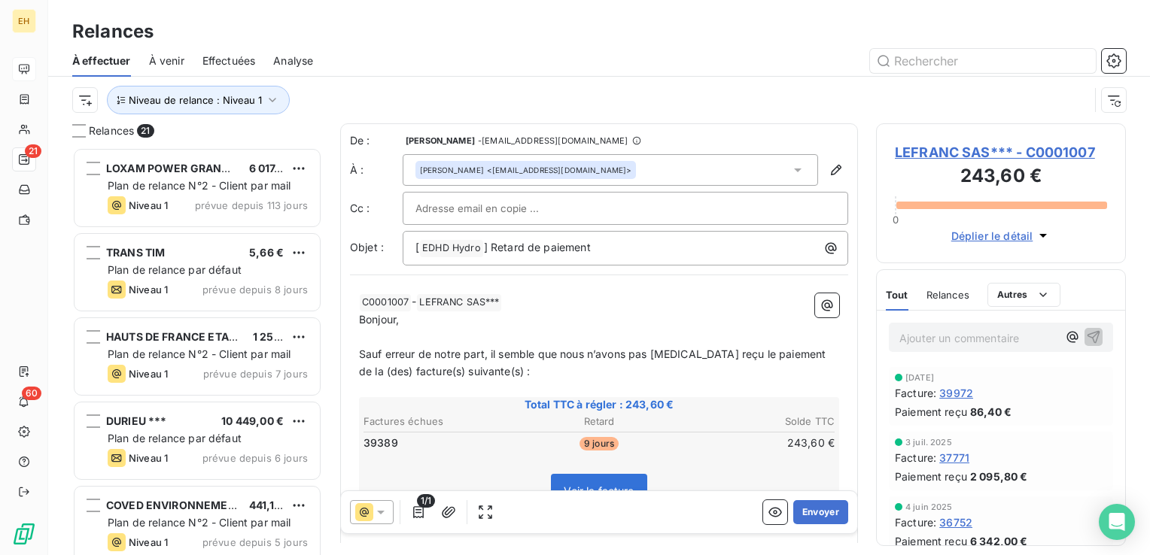
scroll to position [397, 238]
click at [822, 511] on button "Envoyer" at bounding box center [820, 512] width 55 height 24
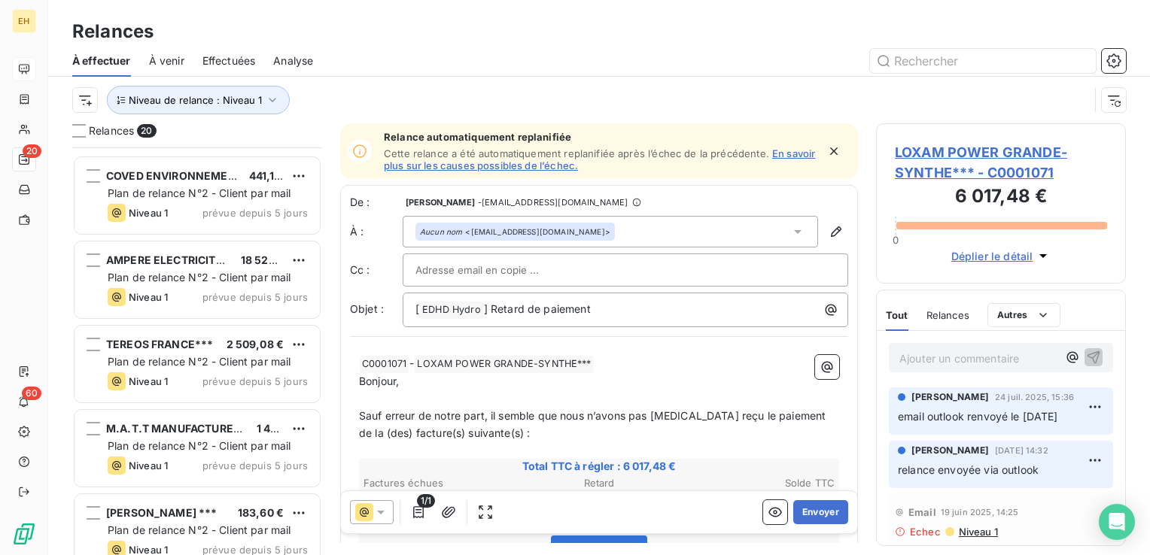
scroll to position [452, 0]
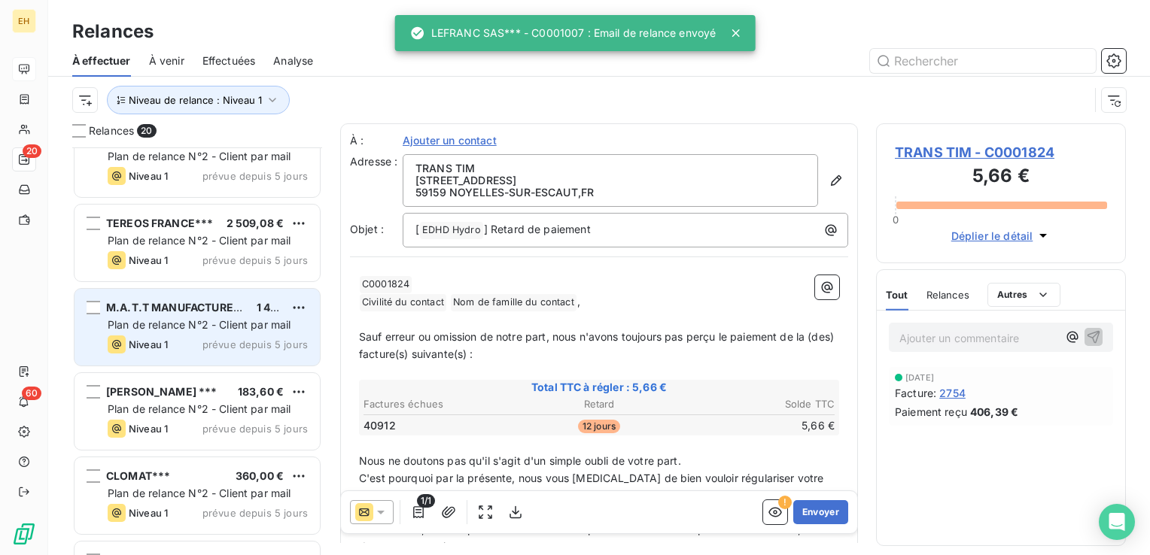
click at [217, 329] on span "Plan de relance N°2 - Client par mail" at bounding box center [200, 324] width 184 height 13
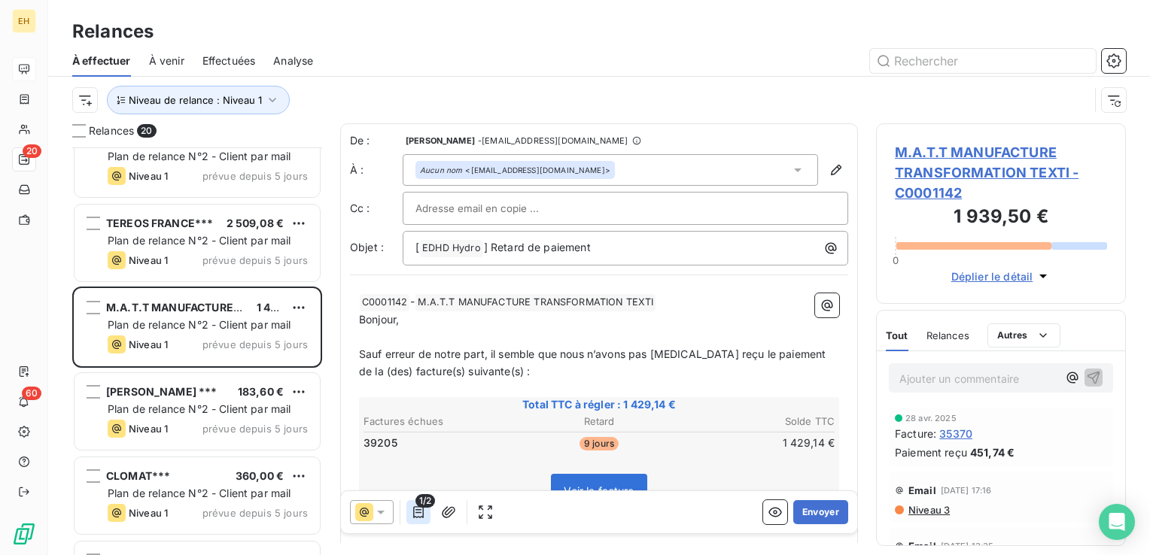
click at [420, 511] on icon "button" at bounding box center [418, 512] width 15 height 15
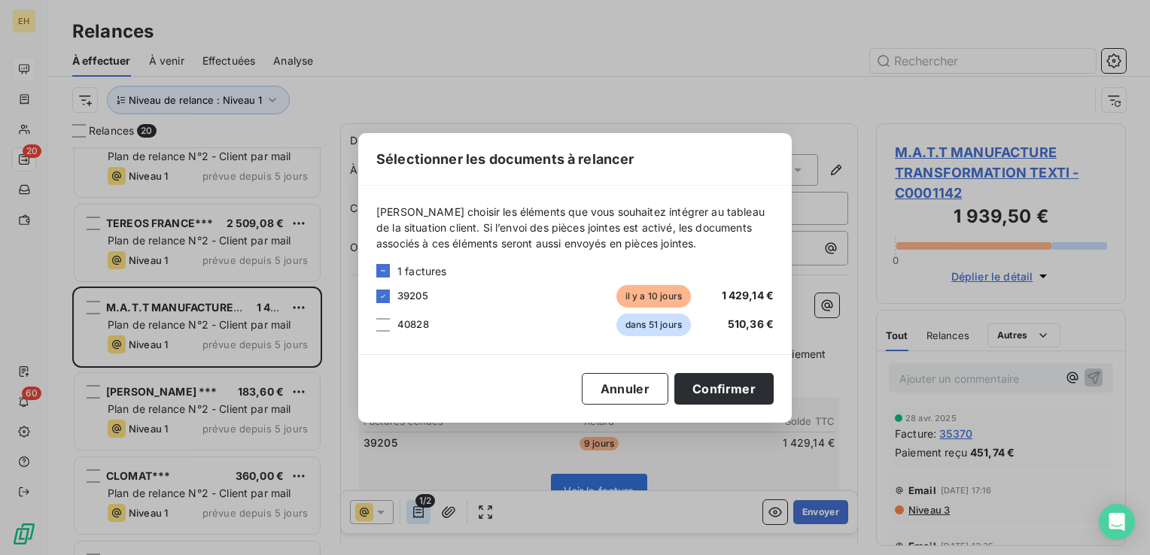
click at [420, 511] on div "Sélectionner les documents à relancer [PERSON_NAME] choisir les éléments que vo…" at bounding box center [575, 277] width 1150 height 555
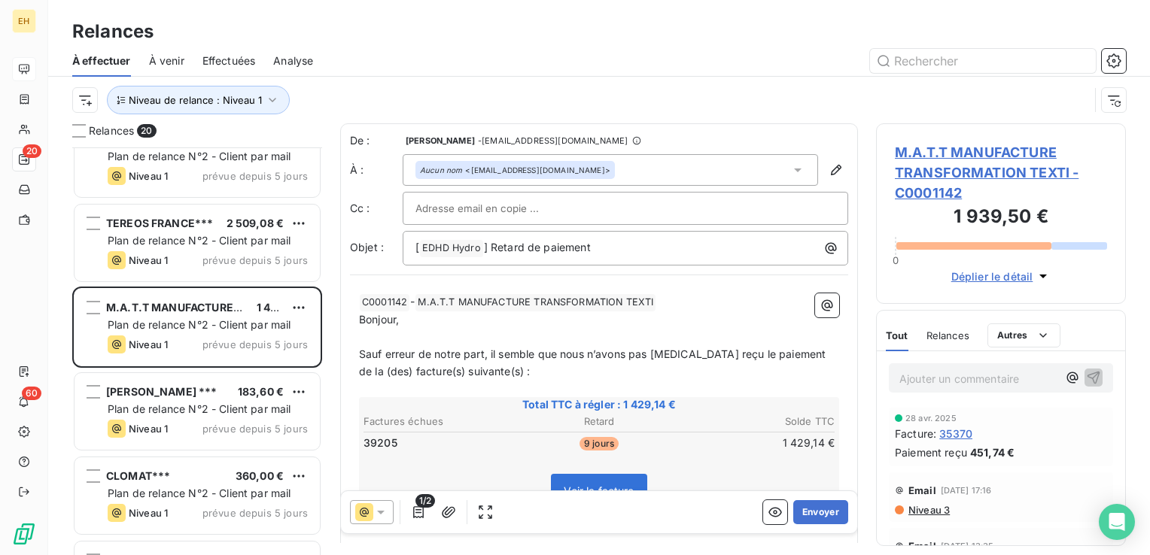
click at [930, 175] on span "M.A.T.T MANUFACTURE TRANSFORMATION TEXTI - C0001142" at bounding box center [1001, 172] width 212 height 61
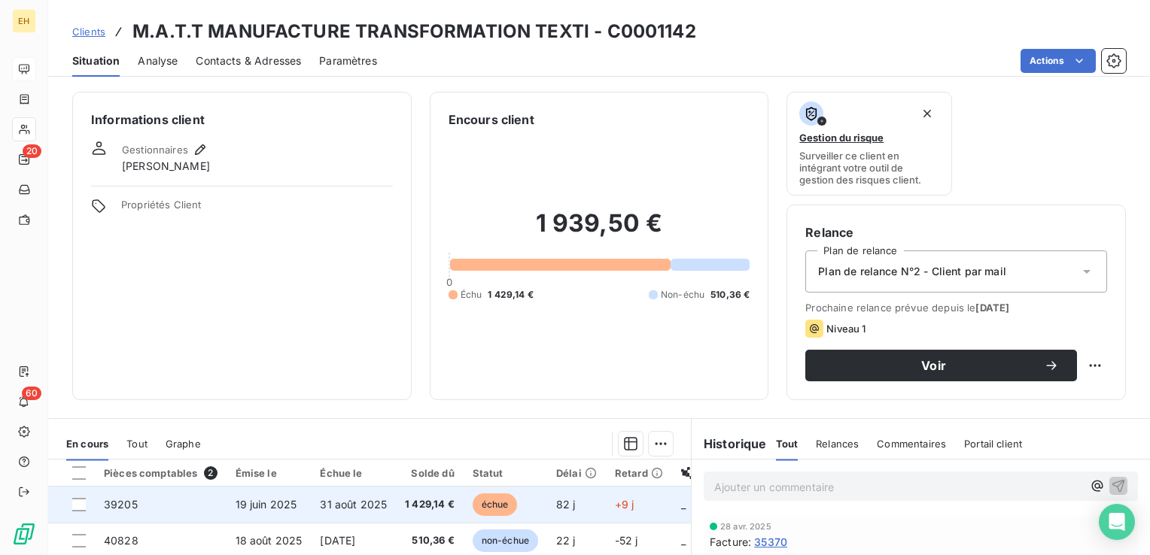
click at [431, 500] on span "1 429,14 €" at bounding box center [430, 504] width 50 height 15
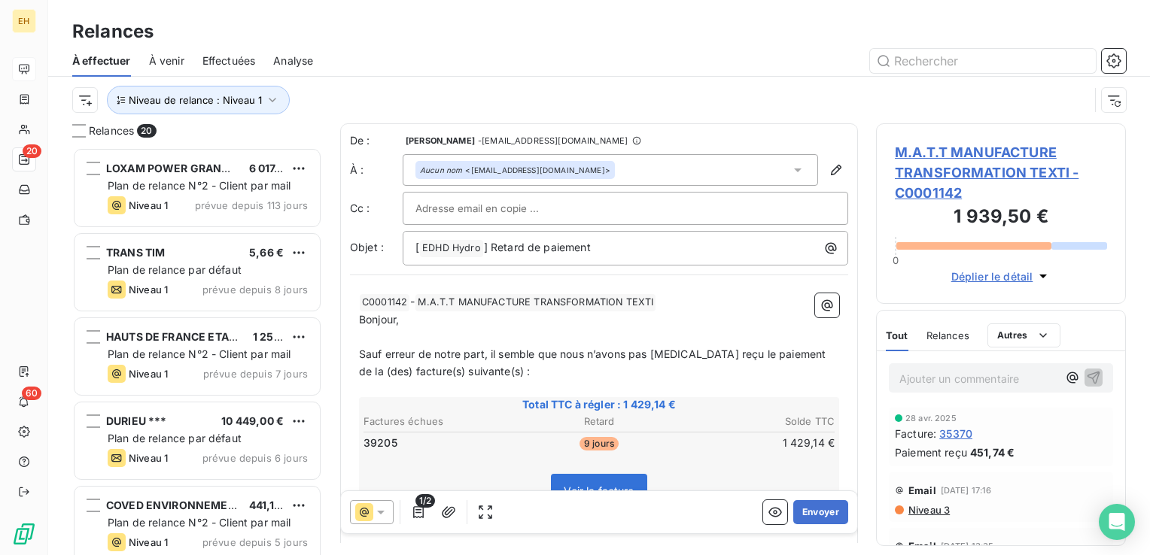
scroll to position [397, 238]
click at [819, 513] on button "Envoyer" at bounding box center [820, 512] width 55 height 24
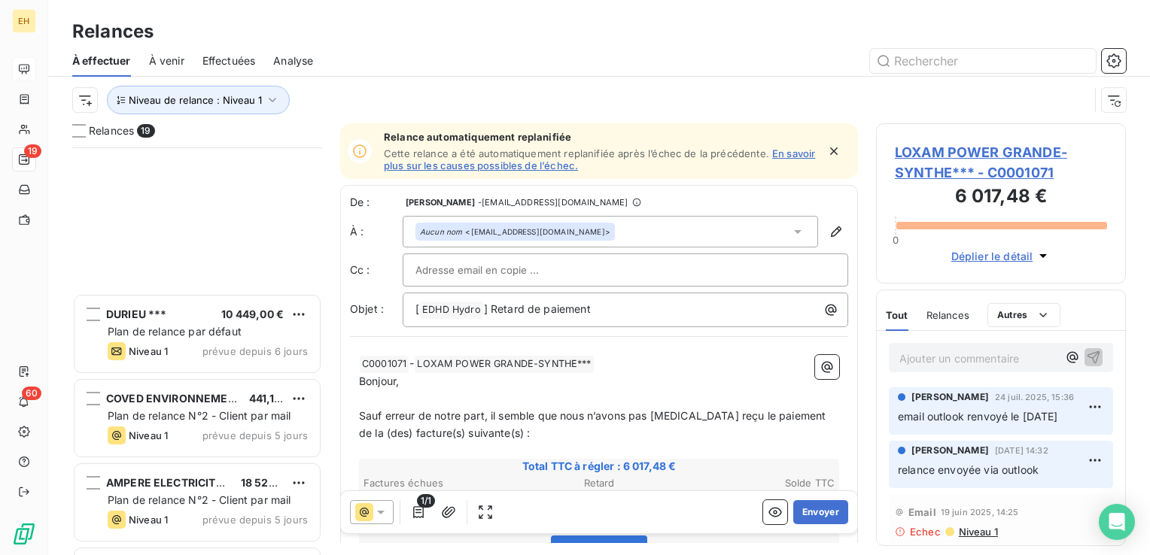
scroll to position [376, 0]
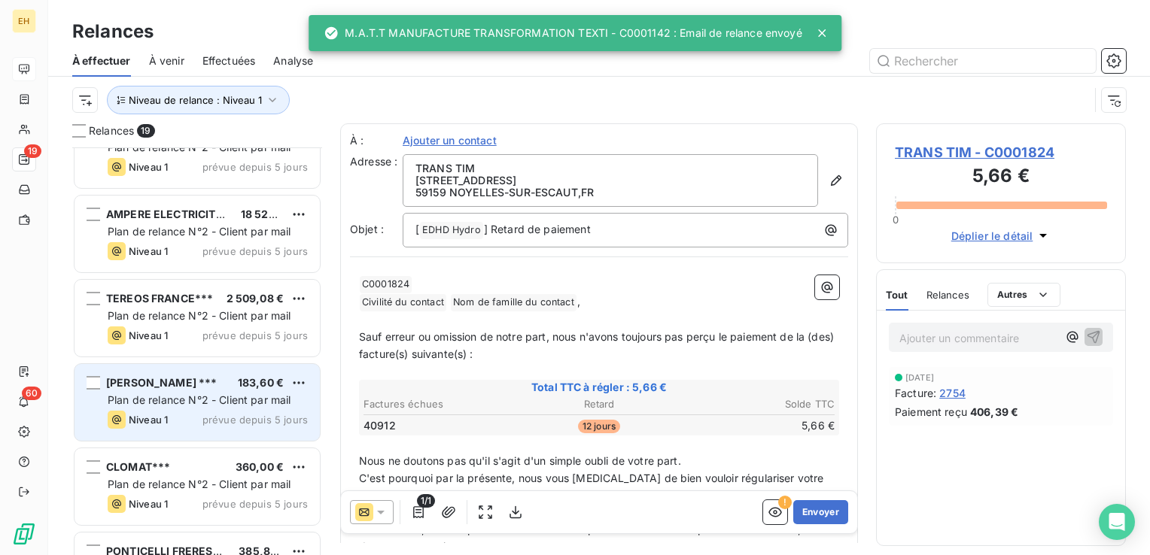
click at [163, 403] on span "Plan de relance N°2 - Client par mail" at bounding box center [200, 400] width 184 height 13
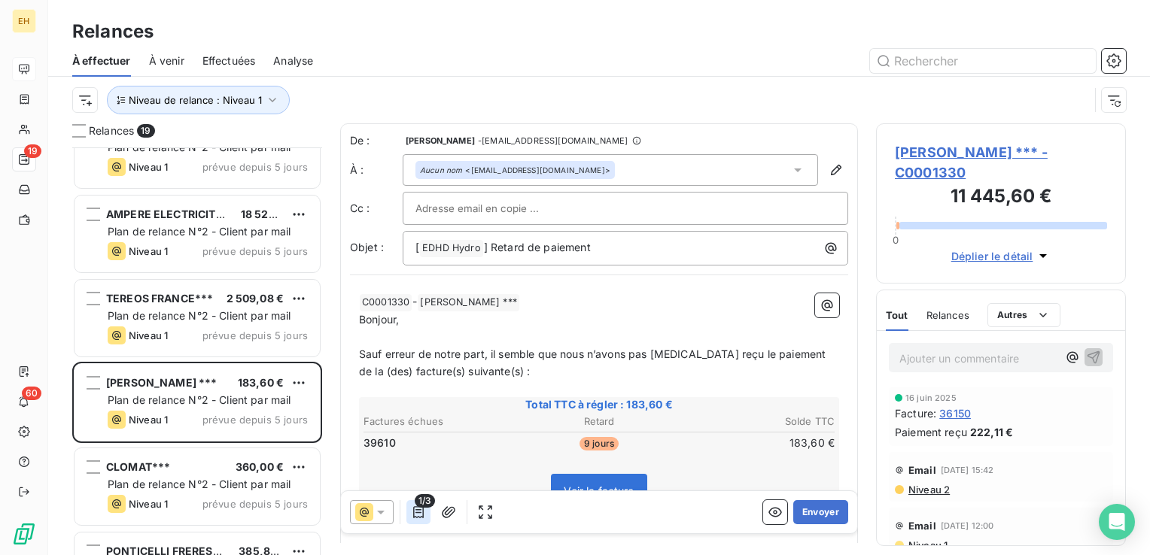
click at [421, 516] on icon "button" at bounding box center [418, 512] width 15 height 15
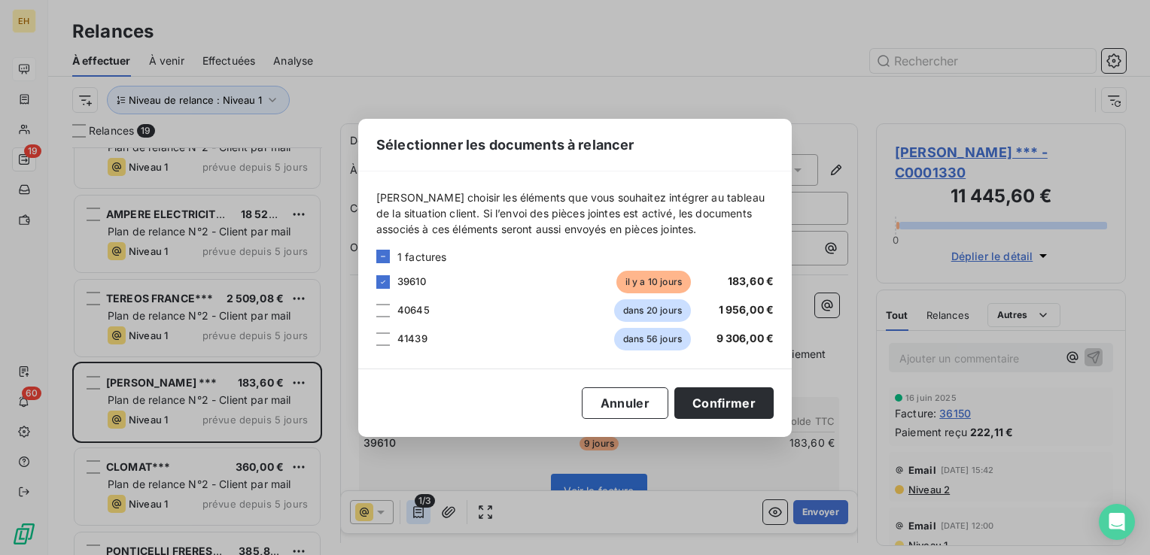
click at [421, 516] on div "Sélectionner les documents à relancer [PERSON_NAME] choisir les éléments que vo…" at bounding box center [575, 277] width 1150 height 555
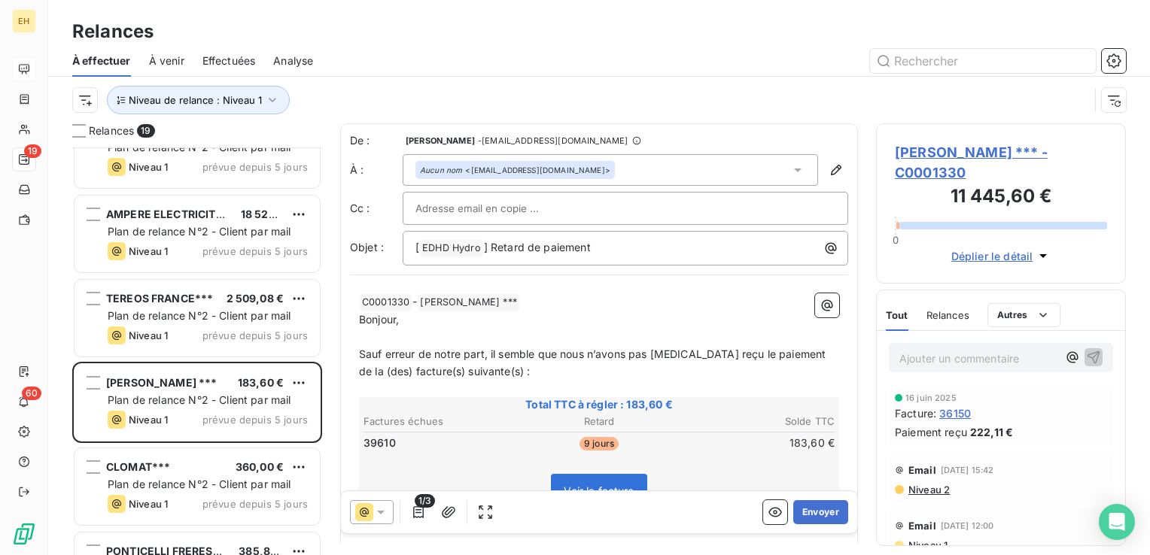
click at [1007, 146] on span "[PERSON_NAME] *** - C0001330" at bounding box center [1001, 162] width 212 height 41
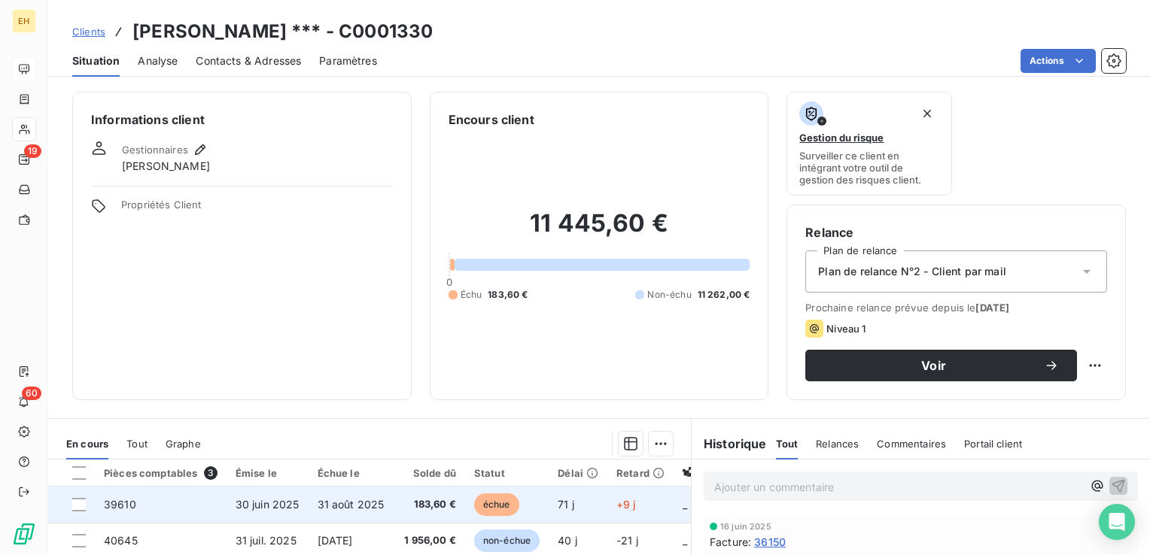
click at [309, 505] on td "31 août 2025" at bounding box center [351, 505] width 85 height 36
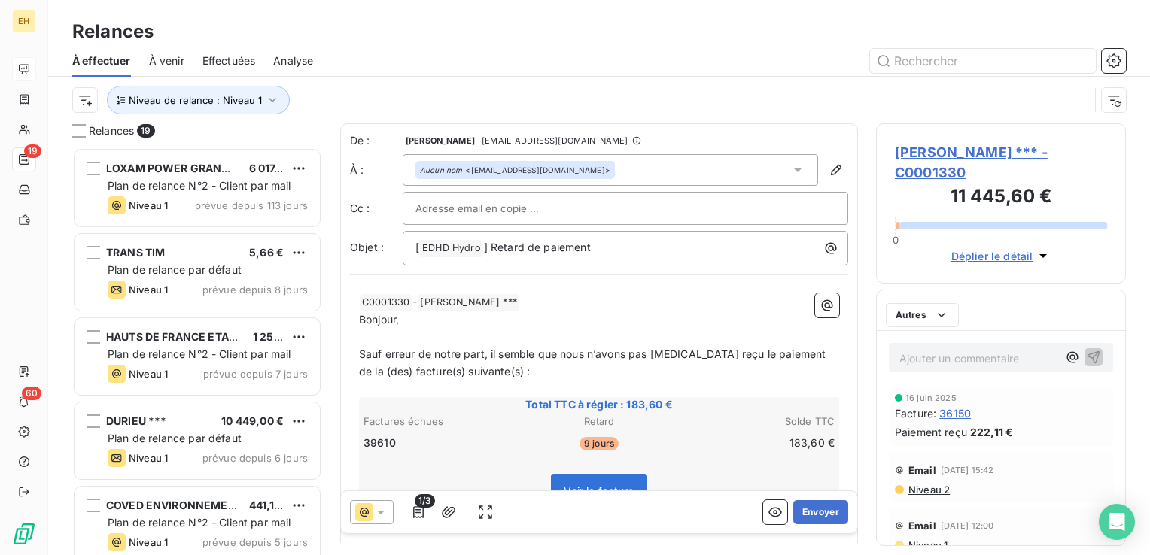
scroll to position [397, 238]
click at [805, 509] on button "Envoyer" at bounding box center [820, 512] width 55 height 24
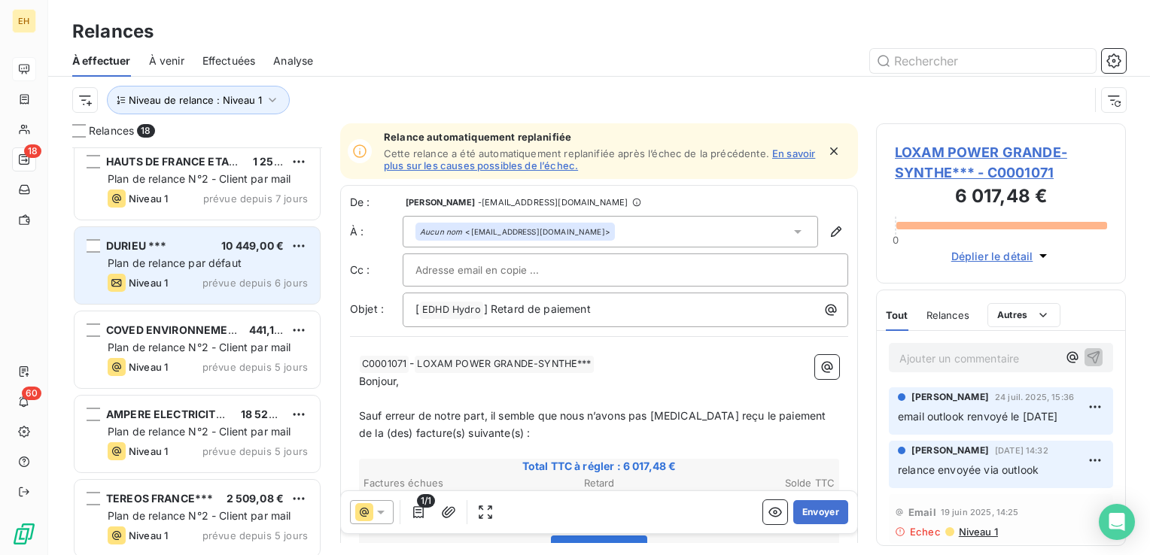
scroll to position [226, 0]
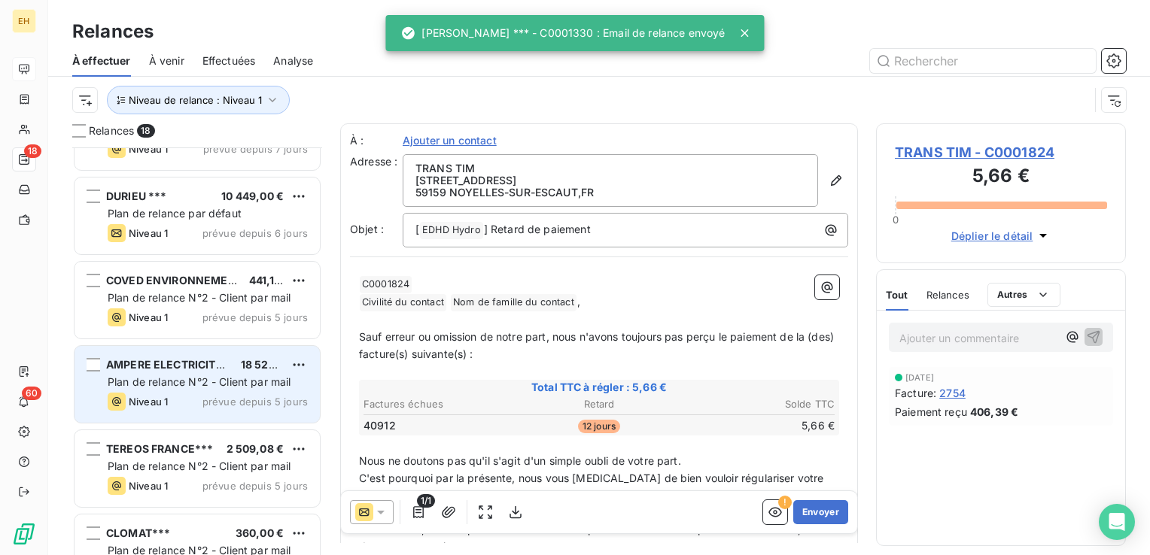
click at [192, 403] on div "Niveau 1 prévue depuis 5 jours" at bounding box center [208, 402] width 200 height 18
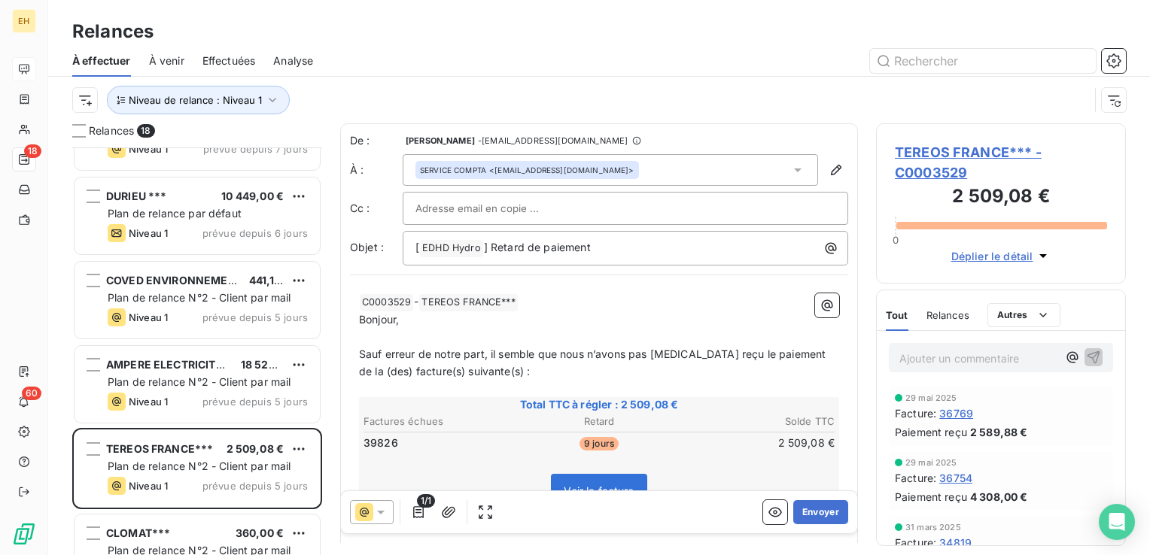
click at [996, 147] on span "TEREOS FRANCE*** - C0003529" at bounding box center [1001, 162] width 212 height 41
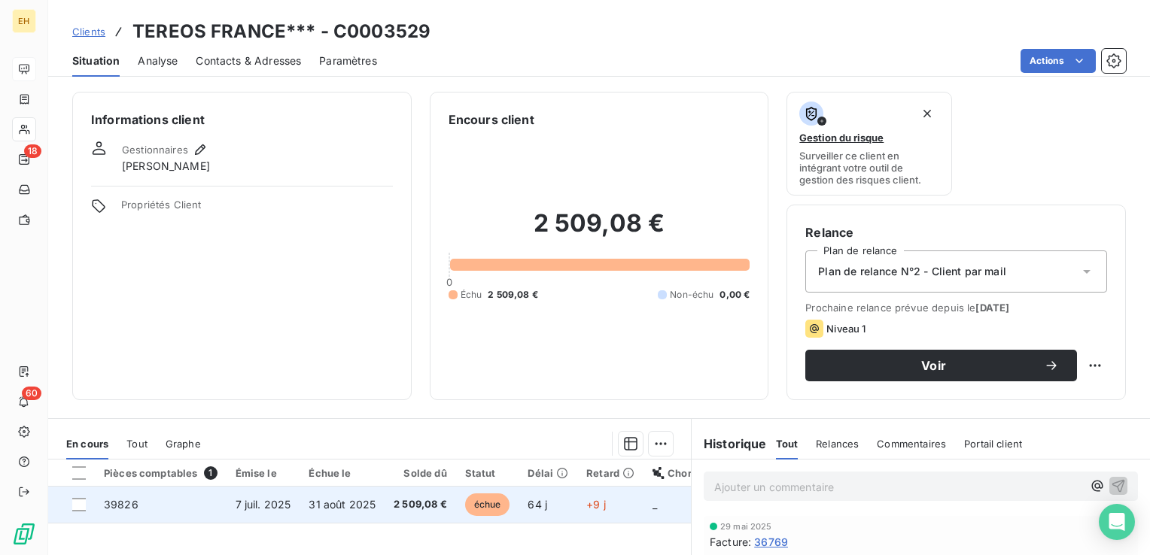
click at [268, 500] on span "7 juil. 2025" at bounding box center [264, 504] width 56 height 13
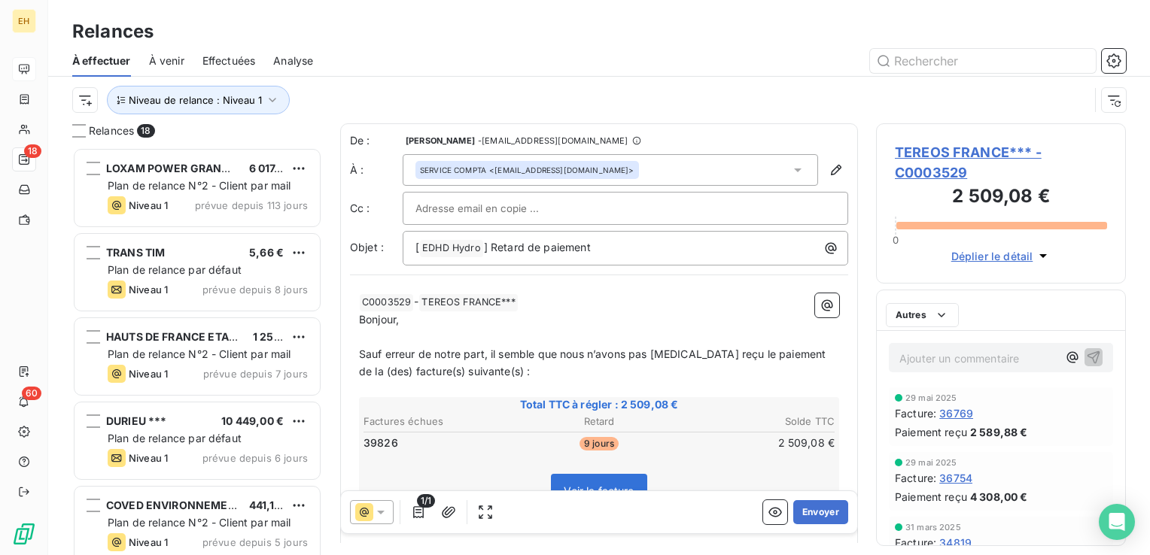
scroll to position [397, 238]
click at [817, 514] on button "Envoyer" at bounding box center [820, 512] width 55 height 24
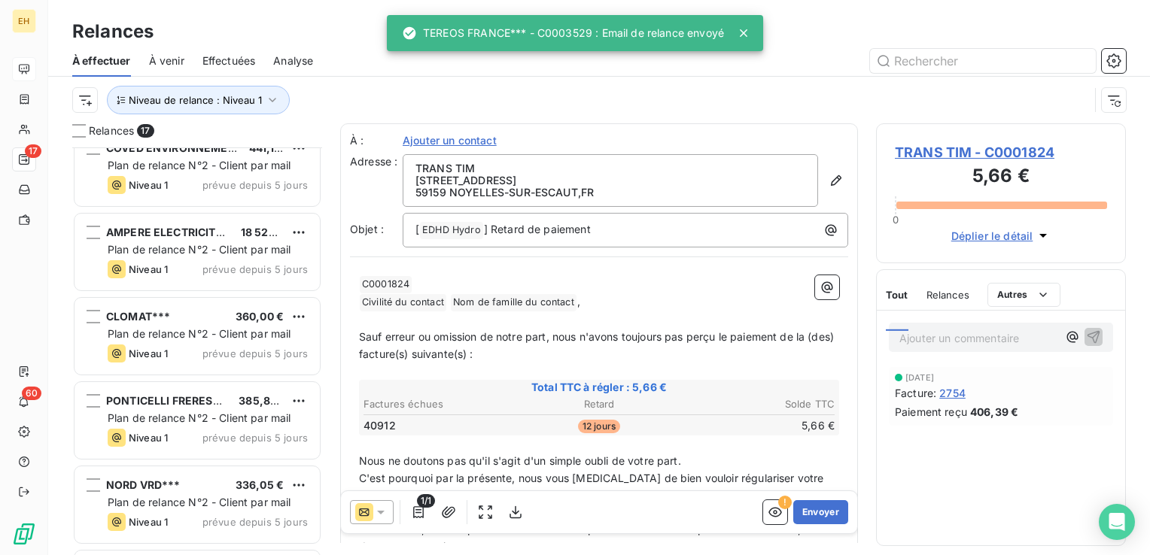
scroll to position [376, 0]
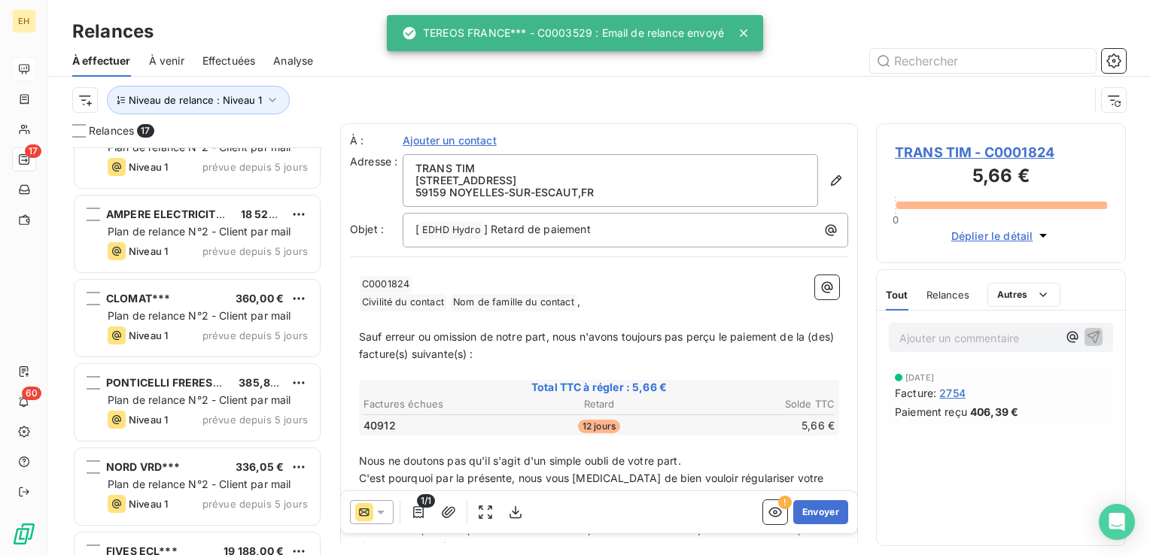
click at [187, 394] on span "Plan de relance N°2 - Client par mail" at bounding box center [200, 400] width 184 height 13
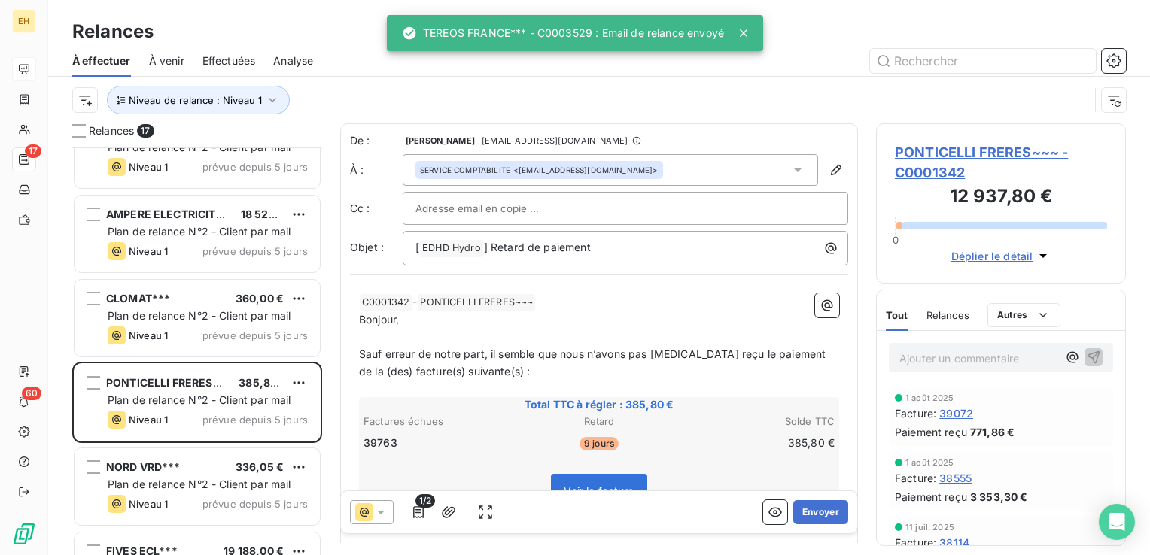
click at [973, 152] on span "PONTICELLI FRERES~~~ - C0001342" at bounding box center [1001, 162] width 212 height 41
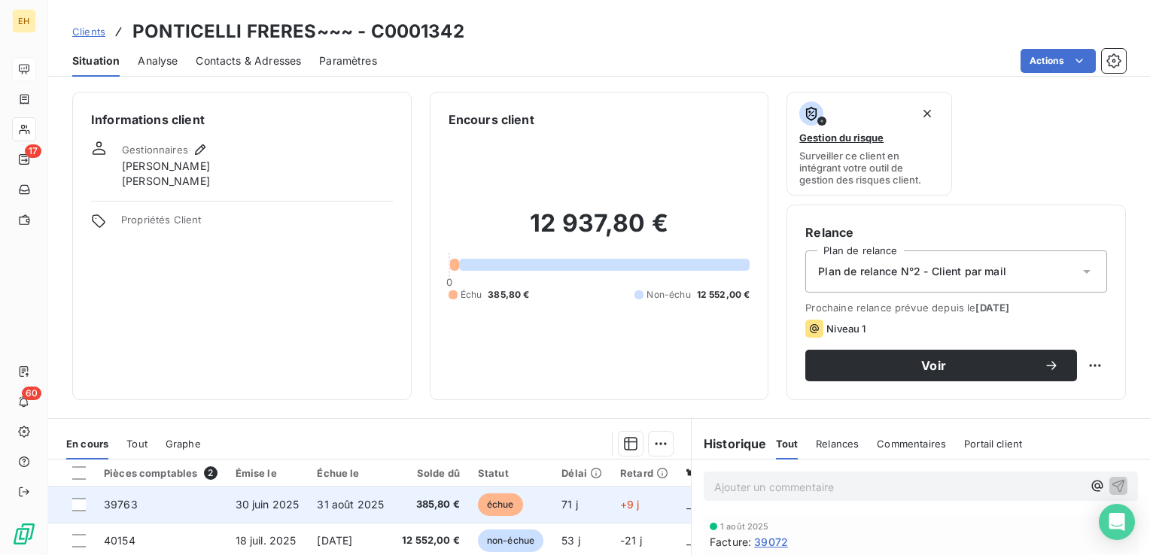
click at [289, 501] on span "30 juin 2025" at bounding box center [268, 504] width 64 height 13
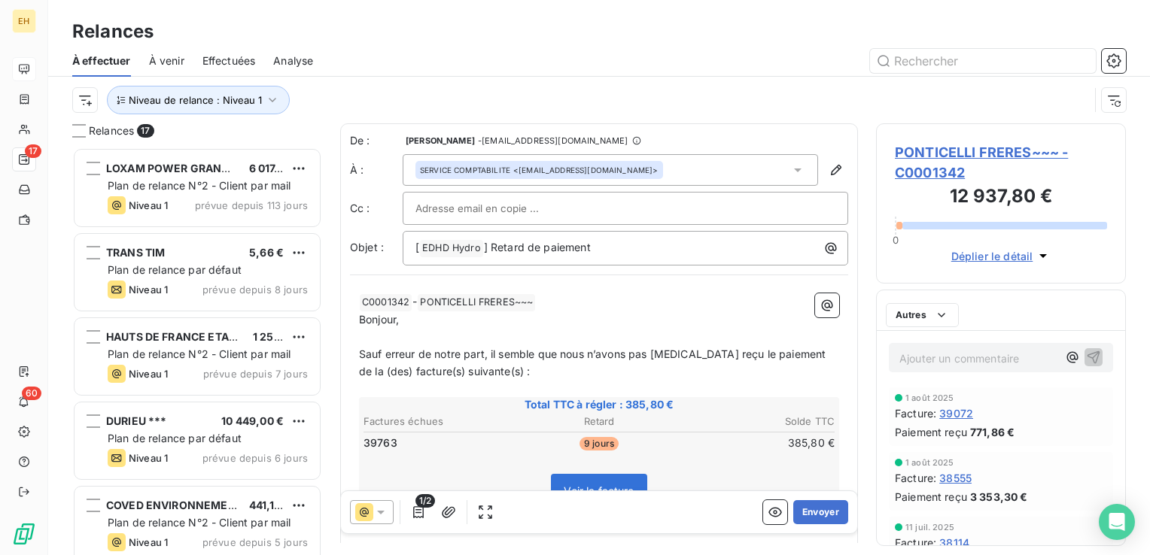
scroll to position [397, 238]
click at [419, 509] on icon "button" at bounding box center [418, 512] width 15 height 15
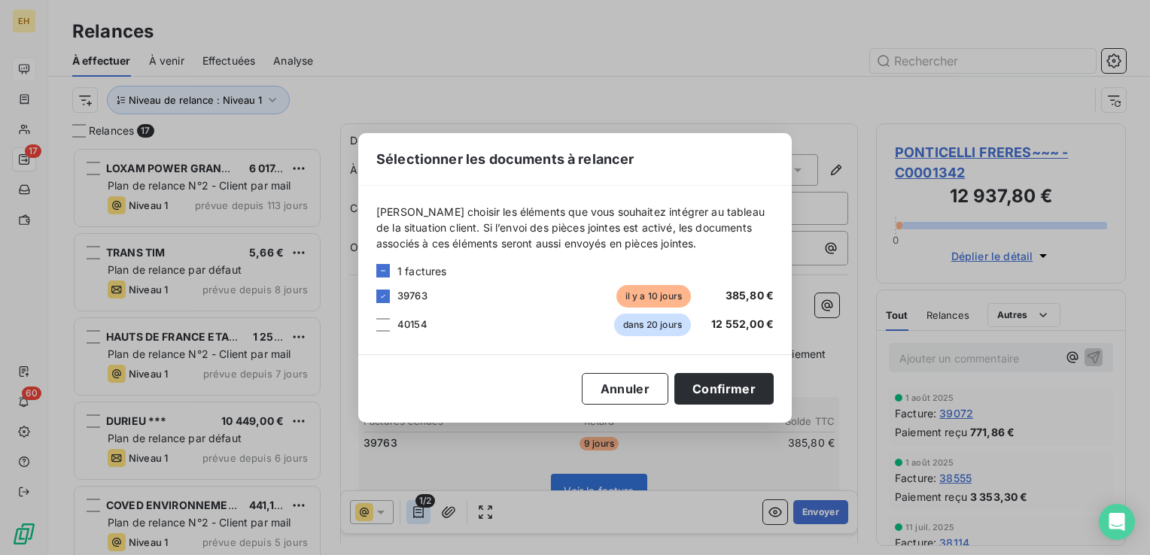
click at [419, 509] on div "Sélectionner les documents à relancer [PERSON_NAME] choisir les éléments que vo…" at bounding box center [575, 277] width 1150 height 555
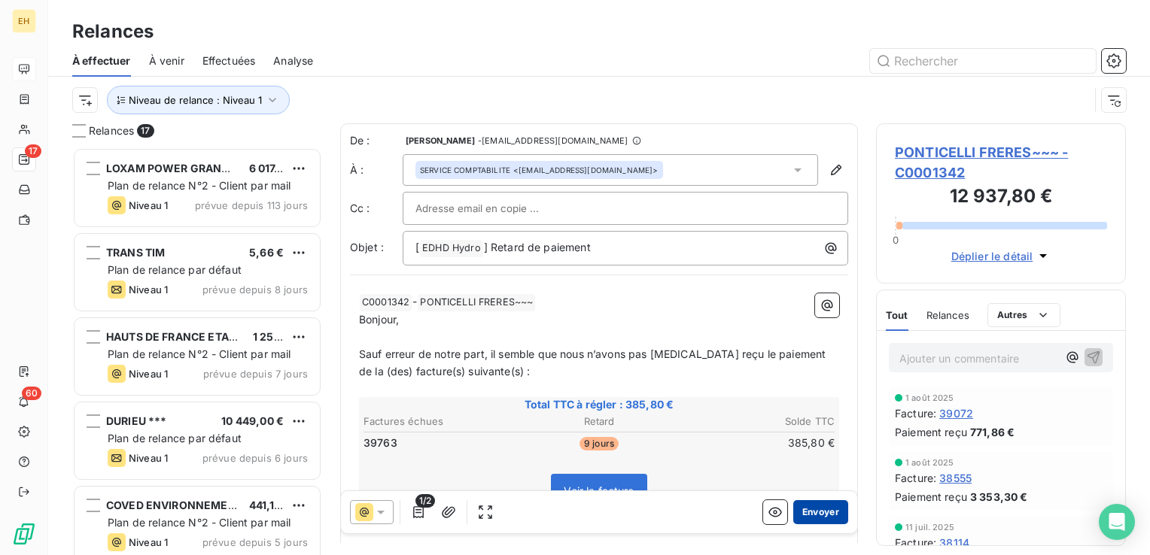
click at [793, 511] on button "Envoyer" at bounding box center [820, 512] width 55 height 24
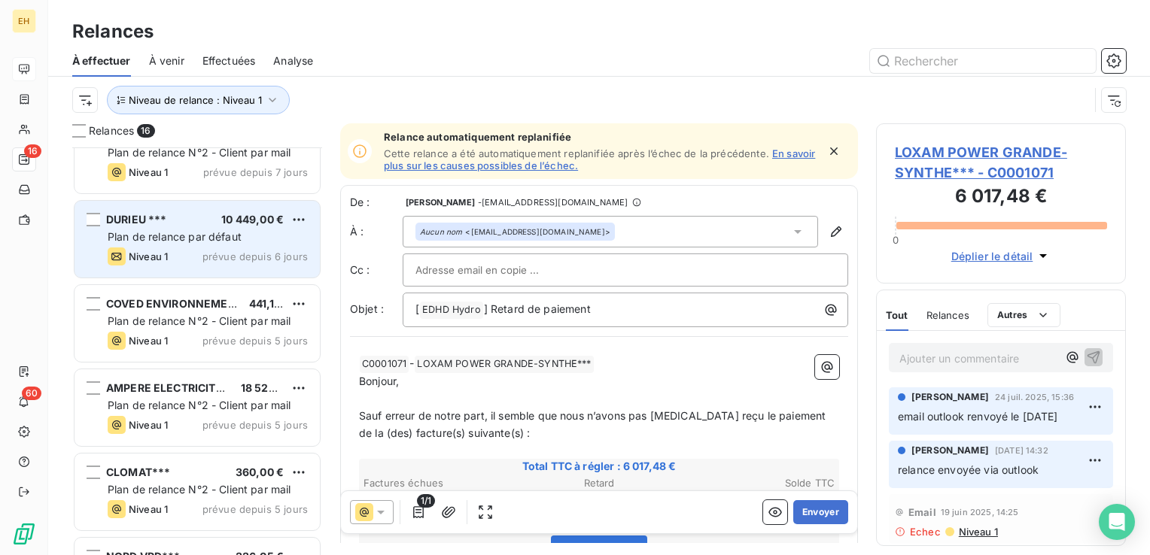
scroll to position [226, 0]
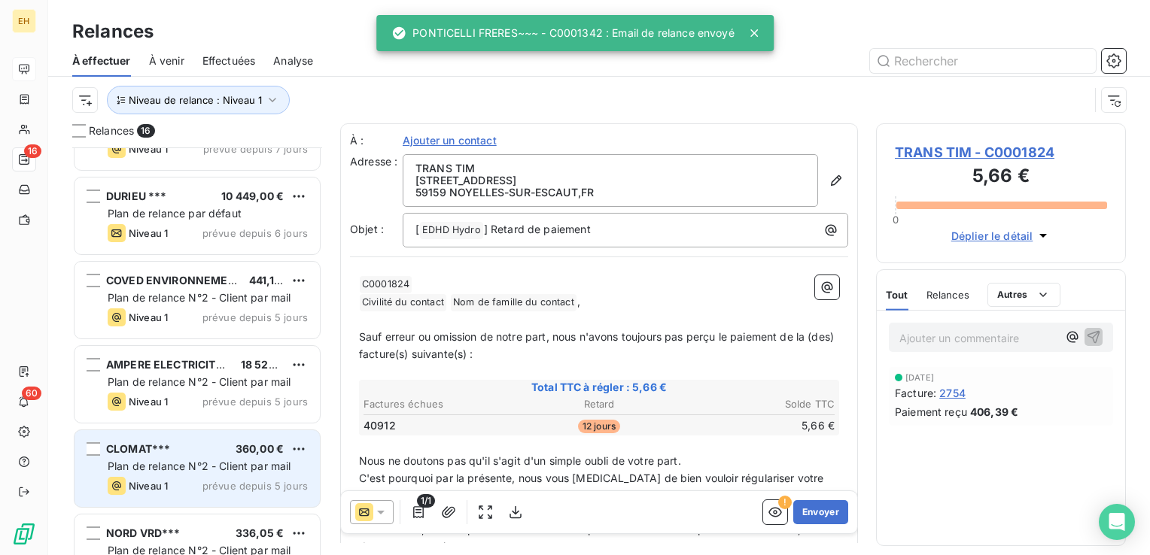
click at [190, 459] on div "Plan de relance N°2 - Client par mail" at bounding box center [208, 466] width 200 height 15
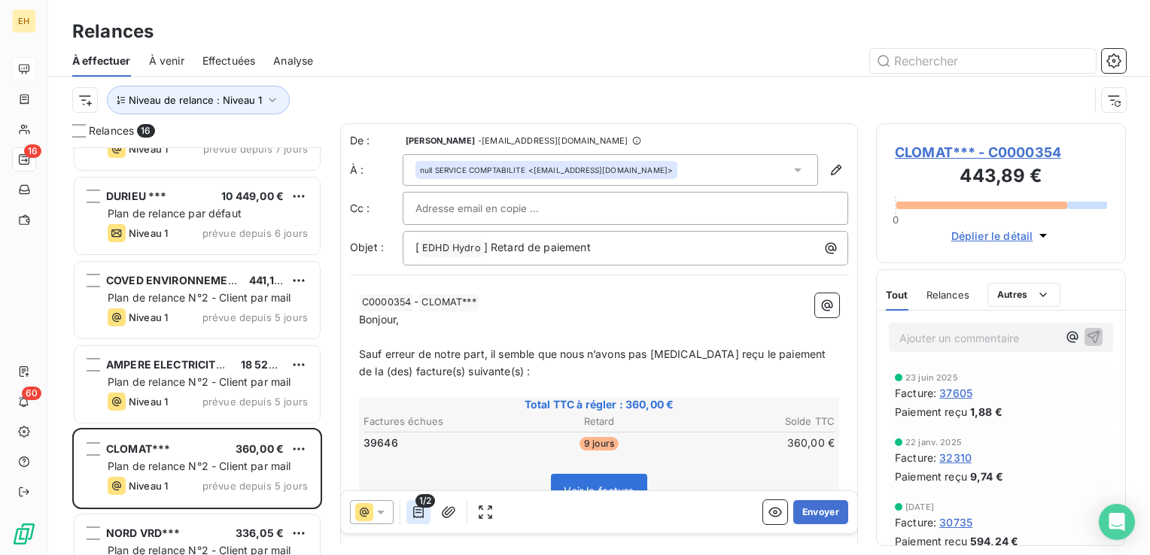
click at [421, 516] on icon "button" at bounding box center [418, 512] width 15 height 15
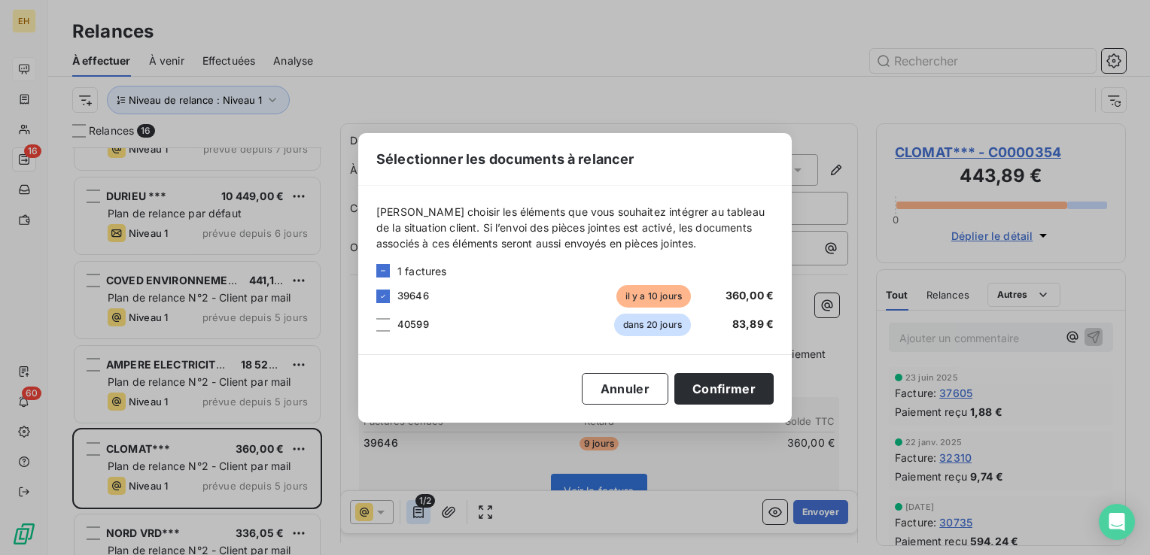
click at [421, 516] on div "Sélectionner les documents à relancer [PERSON_NAME] choisir les éléments que vo…" at bounding box center [575, 277] width 1150 height 555
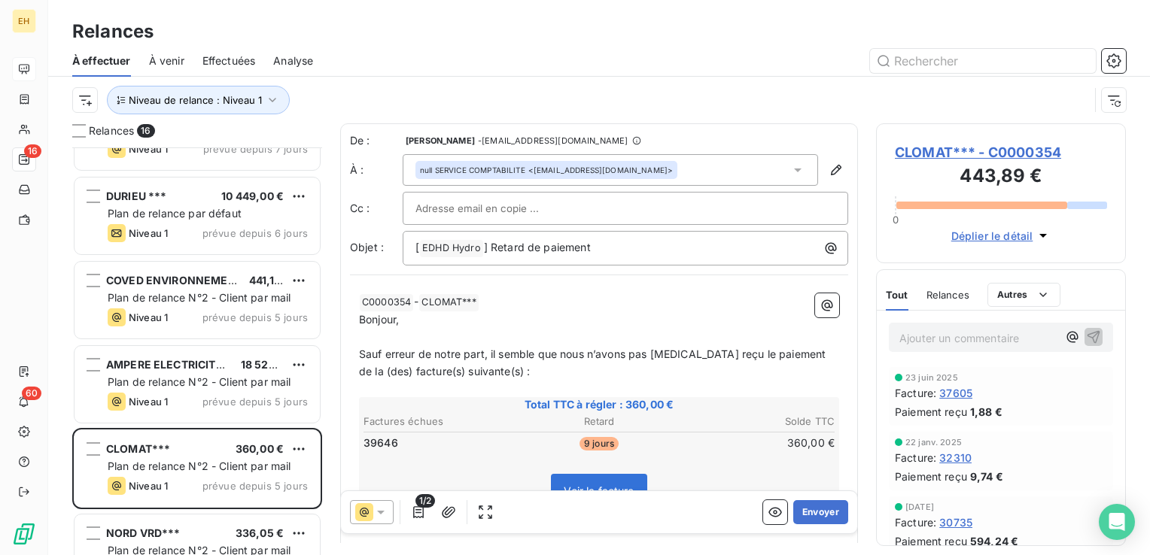
click at [1007, 147] on span "CLOMAT*** - C0000354" at bounding box center [1001, 152] width 212 height 20
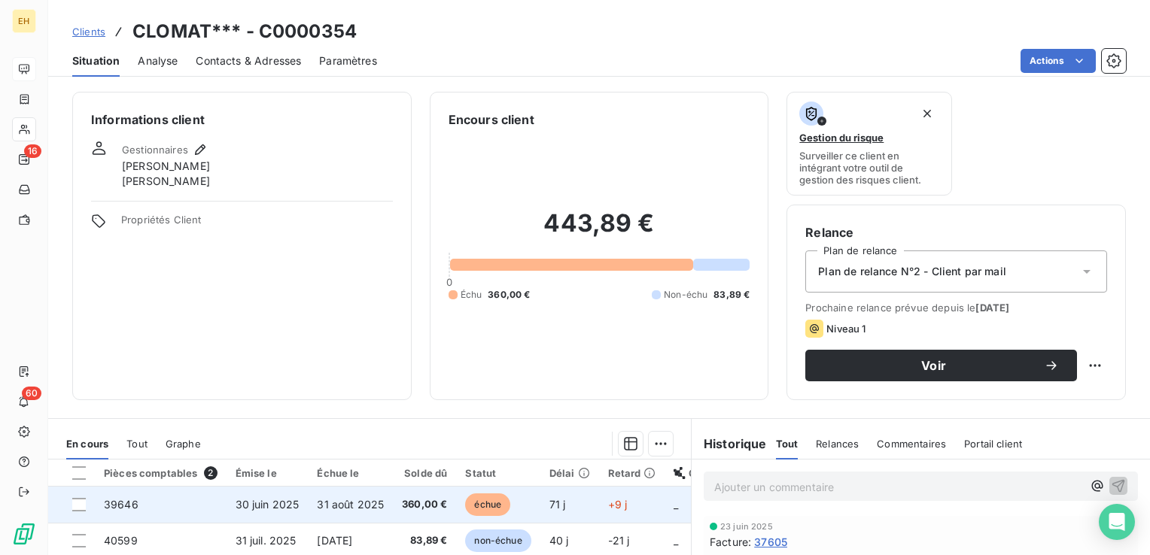
click at [309, 495] on td "31 août 2025" at bounding box center [350, 505] width 85 height 36
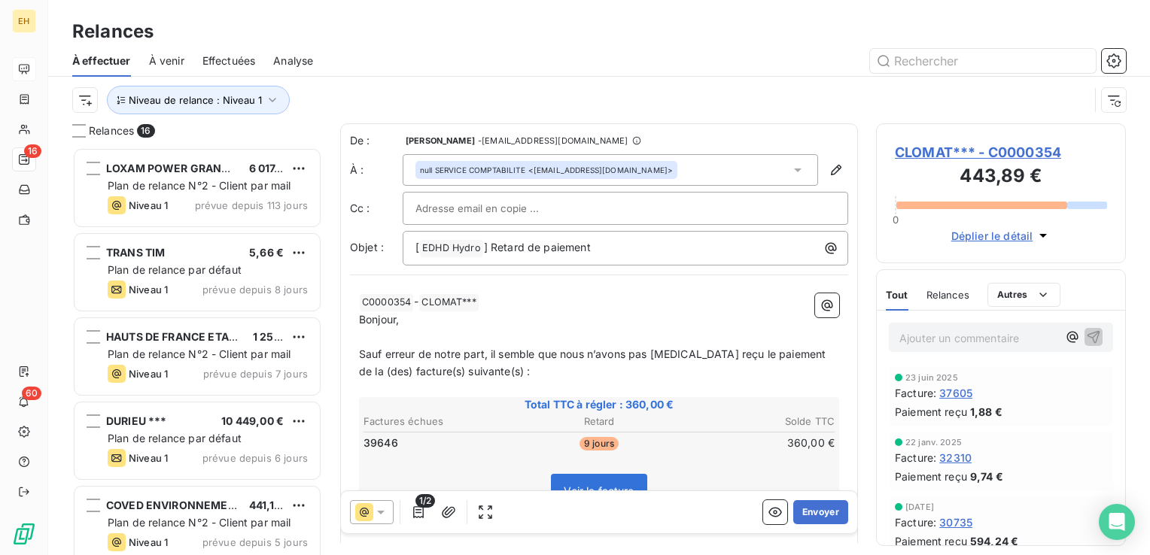
scroll to position [397, 238]
click at [810, 509] on button "Envoyer" at bounding box center [820, 512] width 55 height 24
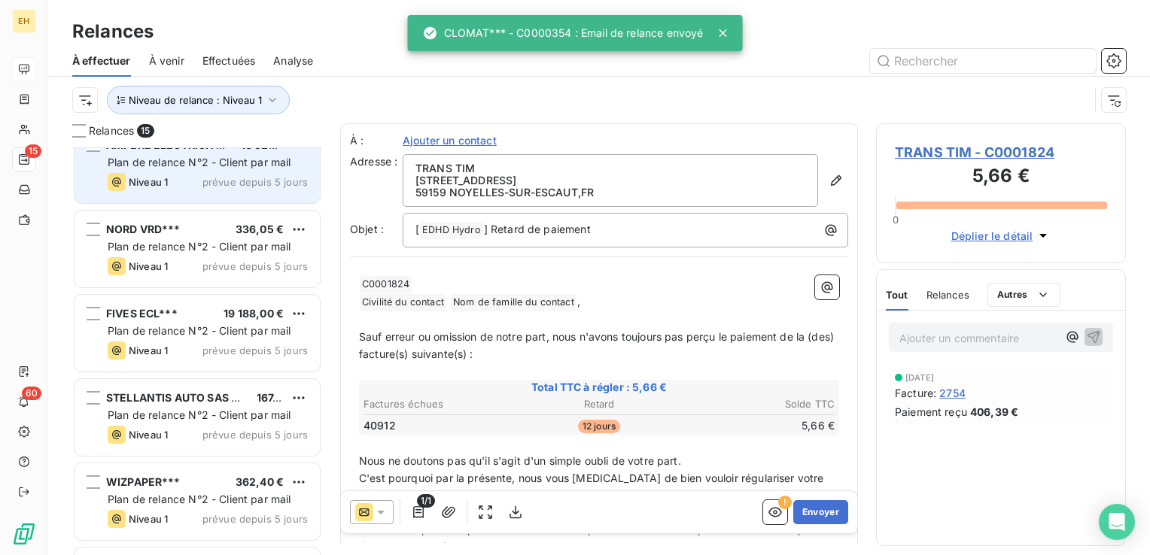
scroll to position [452, 0]
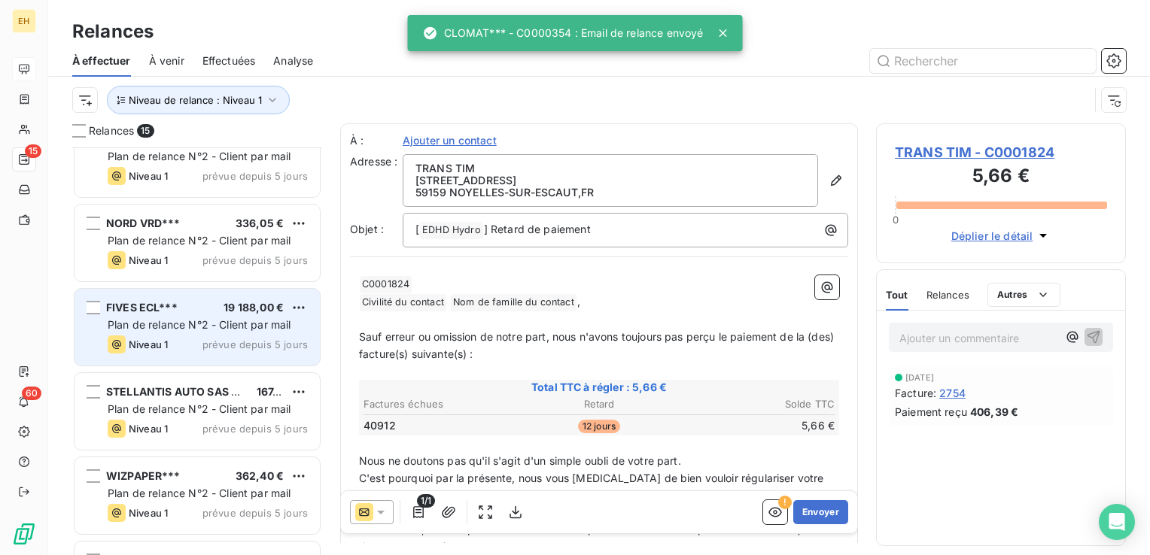
click at [201, 331] on div "Plan de relance N°2 - Client par mail" at bounding box center [208, 325] width 200 height 15
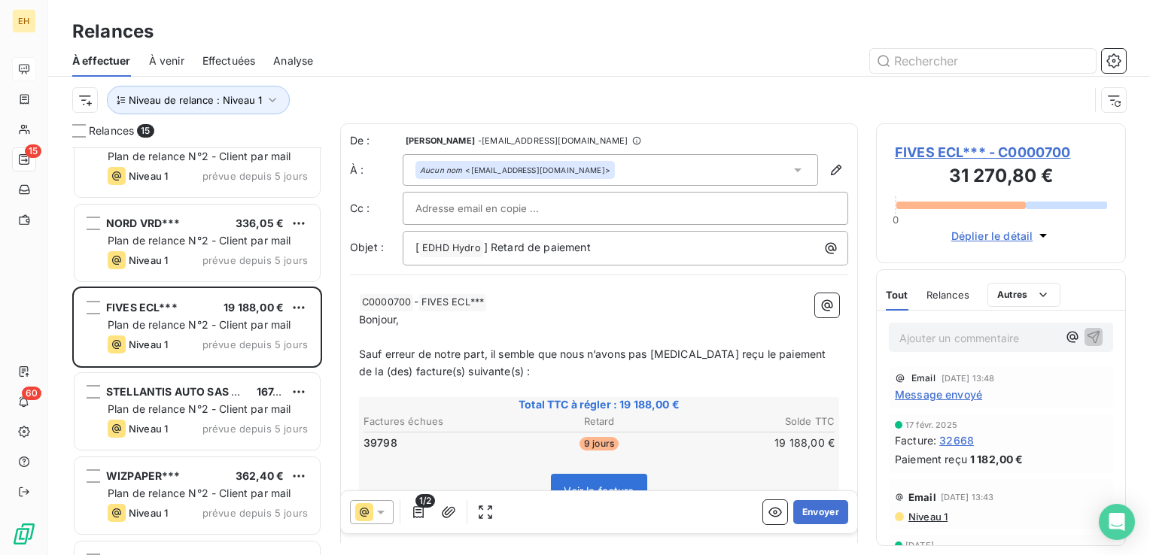
click at [982, 155] on span "FIVES ECL*** - C0000700" at bounding box center [1001, 152] width 212 height 20
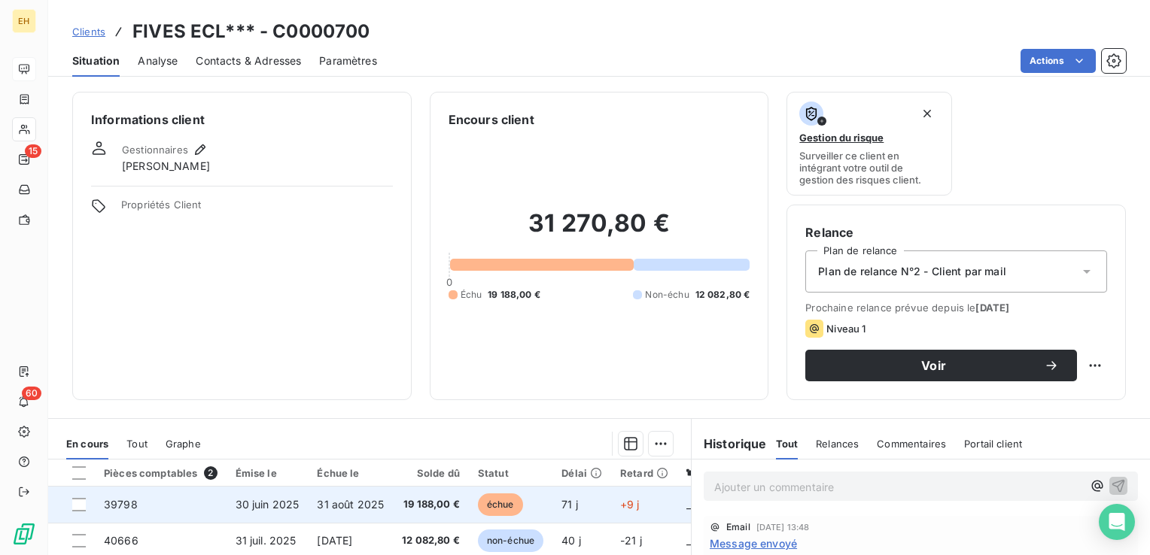
click at [440, 516] on td "19 188,00 €" at bounding box center [431, 505] width 76 height 36
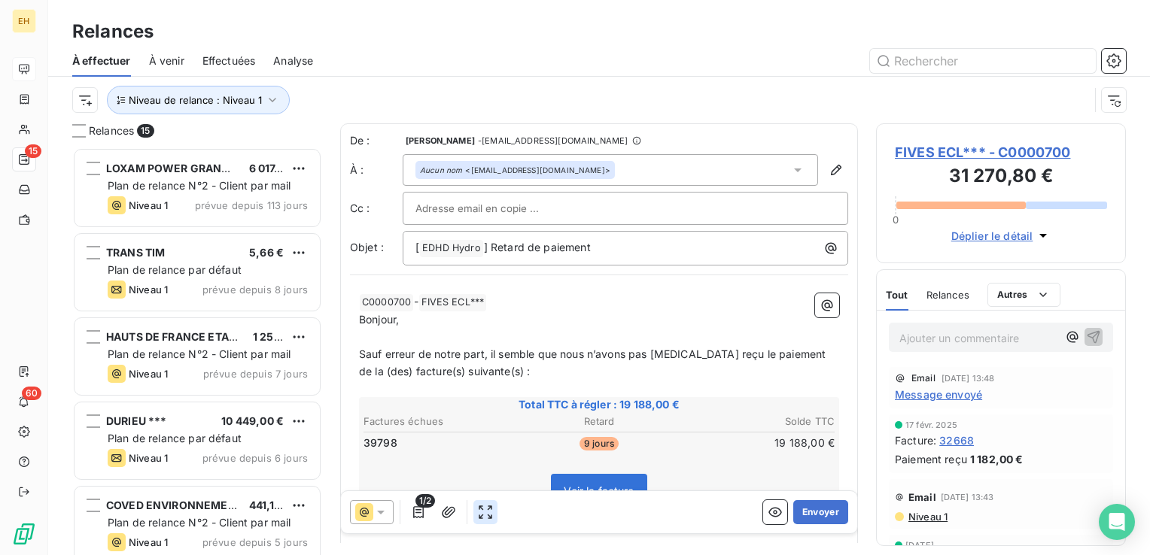
scroll to position [397, 238]
click at [415, 513] on icon "button" at bounding box center [418, 512] width 15 height 15
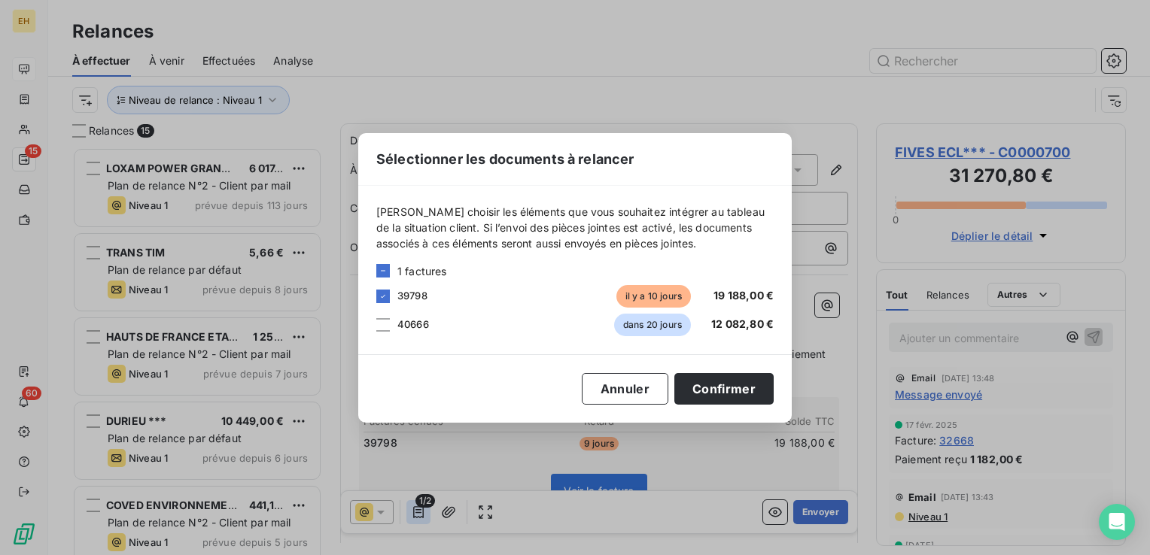
click at [415, 513] on div "Sélectionner les documents à relancer [PERSON_NAME] choisir les éléments que vo…" at bounding box center [575, 277] width 1150 height 555
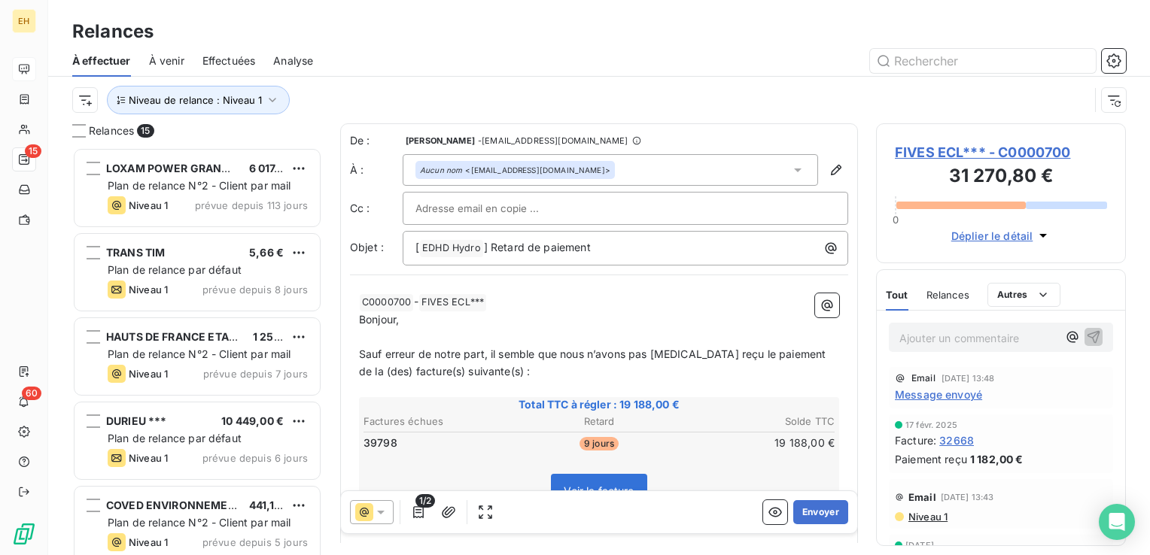
click at [952, 396] on span "Message envoyé" at bounding box center [938, 395] width 87 height 16
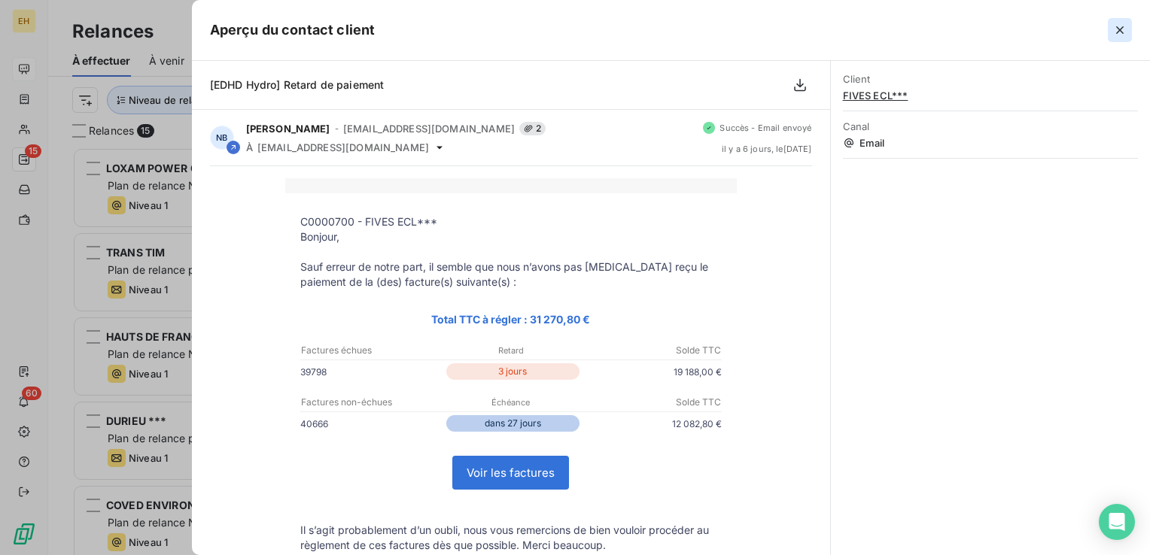
click at [1123, 29] on icon "button" at bounding box center [1119, 30] width 15 height 15
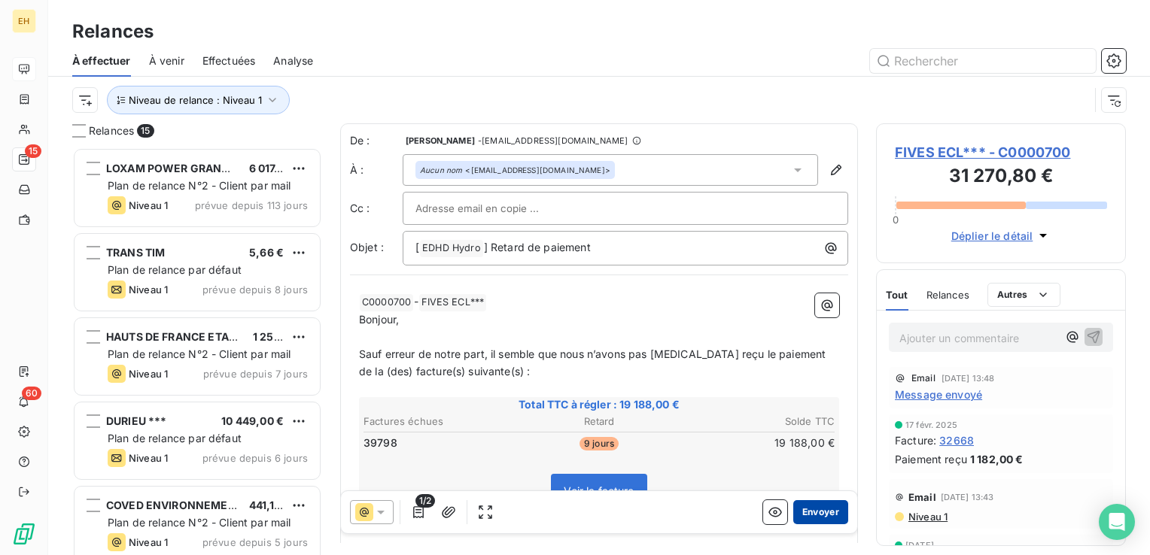
click at [797, 508] on button "Envoyer" at bounding box center [820, 512] width 55 height 24
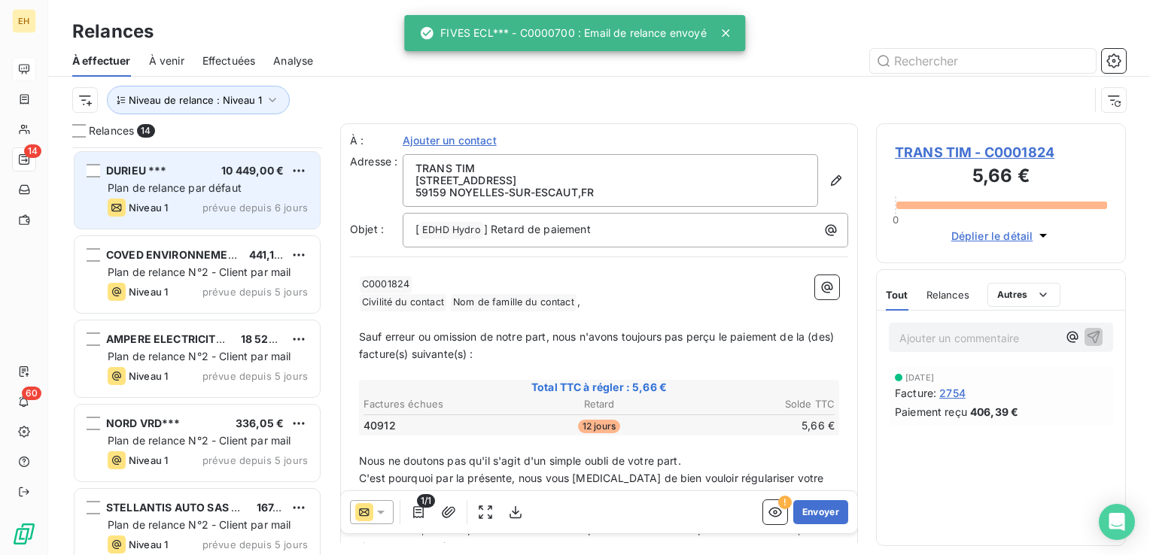
scroll to position [301, 0]
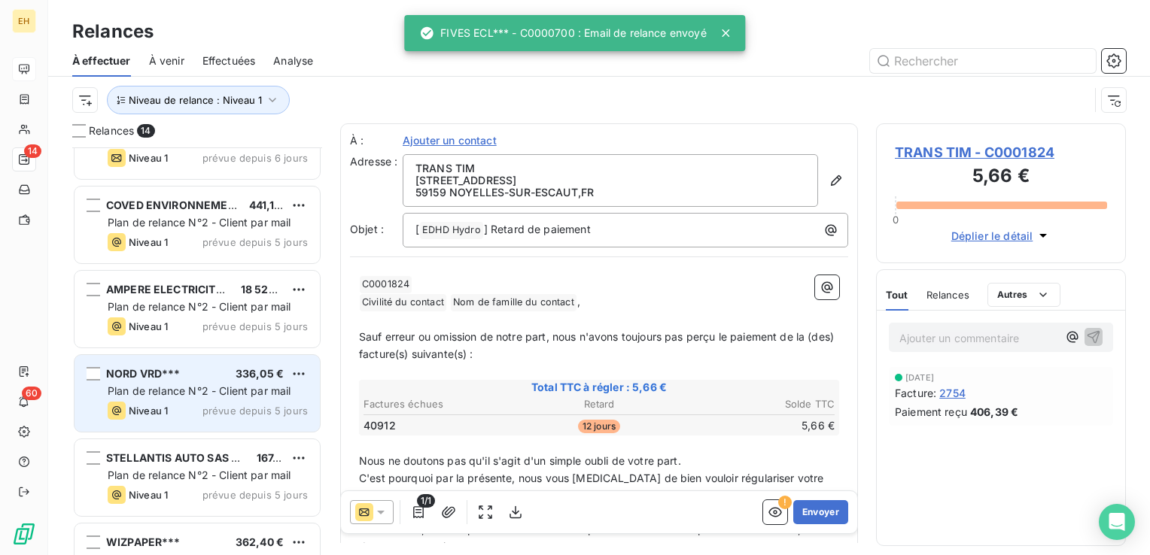
click at [205, 403] on div "Niveau 1 prévue depuis 5 jours" at bounding box center [208, 411] width 200 height 18
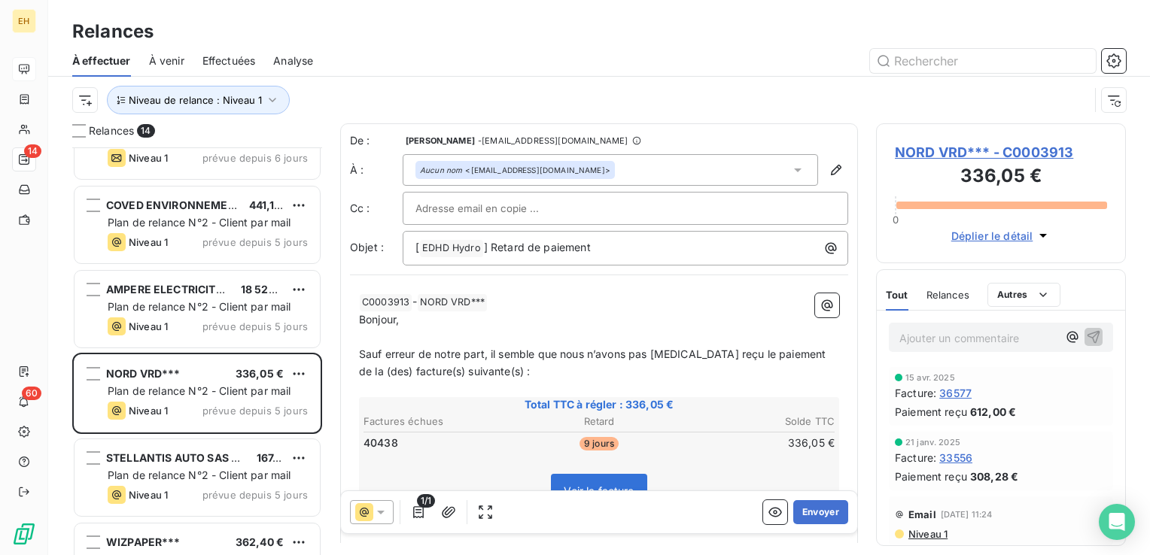
click at [979, 151] on span "NORD VRD*** - C0003913" at bounding box center [1001, 152] width 212 height 20
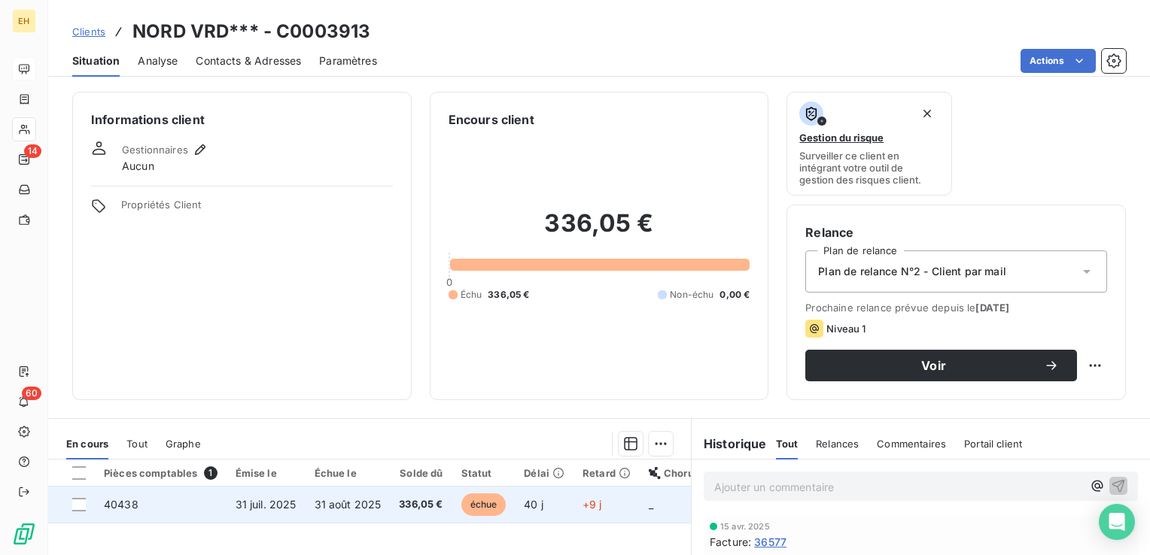
click at [369, 509] on span "31 août 2025" at bounding box center [348, 504] width 67 height 13
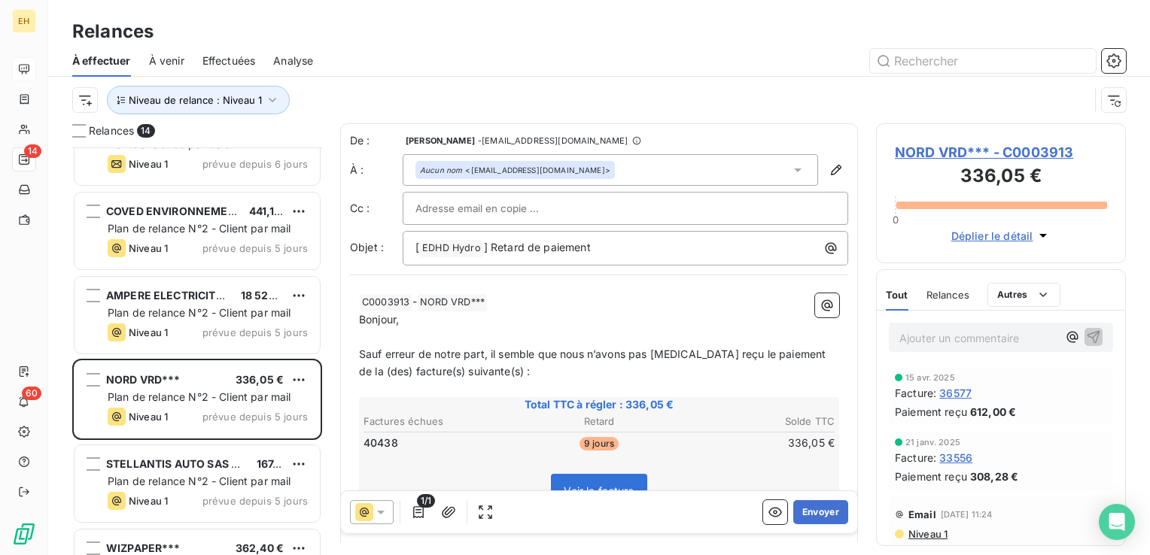
scroll to position [452, 0]
